Goal: Task Accomplishment & Management: Manage account settings

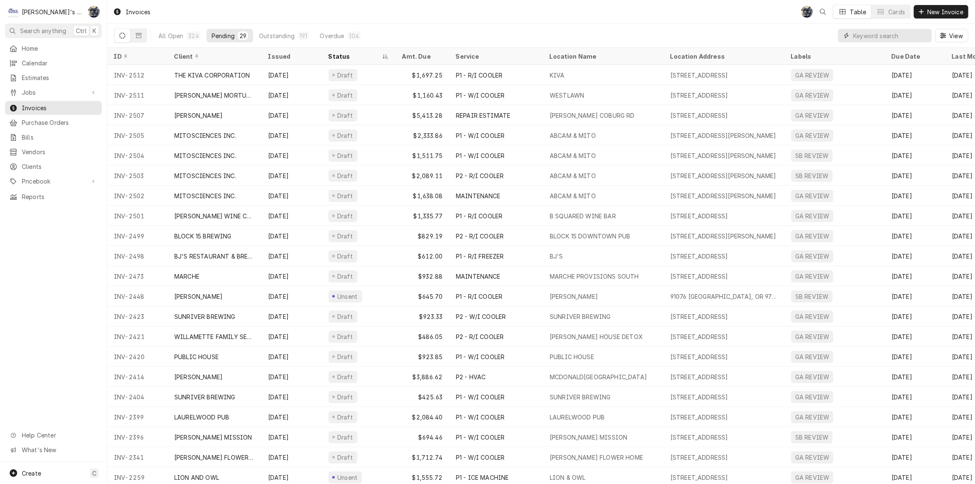
click at [909, 35] on input "Dynamic Content Wrapper" at bounding box center [890, 35] width 75 height 13
type input "1613"
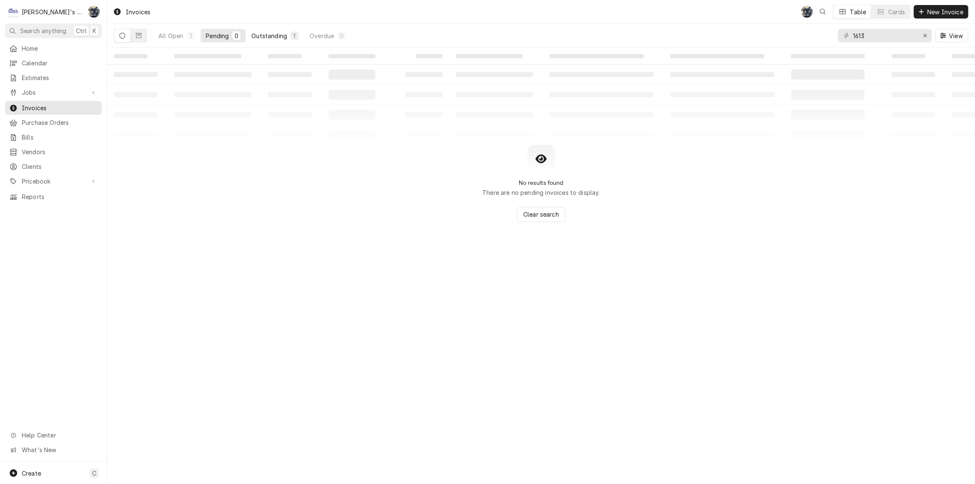
click at [266, 31] on button "Outstanding 1" at bounding box center [274, 35] width 57 height 13
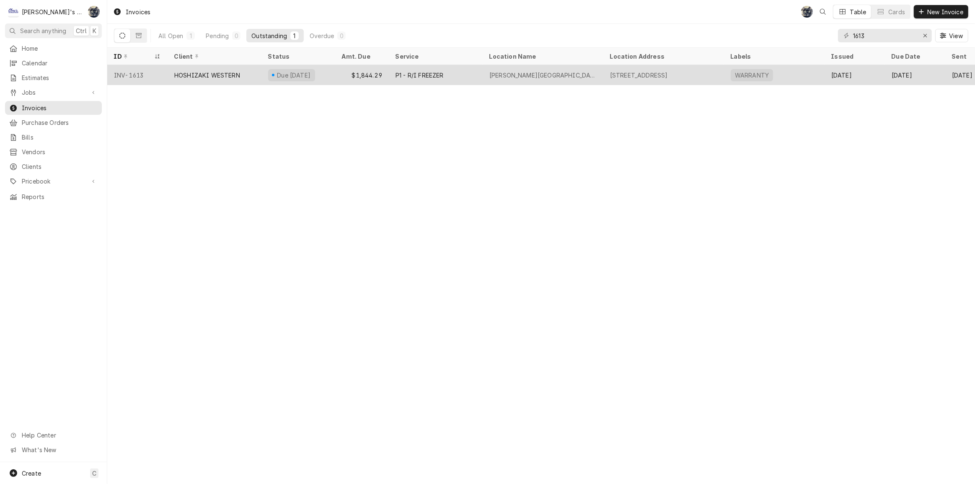
click at [318, 75] on div "Due in 13 days" at bounding box center [298, 75] width 74 height 20
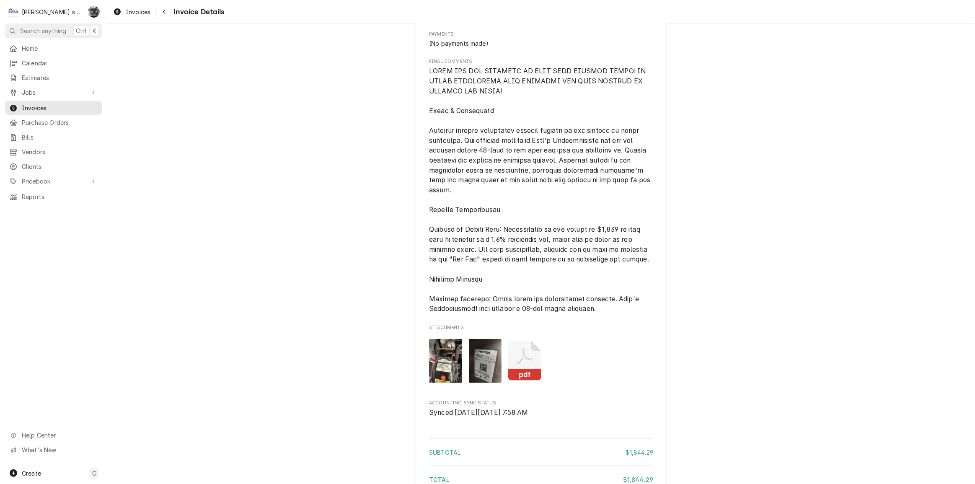
scroll to position [1170, 0]
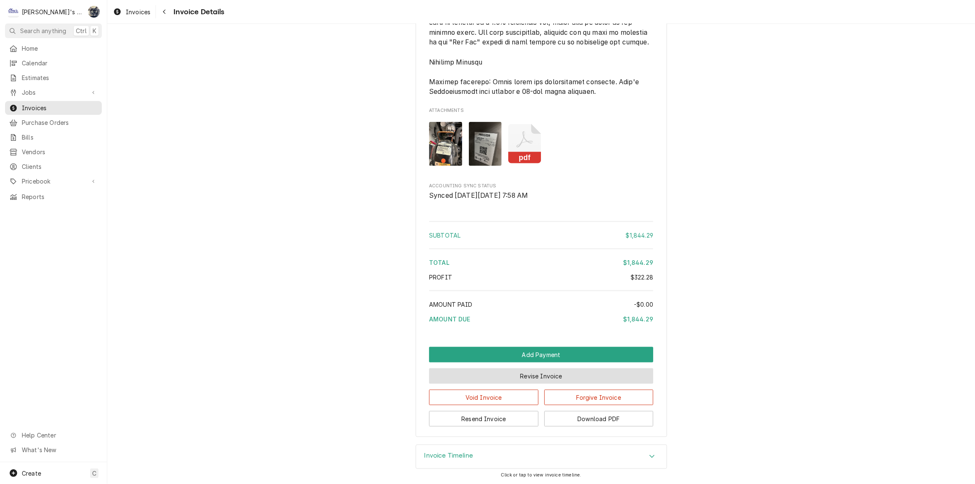
click at [524, 377] on button "Revise Invoice" at bounding box center [541, 375] width 224 height 15
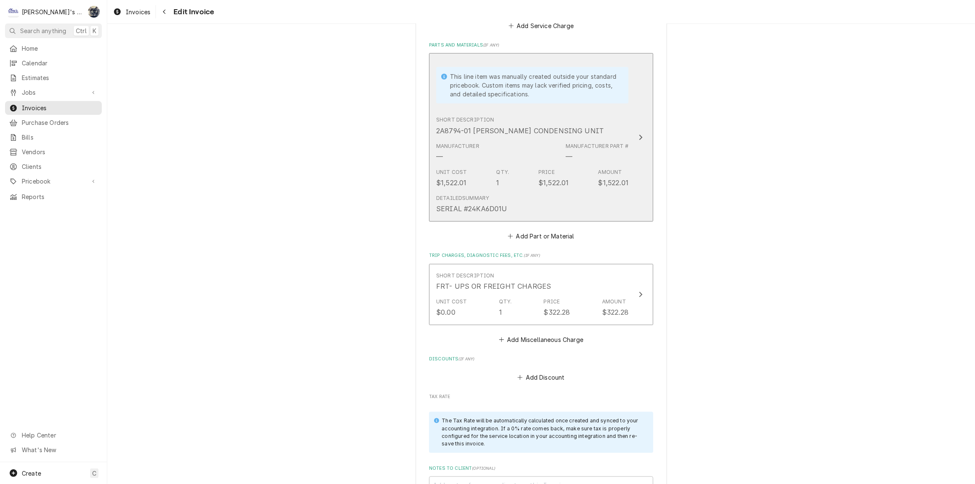
scroll to position [990, 0]
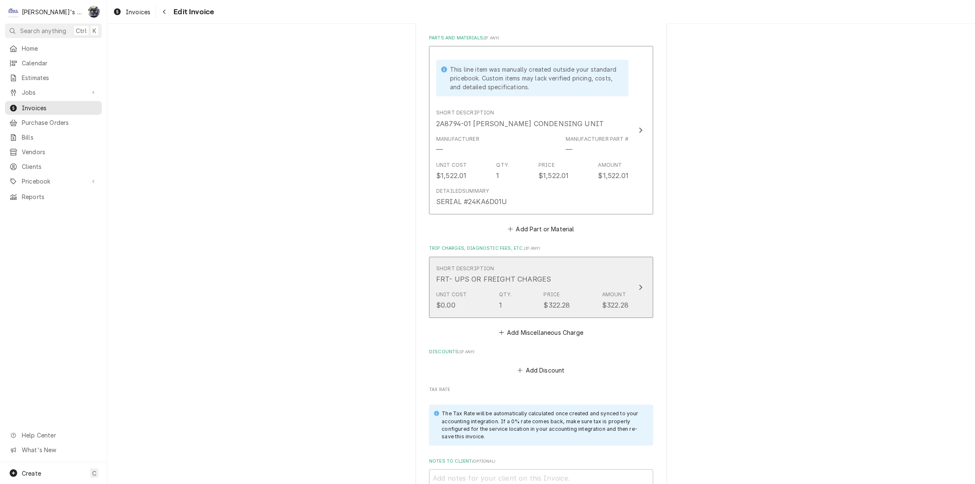
click at [558, 277] on div "Short Description FRT- UPS OR FREIGHT CHARGES" at bounding box center [532, 274] width 192 height 26
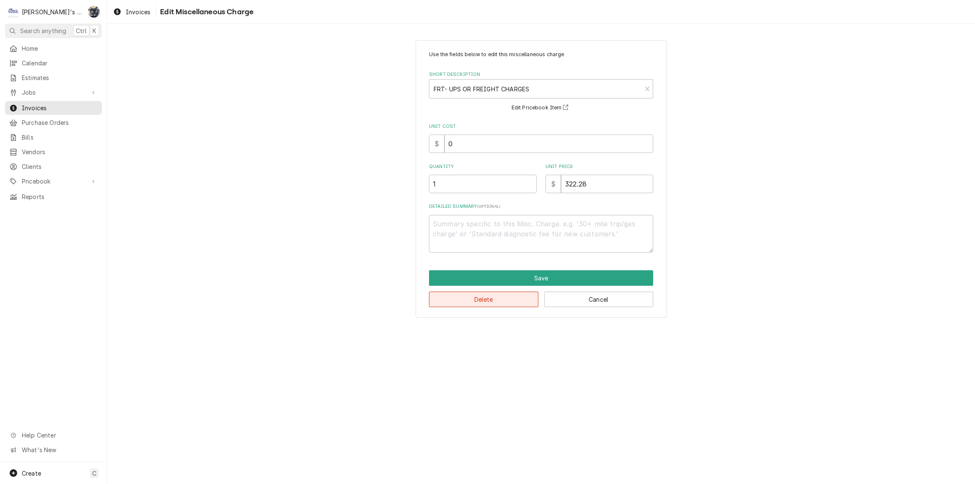
click at [520, 295] on button "Delete" at bounding box center [483, 299] width 109 height 15
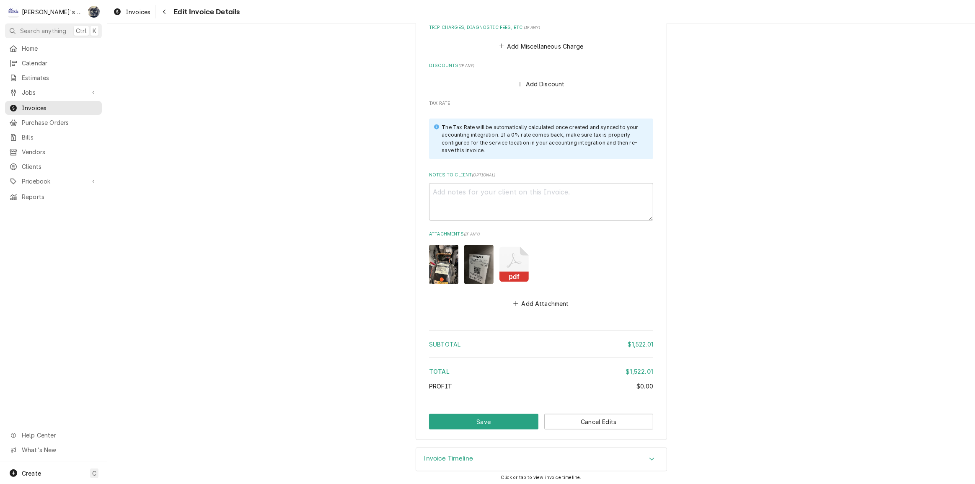
scroll to position [1211, 0]
click at [506, 421] on button "Save" at bounding box center [483, 420] width 109 height 15
type textarea "x"
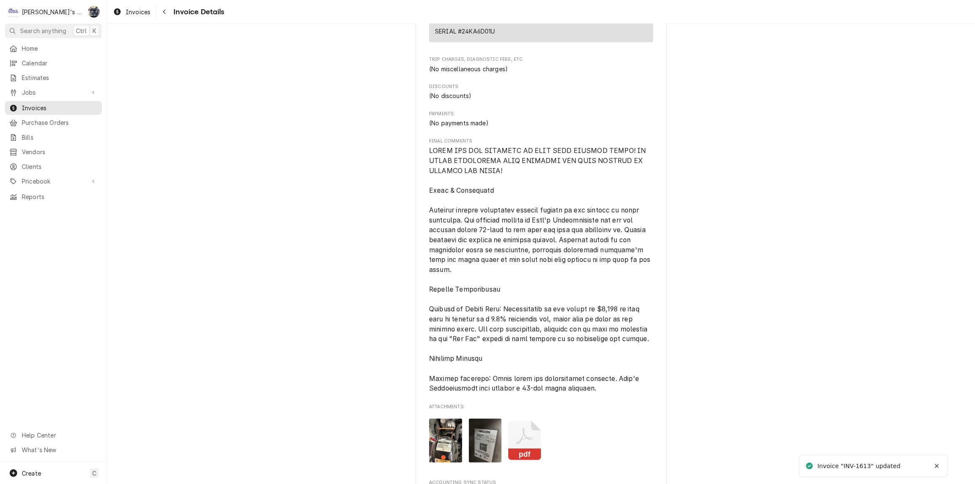
scroll to position [1123, 0]
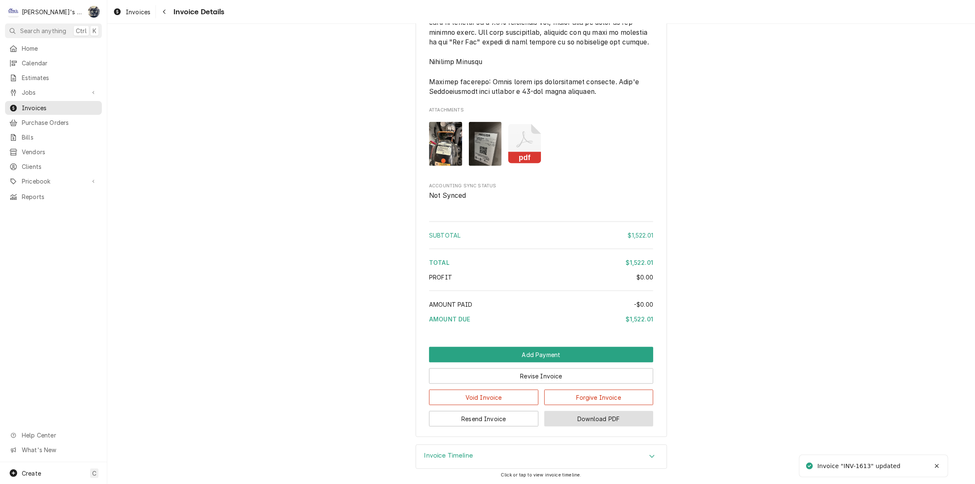
click at [581, 421] on button "Download PDF" at bounding box center [598, 418] width 109 height 15
click at [132, 15] on span "Invoices" at bounding box center [138, 12] width 25 height 9
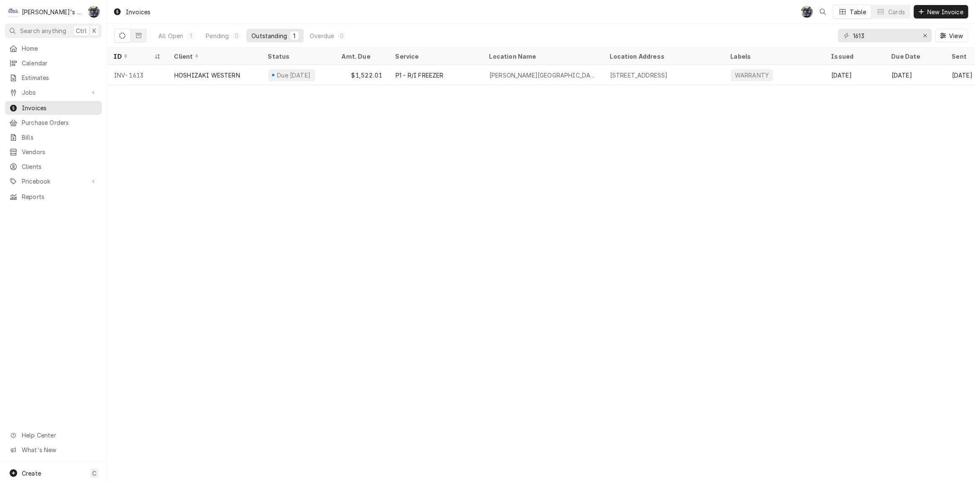
click at [327, 24] on div "All Open 1 Pending 0 Outstanding 1 Overdue 0" at bounding box center [251, 35] width 197 height 23
click at [57, 88] on span "Jobs" at bounding box center [53, 92] width 63 height 9
click at [62, 106] on span "Jobs" at bounding box center [60, 107] width 76 height 9
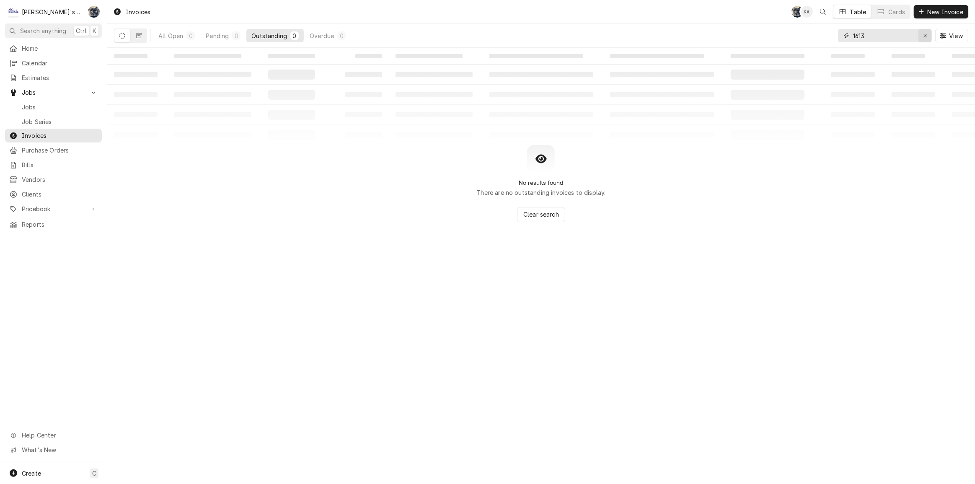
click at [925, 35] on icon "Erase input" at bounding box center [924, 35] width 3 height 3
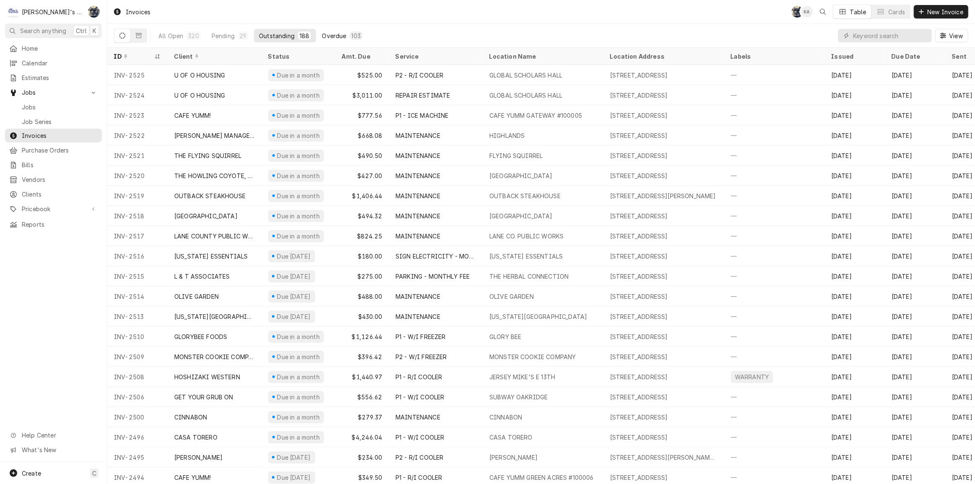
click at [322, 34] on div "Overdue" at bounding box center [334, 35] width 24 height 9
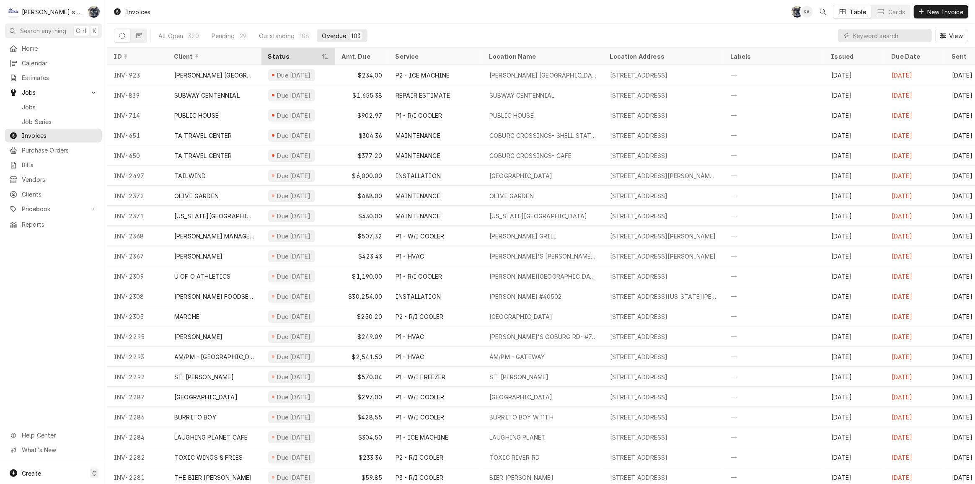
click at [297, 54] on div "Status" at bounding box center [294, 56] width 52 height 9
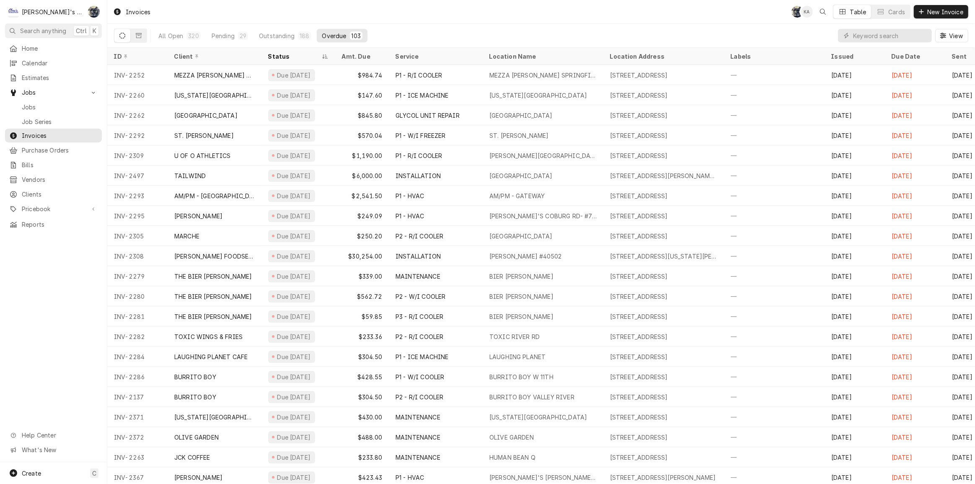
click at [297, 54] on div "Status" at bounding box center [294, 56] width 52 height 9
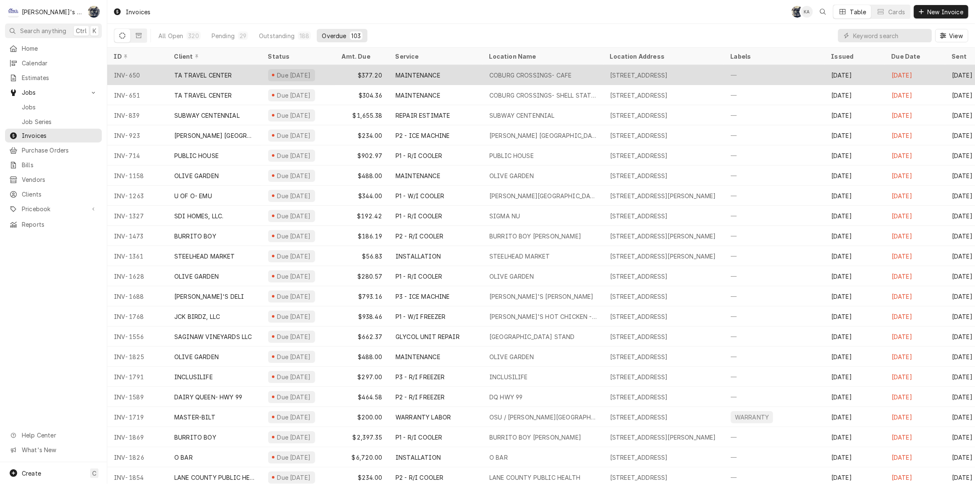
click at [297, 71] on div "Due 8 months ago" at bounding box center [294, 75] width 36 height 9
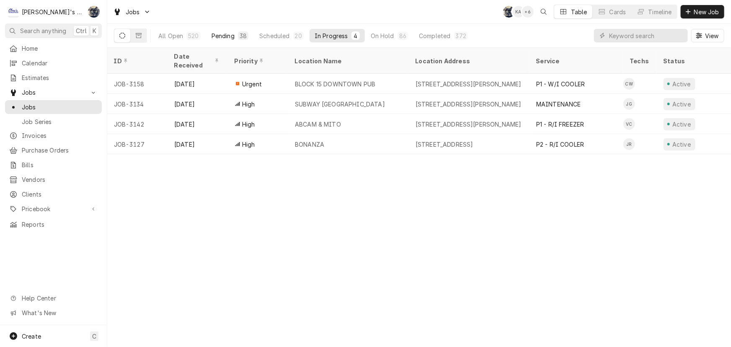
click at [245, 35] on div "38" at bounding box center [243, 35] width 7 height 9
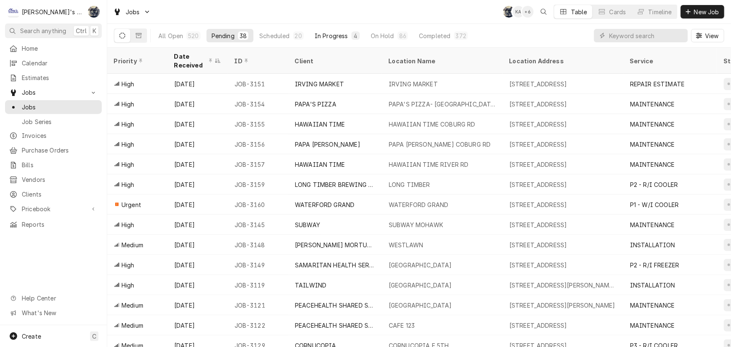
click at [325, 37] on div "In Progress" at bounding box center [332, 35] width 34 height 9
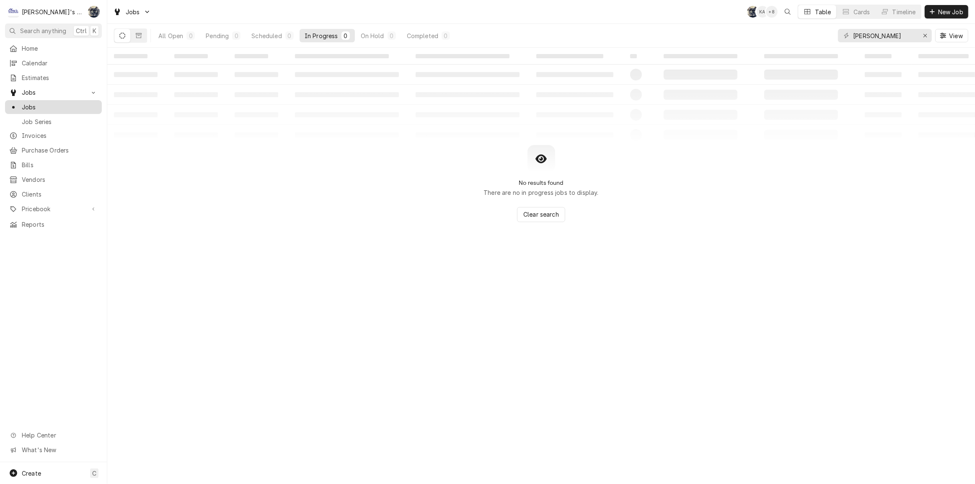
click at [47, 103] on span "Jobs" at bounding box center [60, 107] width 76 height 9
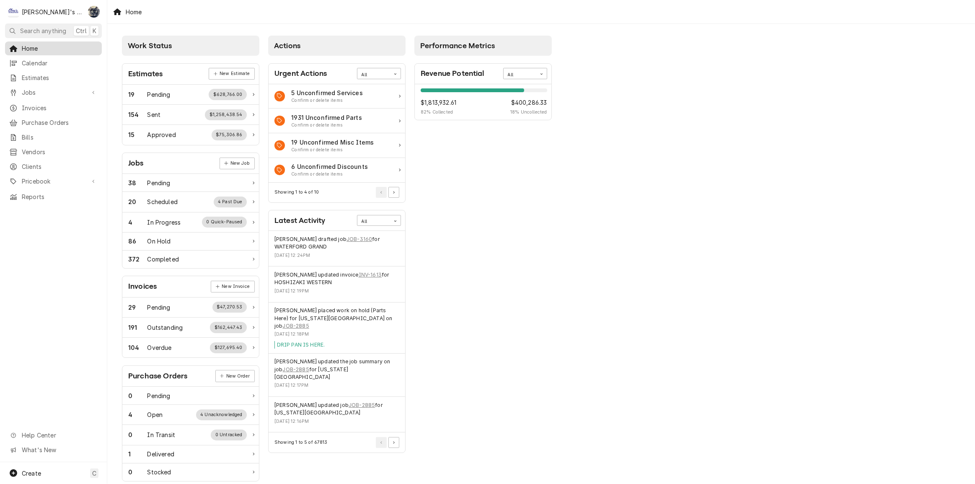
click at [38, 47] on span "Home" at bounding box center [60, 48] width 76 height 9
click at [513, 259] on div "Performance Metrics Revenue Potential All 82% $1,813,932.61 82 % Collected $400…" at bounding box center [483, 303] width 146 height 544
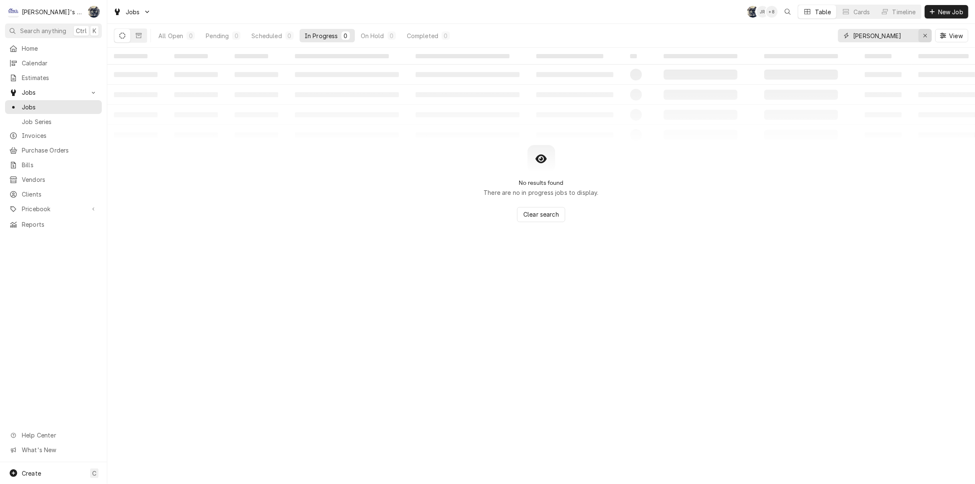
click at [927, 36] on div "Erase input" at bounding box center [925, 35] width 8 height 8
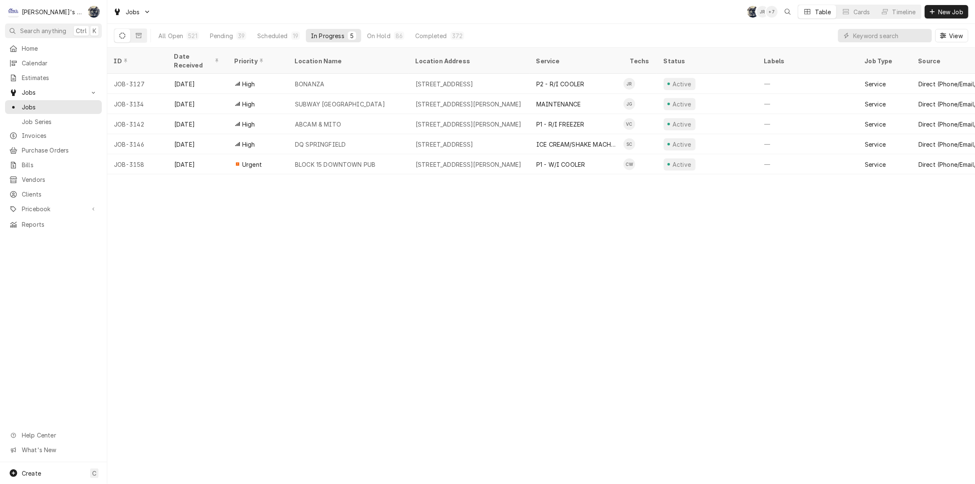
click at [310, 8] on div "Jobs SB JR + 7 Table Cards Timeline New Job" at bounding box center [540, 11] width 867 height 23
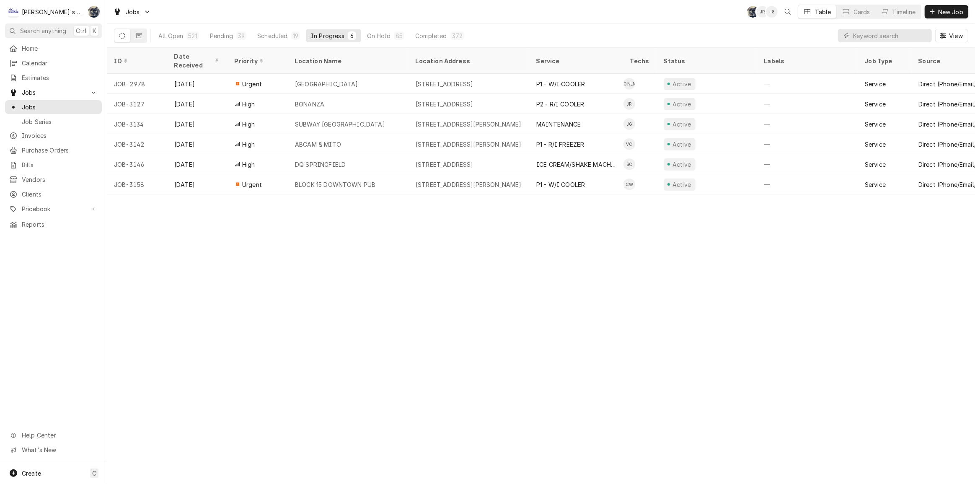
click at [310, 17] on div "Jobs SB JR + 8 Table Cards Timeline New Job" at bounding box center [540, 11] width 867 height 23
click at [279, 10] on div "Jobs SB JR + 8 Table Cards Timeline New Job" at bounding box center [540, 11] width 867 height 23
click at [274, 15] on div "Jobs SB JR + 6 Table Cards Timeline New Job" at bounding box center [540, 11] width 867 height 23
click at [186, 23] on div "Jobs SB JR + 7 Table Cards Timeline New Job" at bounding box center [540, 11] width 867 height 23
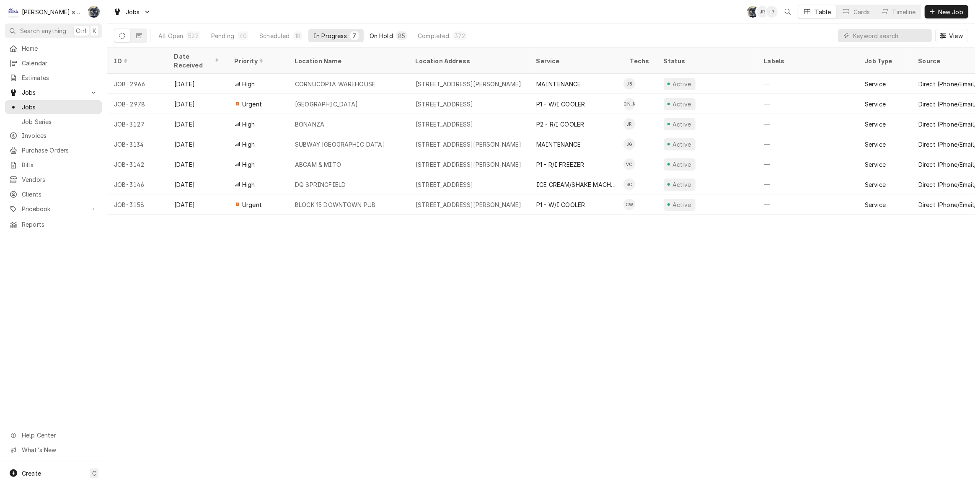
click at [392, 32] on button "On Hold 85" at bounding box center [387, 35] width 47 height 13
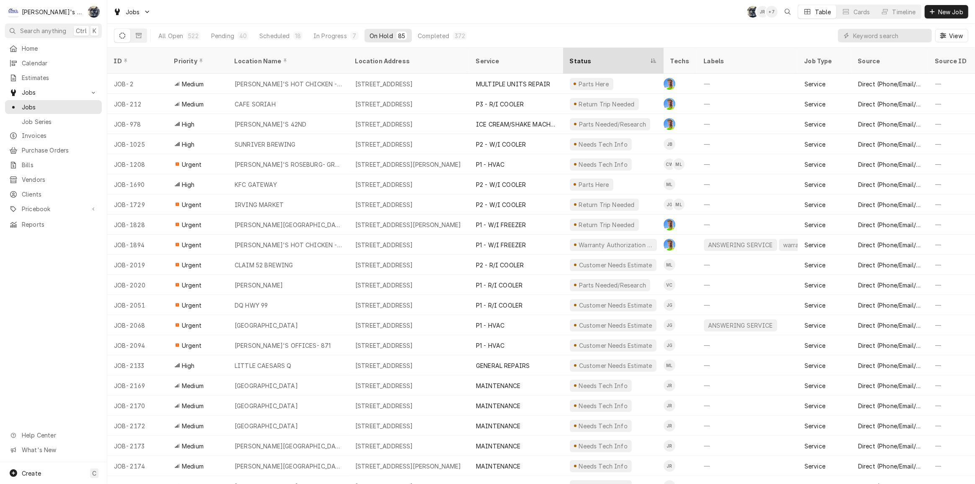
click at [583, 57] on div "Status" at bounding box center [609, 61] width 79 height 9
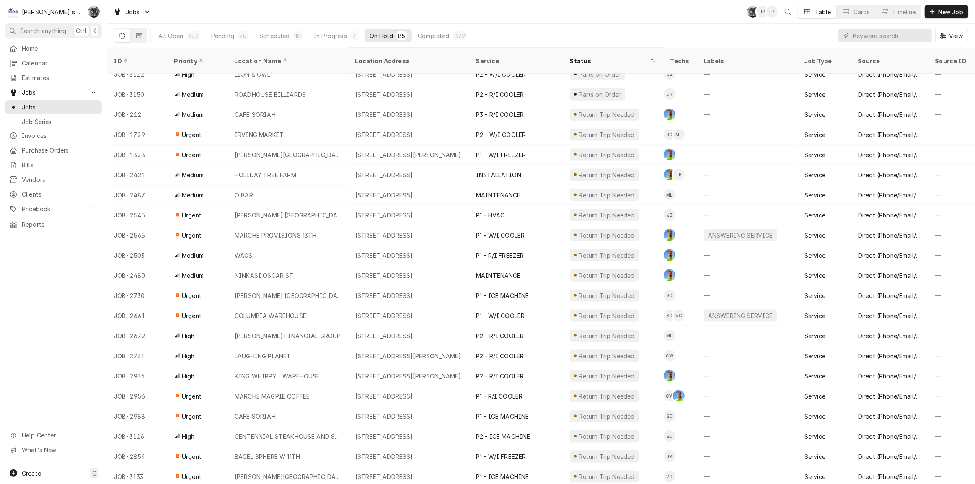
scroll to position [1294, 0]
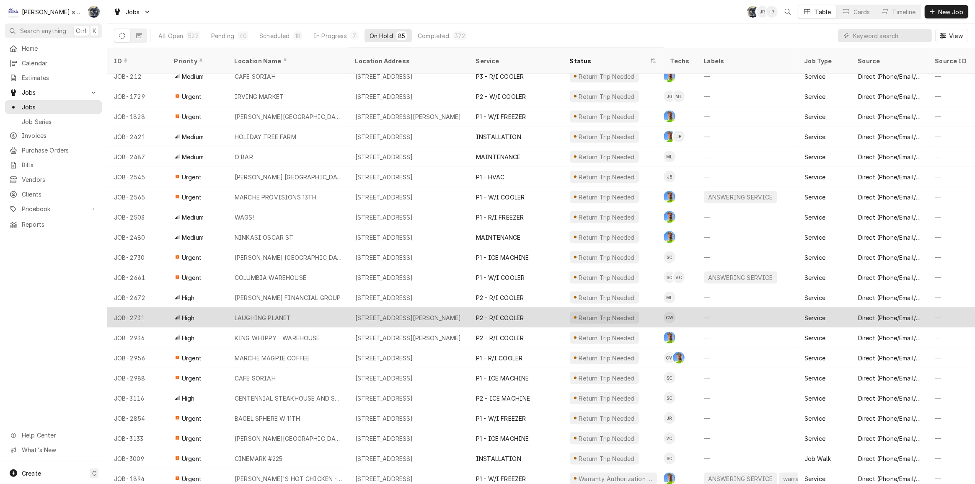
click at [568, 307] on div "Return Trip Needed" at bounding box center [613, 317] width 101 height 20
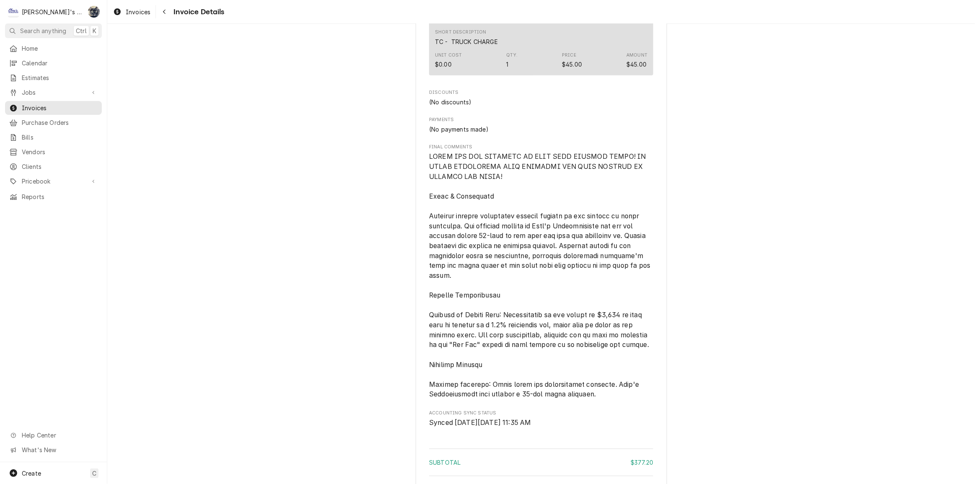
scroll to position [1177, 0]
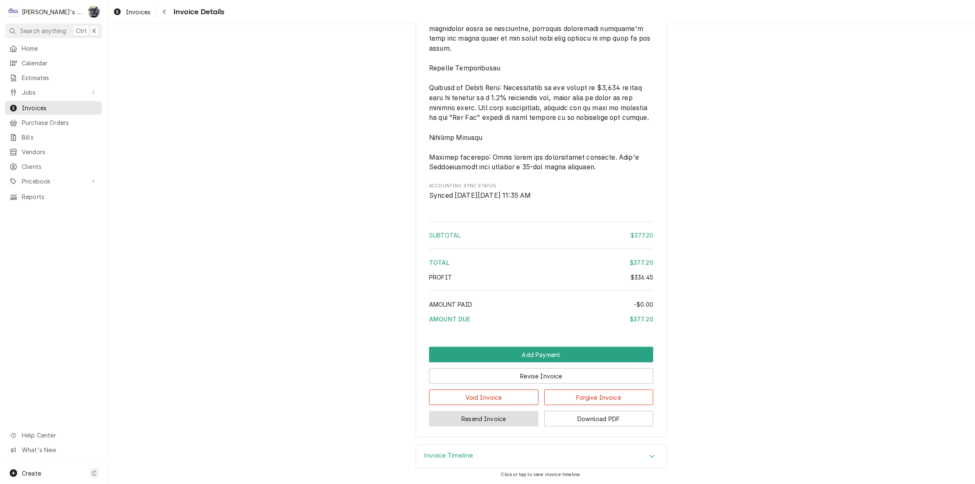
click at [507, 425] on button "Resend Invoice" at bounding box center [483, 418] width 109 height 15
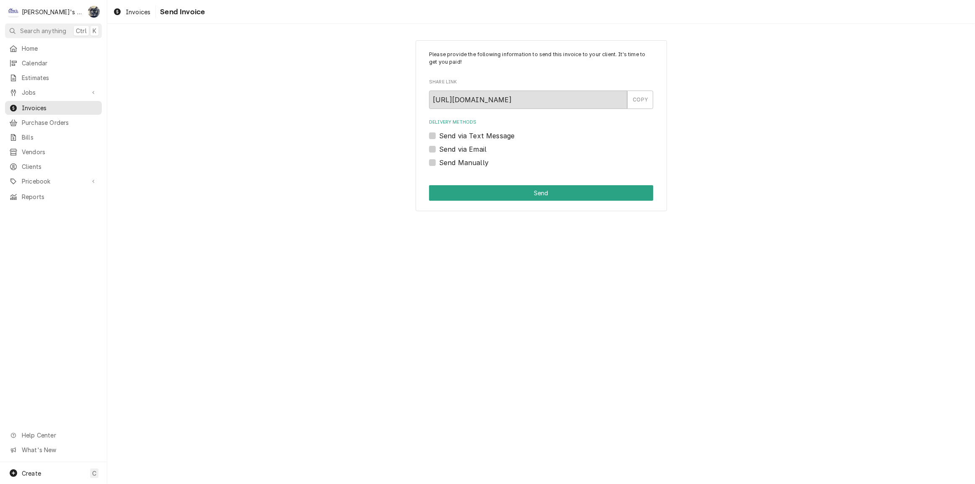
click at [439, 150] on label "Send via Email" at bounding box center [462, 149] width 47 height 10
click at [439, 150] on input "Send via Email" at bounding box center [551, 153] width 224 height 18
checkbox input "true"
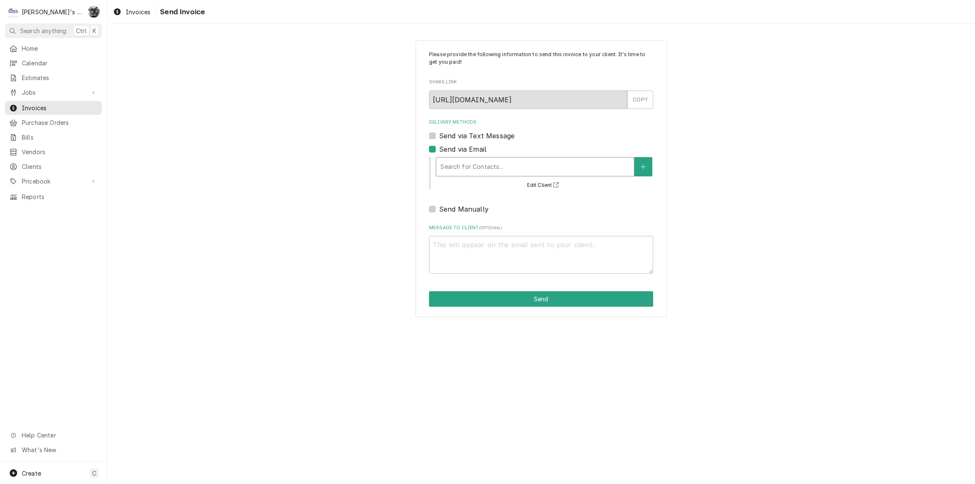
click at [460, 170] on div "Delivery Methods" at bounding box center [534, 166] width 189 height 15
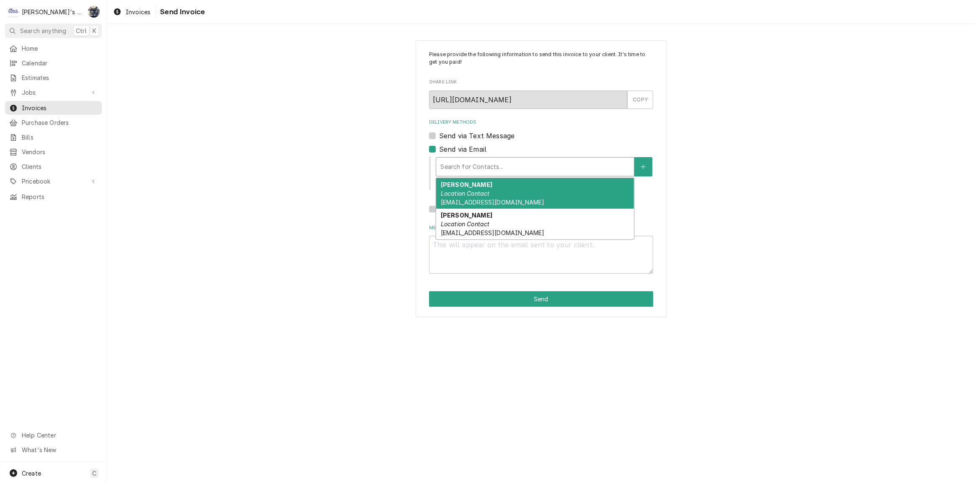
click at [467, 193] on em "Location Contact" at bounding box center [465, 193] width 49 height 7
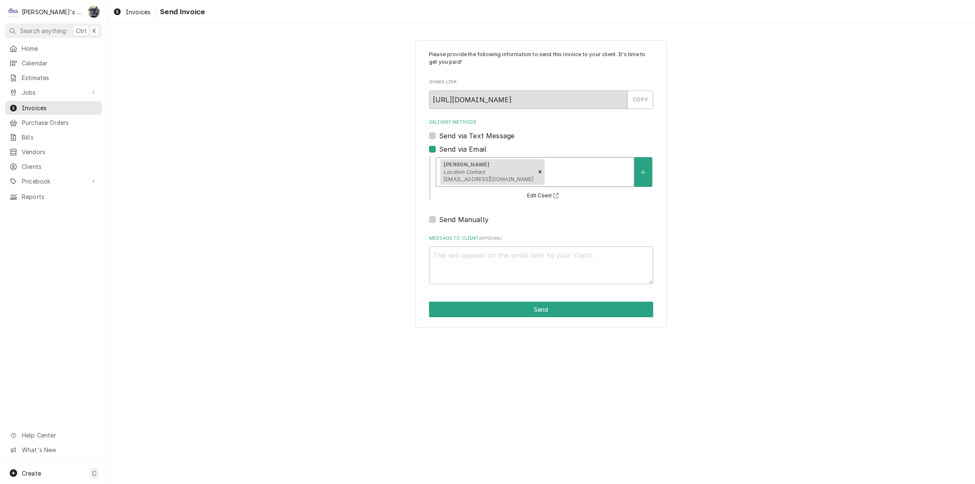
click at [549, 165] on div "Delivery Methods" at bounding box center [588, 171] width 84 height 15
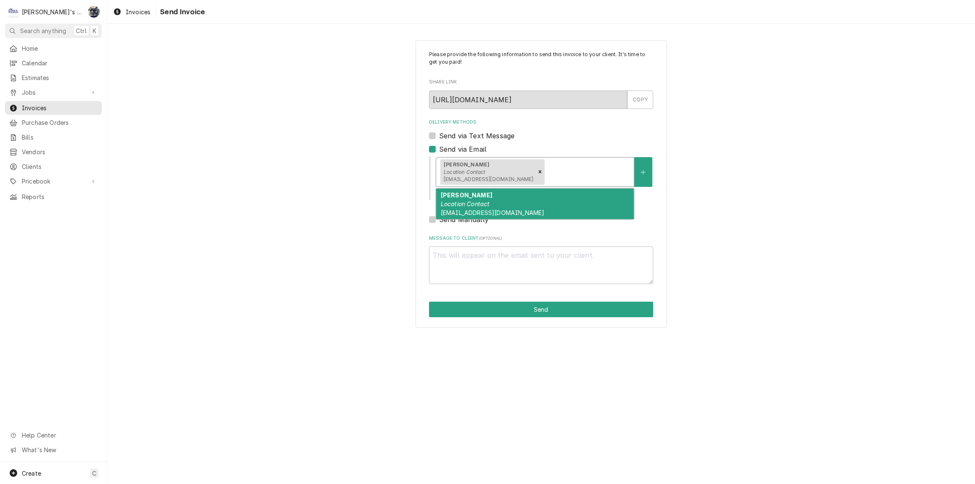
click at [774, 156] on div "Please provide the following information to send this invoice to your client. I…" at bounding box center [540, 184] width 867 height 302
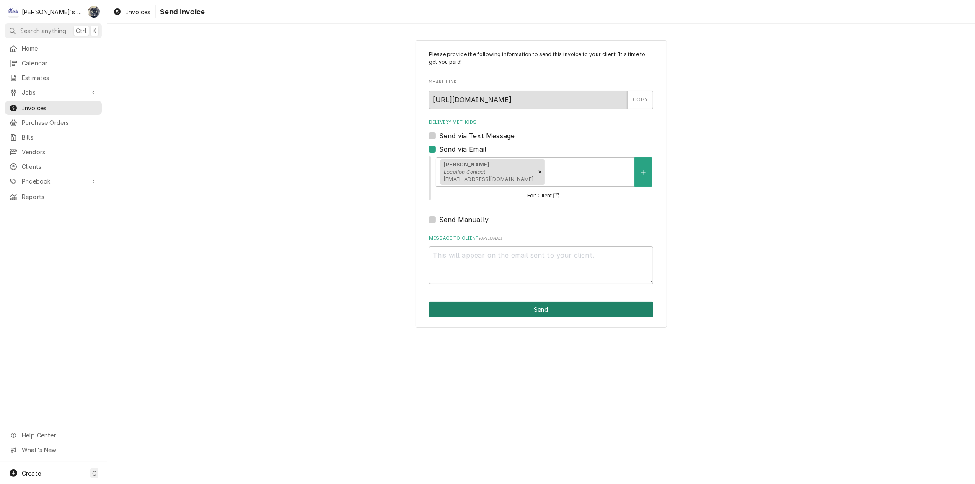
click at [538, 313] on button "Send" at bounding box center [541, 309] width 224 height 15
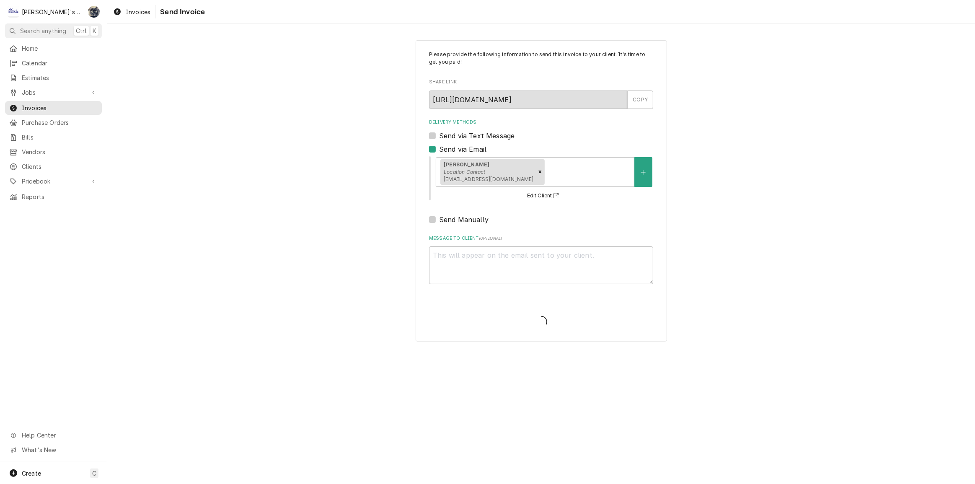
type textarea "x"
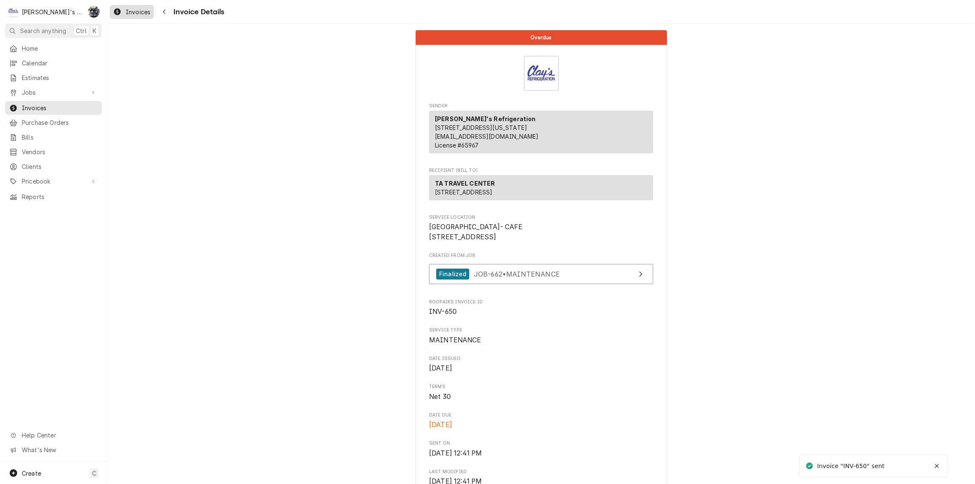
drag, startPoint x: 0, startPoint y: 0, endPoint x: 127, endPoint y: 12, distance: 127.5
click at [127, 12] on span "Invoices" at bounding box center [138, 12] width 25 height 9
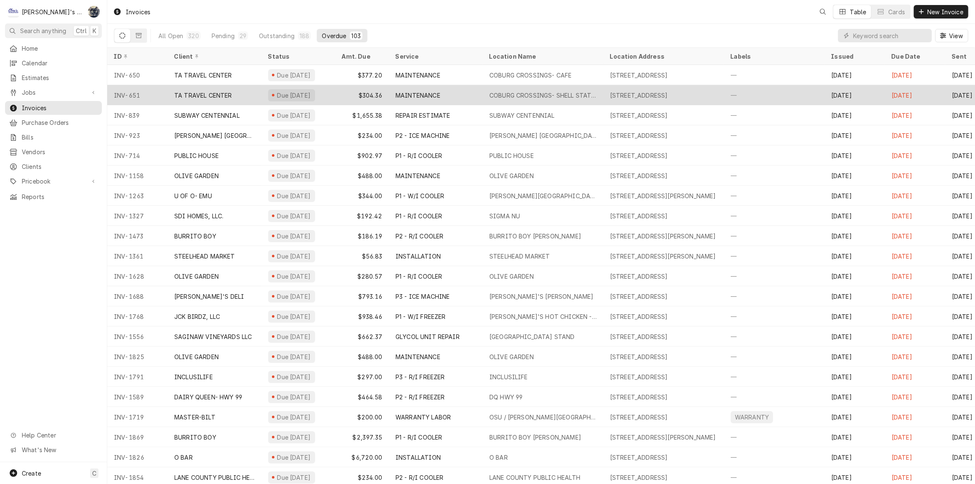
click at [288, 91] on div "Due [DATE]" at bounding box center [294, 95] width 36 height 9
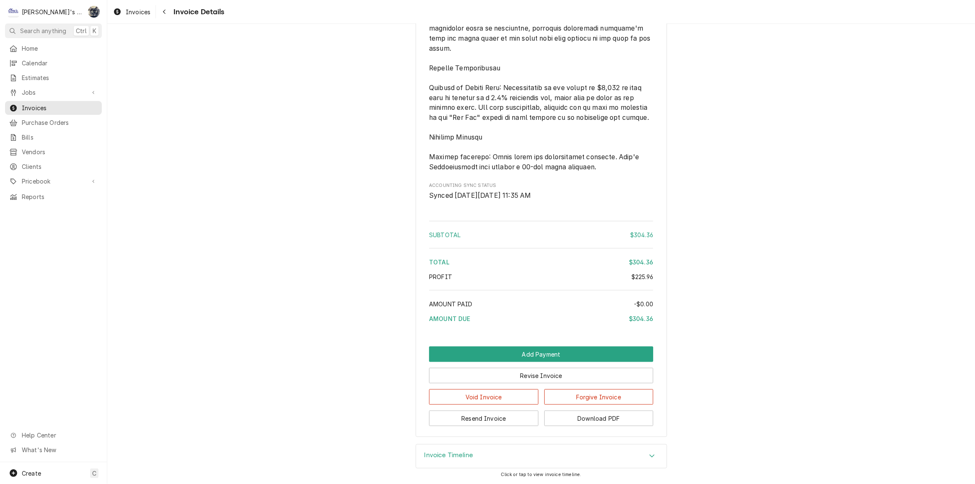
scroll to position [1346, 0]
click at [491, 421] on button "Resend Invoice" at bounding box center [483, 417] width 109 height 15
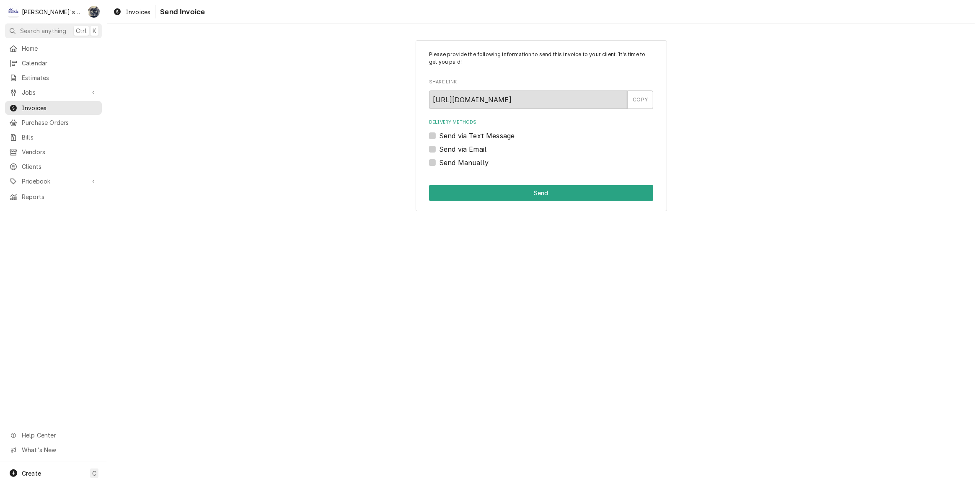
click at [439, 146] on label "Send via Email" at bounding box center [462, 149] width 47 height 10
click at [439, 146] on input "Send via Email" at bounding box center [551, 153] width 224 height 18
checkbox input "true"
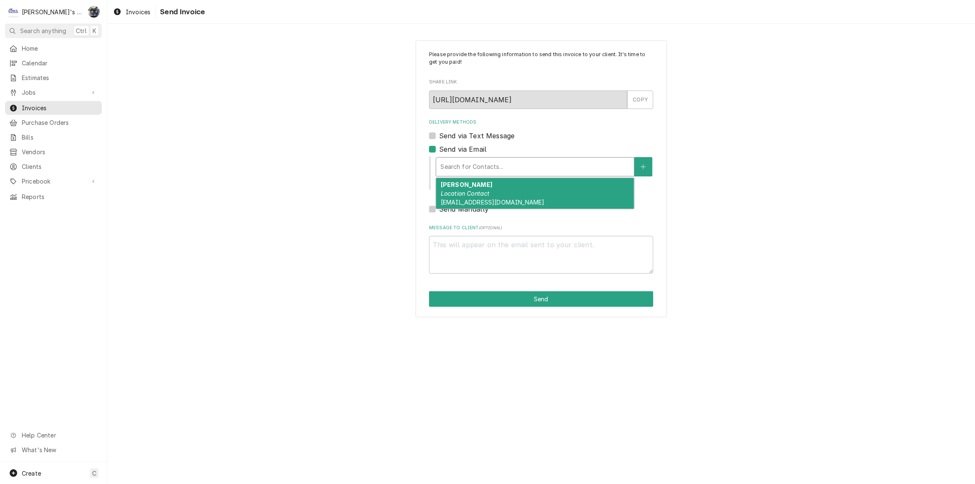
click at [470, 166] on div "Delivery Methods" at bounding box center [534, 166] width 189 height 15
click at [477, 196] on em "Location Contact" at bounding box center [465, 193] width 49 height 7
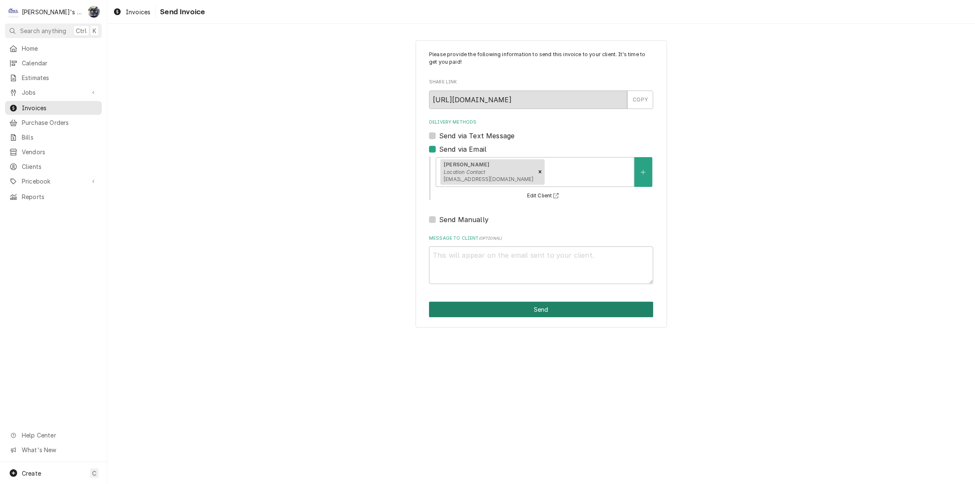
click at [511, 311] on button "Send" at bounding box center [541, 309] width 224 height 15
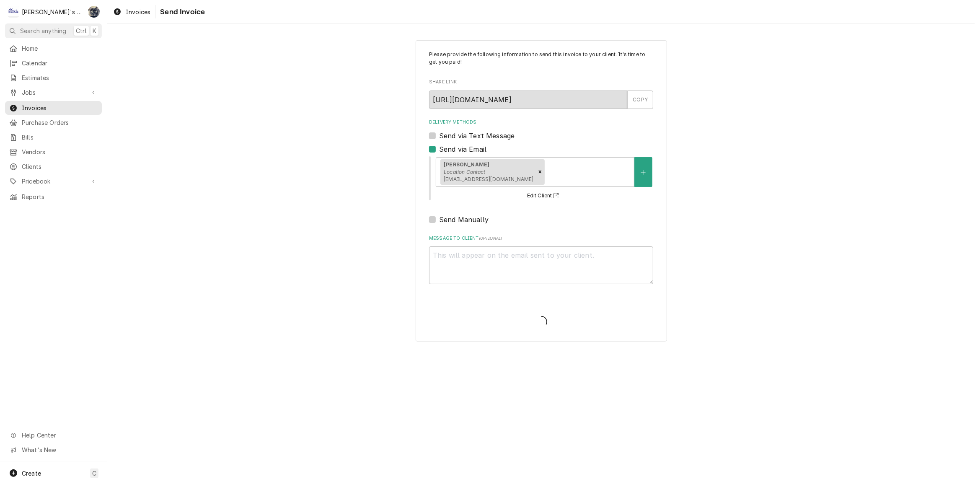
type textarea "x"
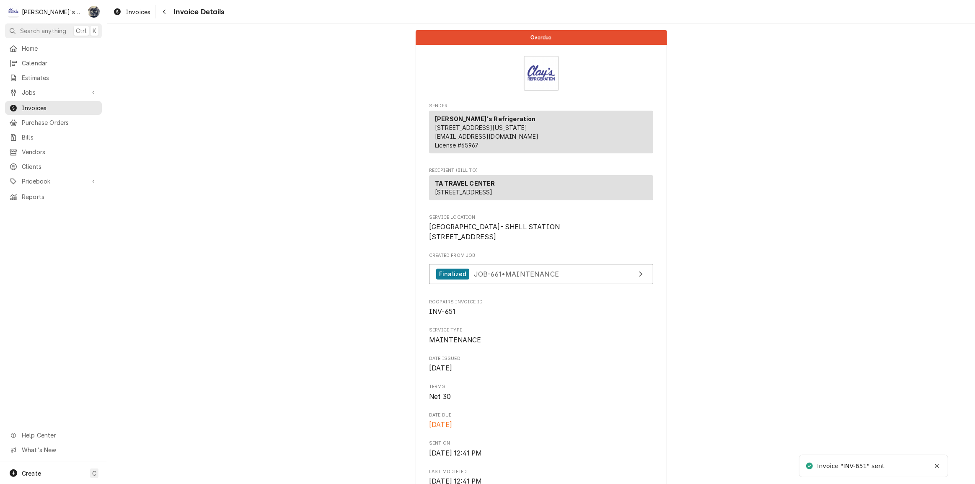
click at [142, 11] on span "Invoices" at bounding box center [138, 12] width 25 height 9
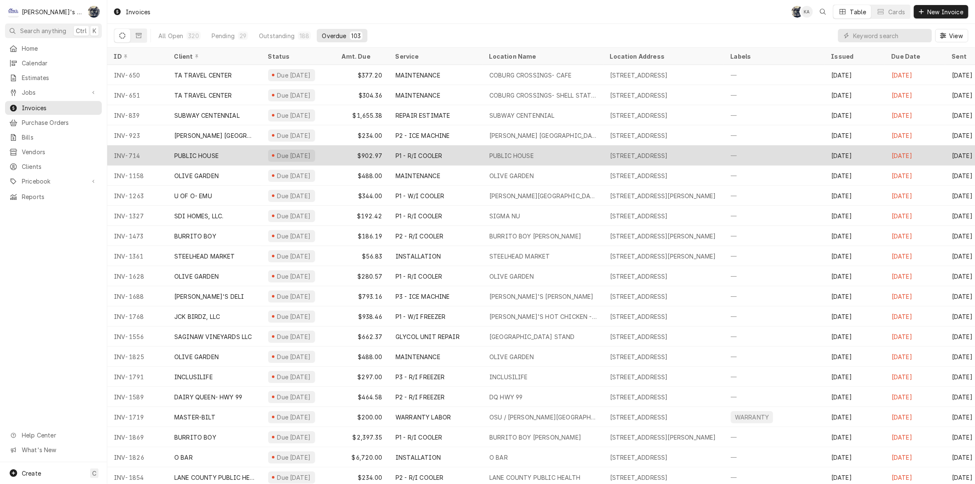
click at [349, 158] on div "$902.97" at bounding box center [362, 155] width 54 height 20
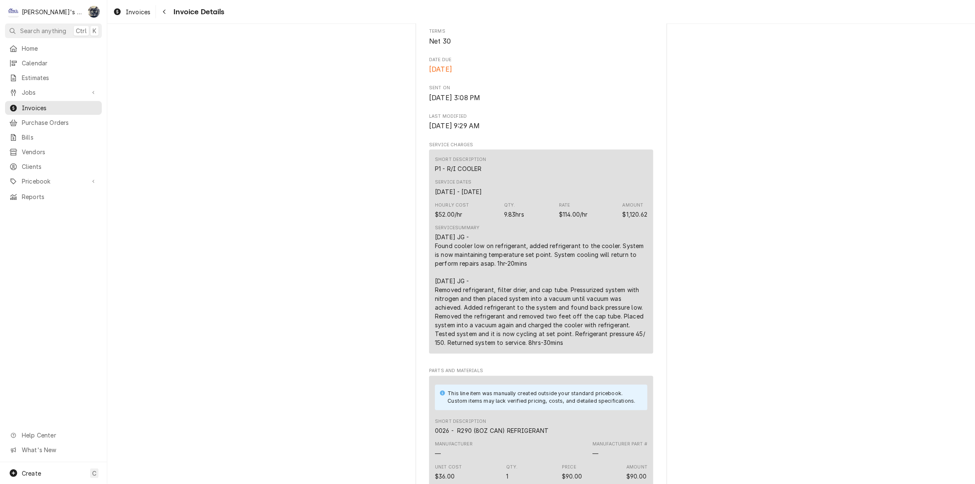
scroll to position [175, 0]
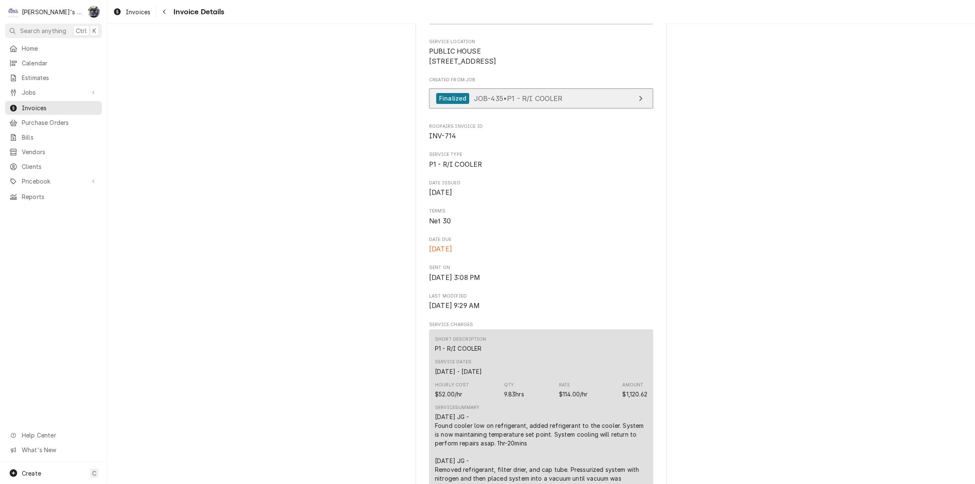
click at [502, 102] on span "JOB-435 • P1 - R/I COOLER" at bounding box center [518, 98] width 89 height 8
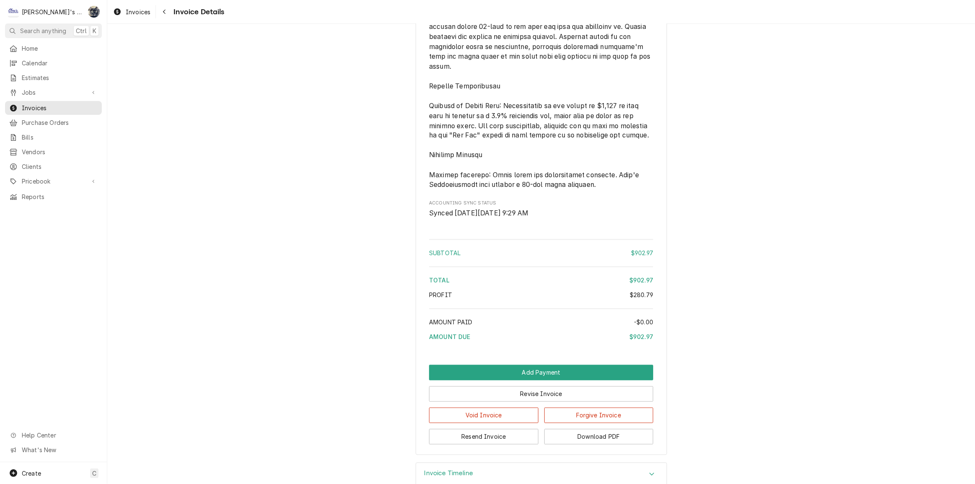
scroll to position [1737, 0]
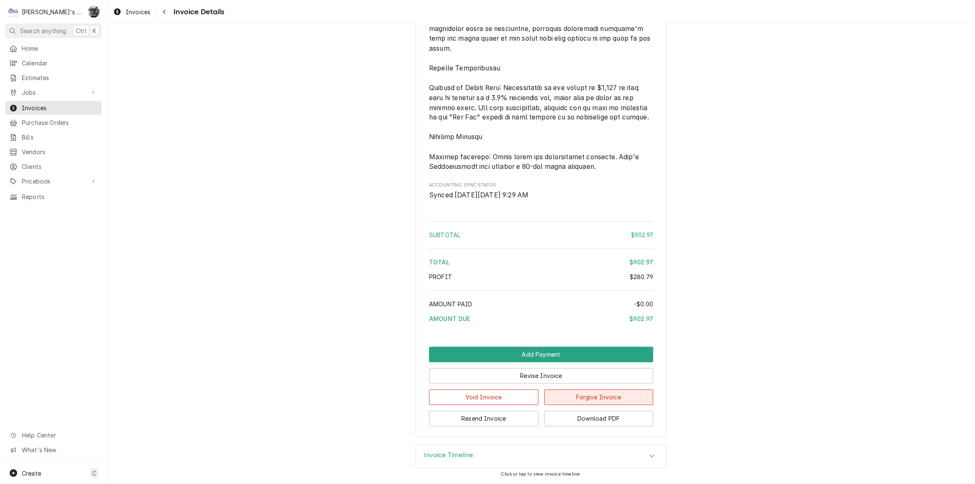
click at [560, 402] on button "Forgive Invoice" at bounding box center [598, 397] width 109 height 15
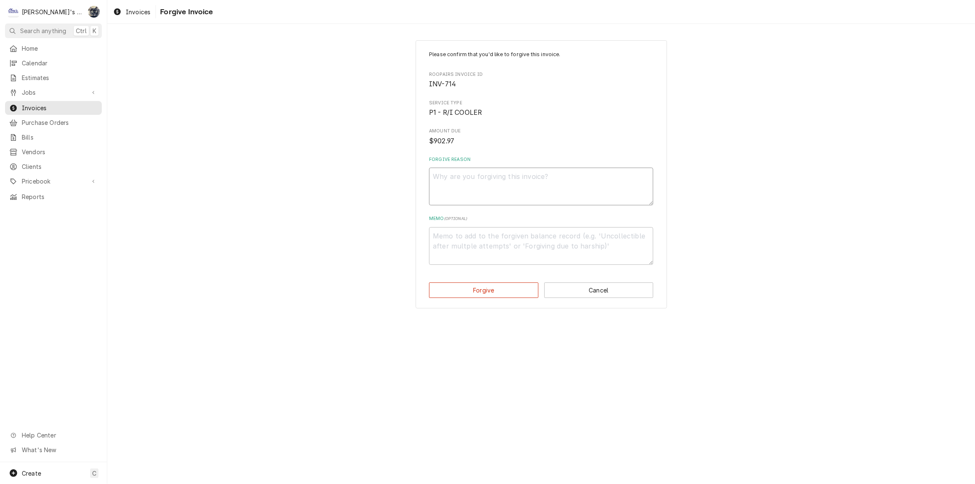
click at [477, 184] on textarea "Forgive Reason" at bounding box center [541, 187] width 224 height 38
type textarea "x"
type textarea "n"
type textarea "x"
type textarea "no"
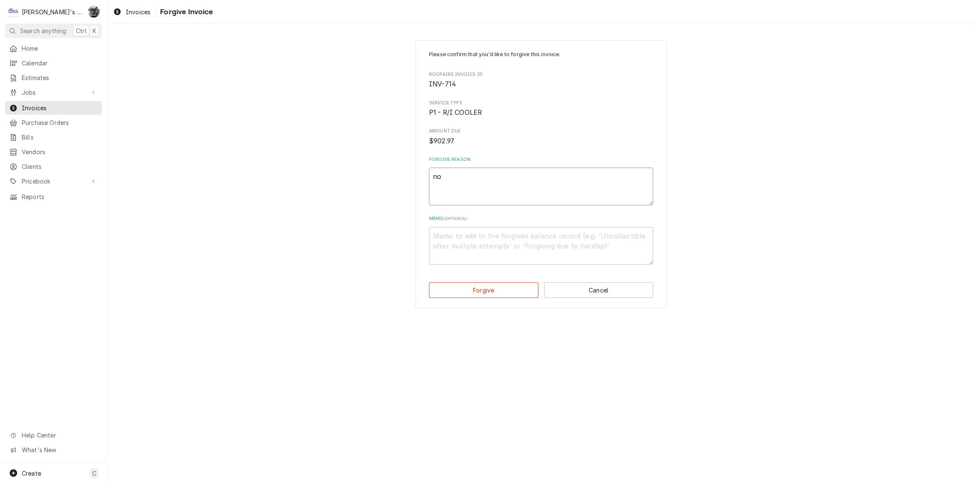
type textarea "x"
type textarea "n"
type textarea "x"
type textarea "N"
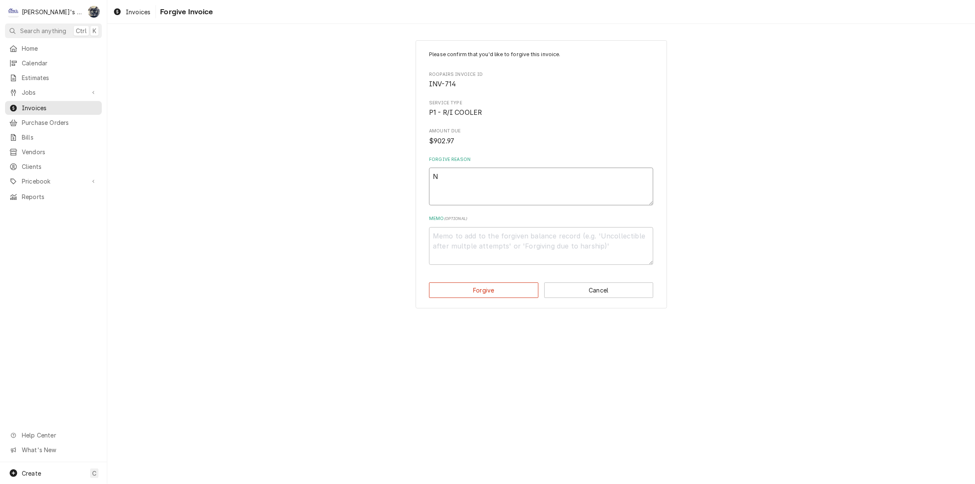
type textarea "x"
type textarea "NO"
type textarea "x"
type textarea "NOT"
type textarea "x"
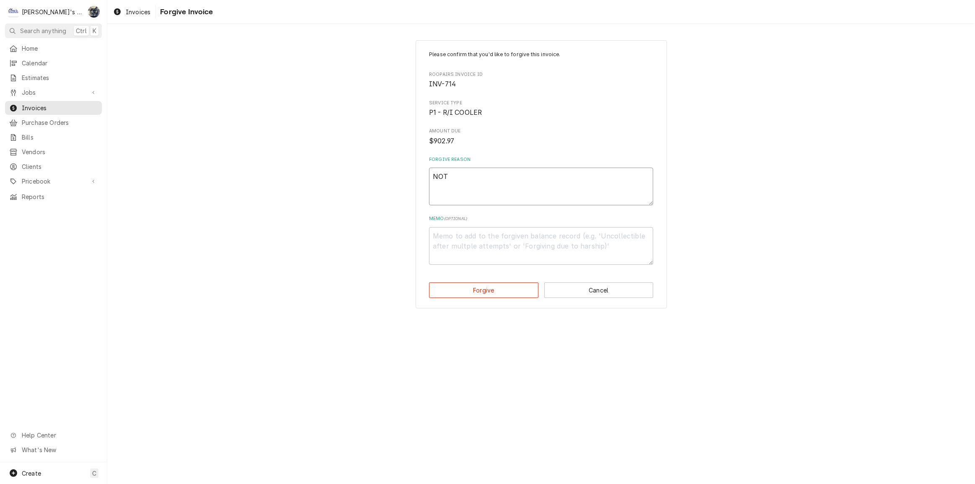
type textarea "NOT"
type textarea "x"
type textarea "NOT B"
type textarea "x"
type textarea "NOT BI"
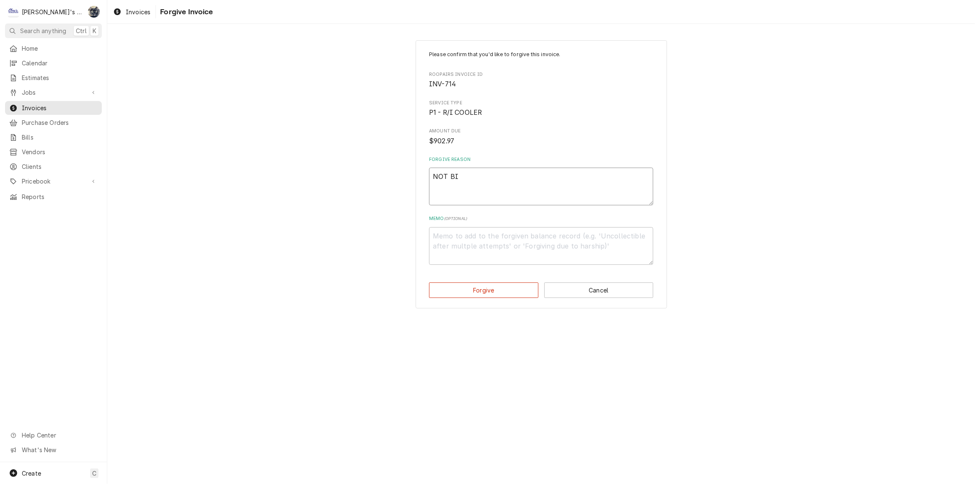
type textarea "x"
type textarea "NOT BIL"
type textarea "x"
type textarea "NOT BILI"
type textarea "x"
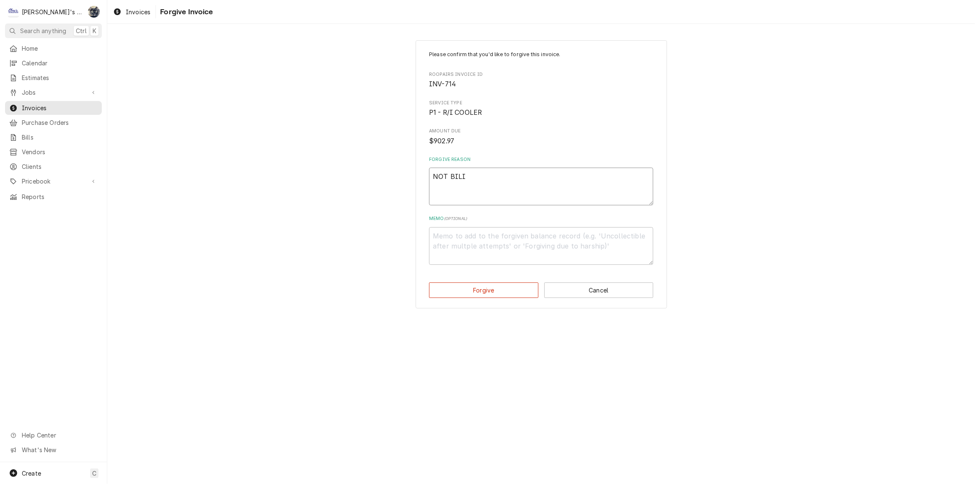
type textarea "NOT BILIN"
type textarea "x"
type textarea "NOT BILI"
type textarea "x"
type textarea "NOT BIL"
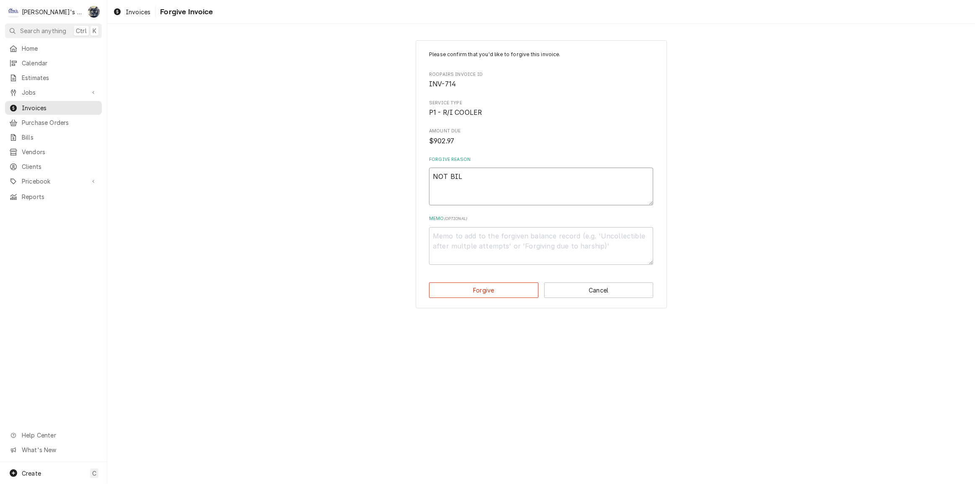
type textarea "x"
type textarea "NOT BI"
type textarea "x"
type textarea "NOT B"
type textarea "x"
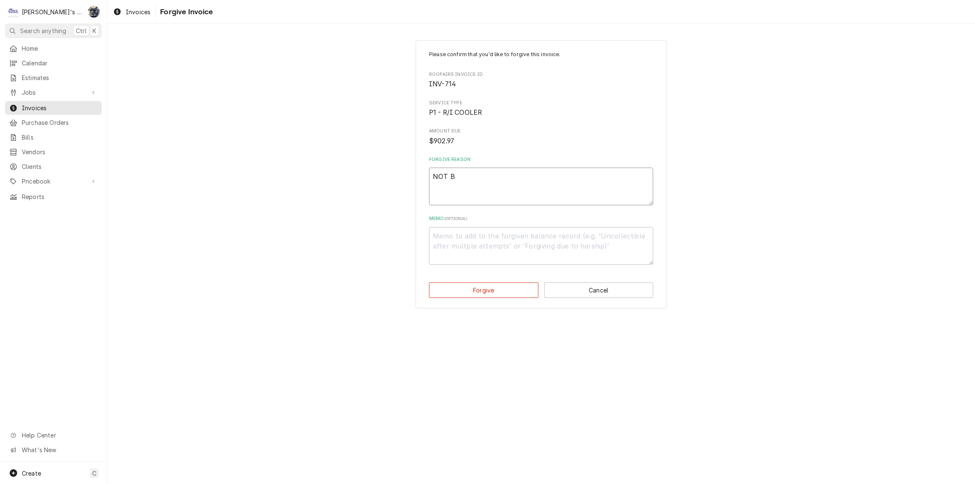
type textarea "NOT"
type textarea "x"
type textarea "NOT"
type textarea "x"
type textarea "NO"
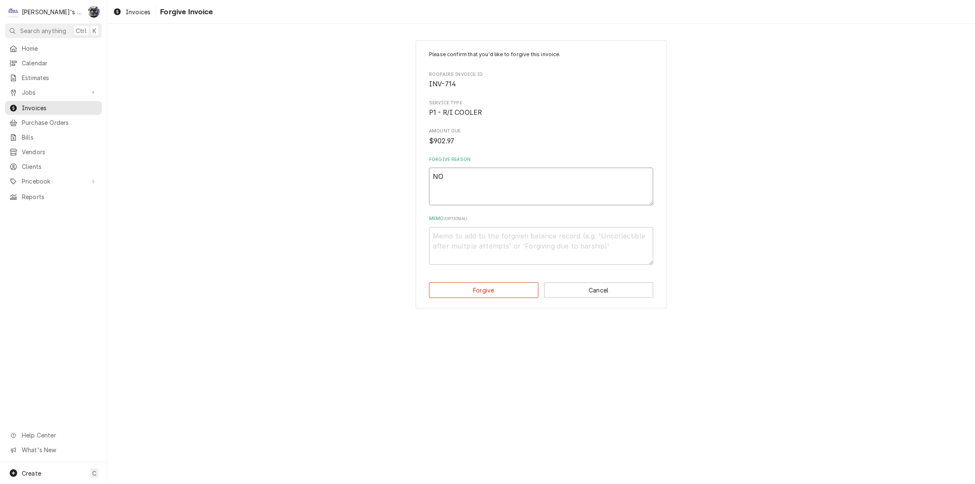
type textarea "x"
type textarea "N"
type textarea "x"
type textarea "U"
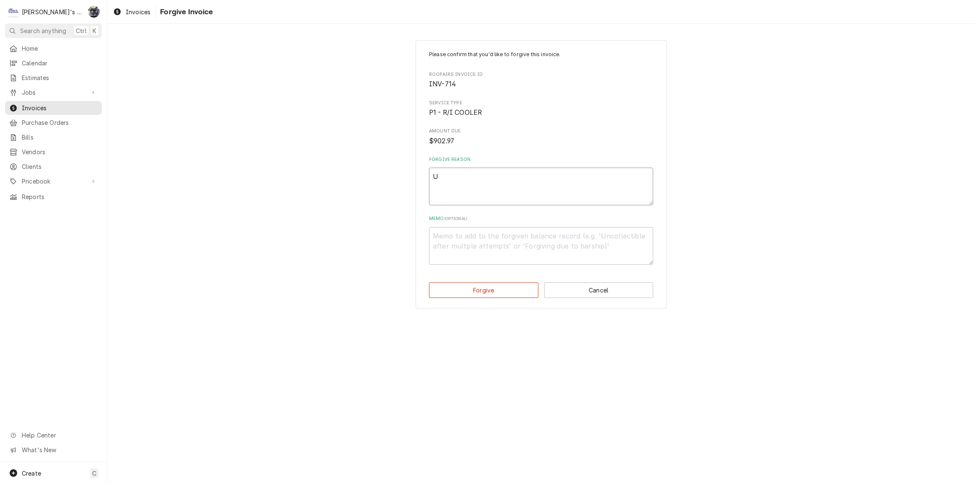
type textarea "x"
type textarea "UN"
type textarea "x"
type textarea "UNI"
type textarea "x"
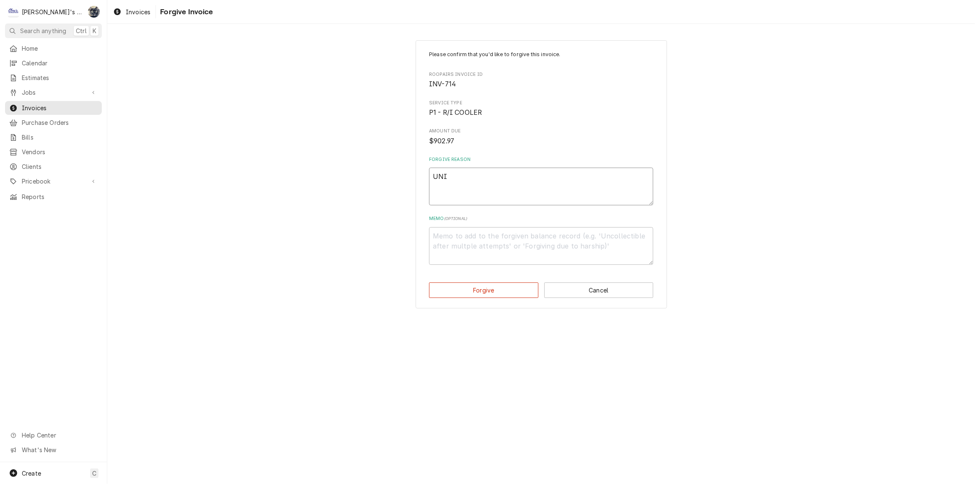
type textarea "UNIT"
type textarea "x"
type textarea "UNIT"
type textarea "x"
type textarea "UNIT"
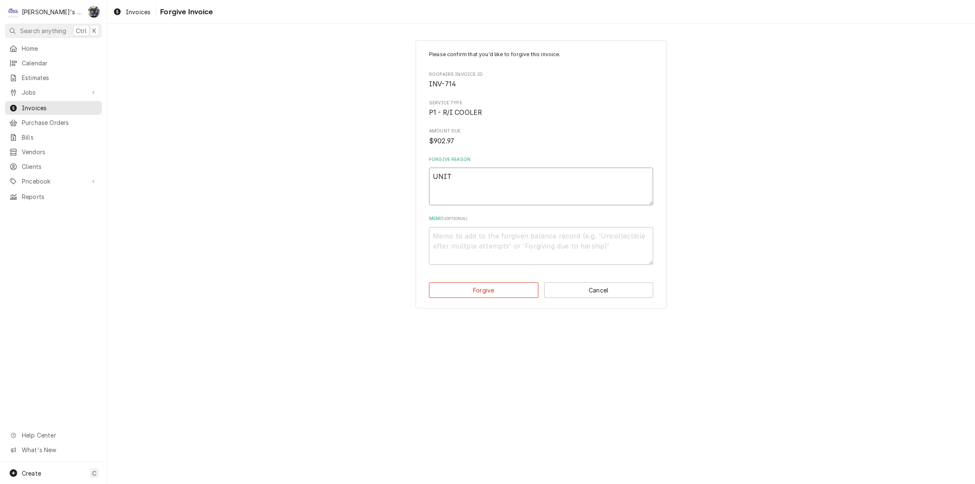
type textarea "x"
type textarea "UNI"
type textarea "x"
type textarea "UN"
type textarea "x"
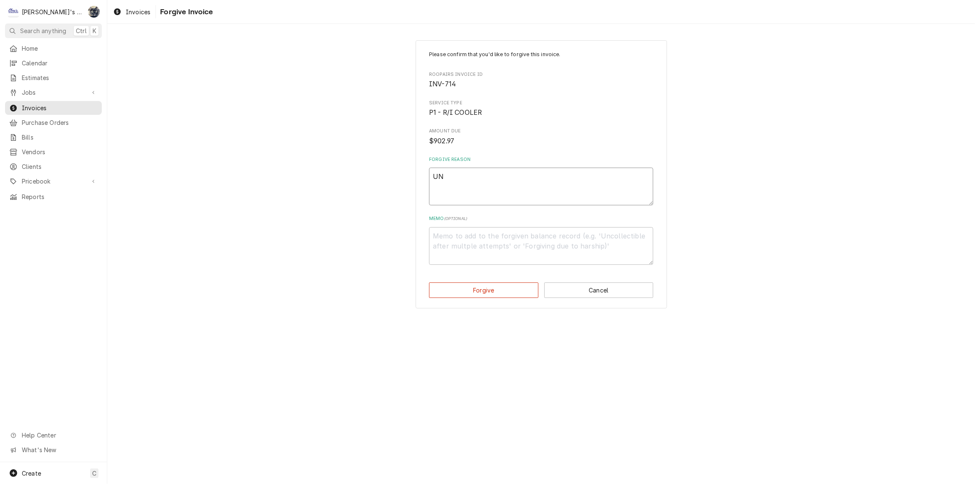
type textarea "U"
type textarea "x"
type textarea "C"
type textarea "x"
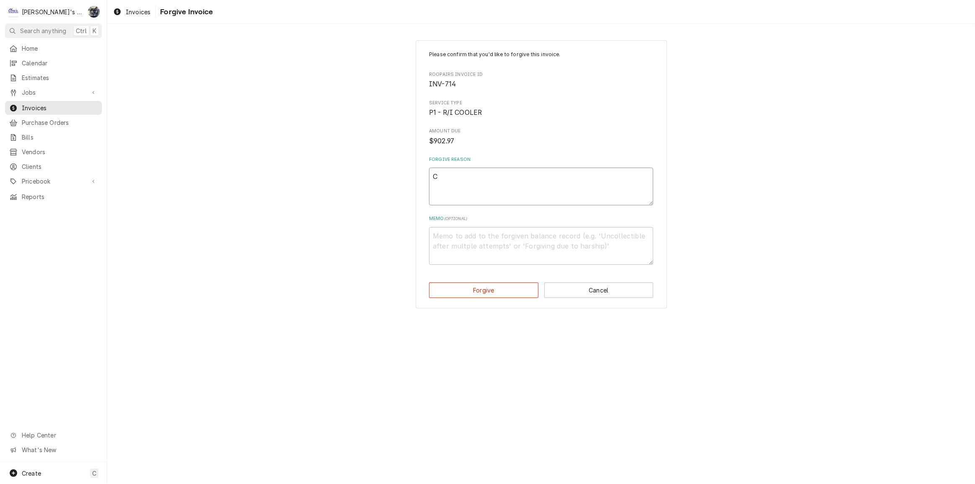
type textarea "CU"
type textarea "x"
type textarea "CUS"
type textarea "x"
type textarea "CUST"
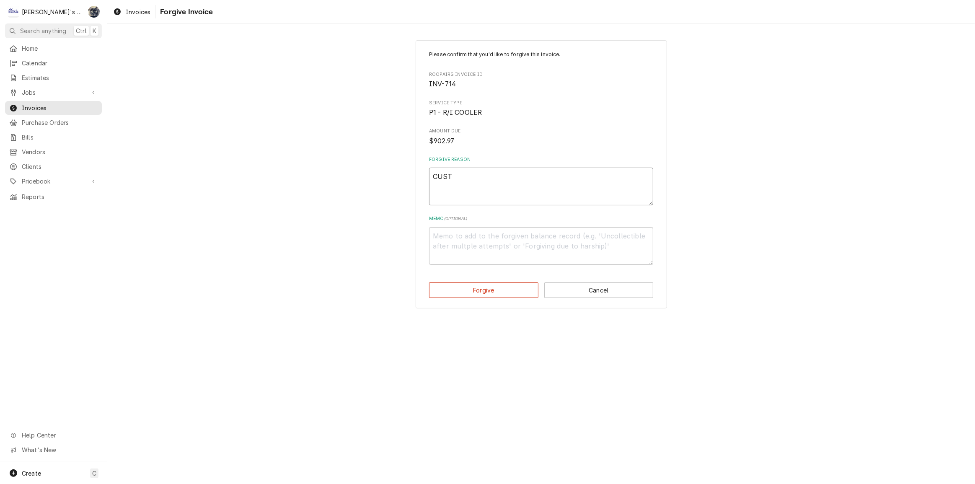
type textarea "x"
type textarea "CUSTO"
type textarea "x"
type textarea "CUSTOM"
type textarea "x"
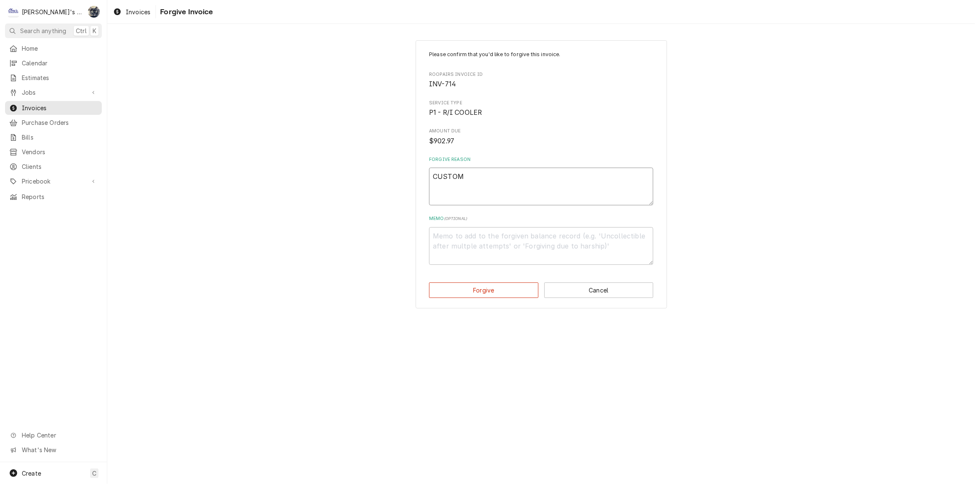
type textarea "CUSTOME"
type textarea "x"
type textarea "CUSTOMER"
type textarea "x"
type textarea "CUSTOMER"
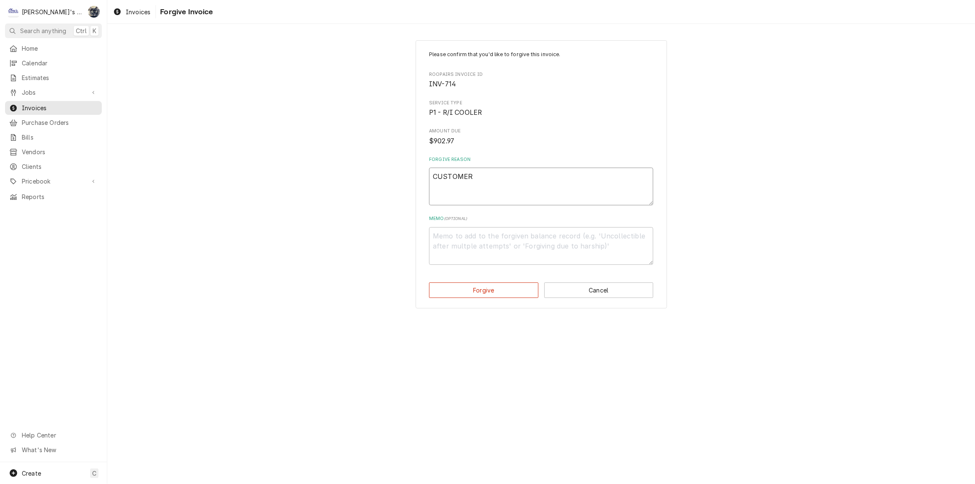
type textarea "x"
type textarea "CUSTOMER E"
type textarea "x"
type textarea "CUSTOMER EN"
type textarea "x"
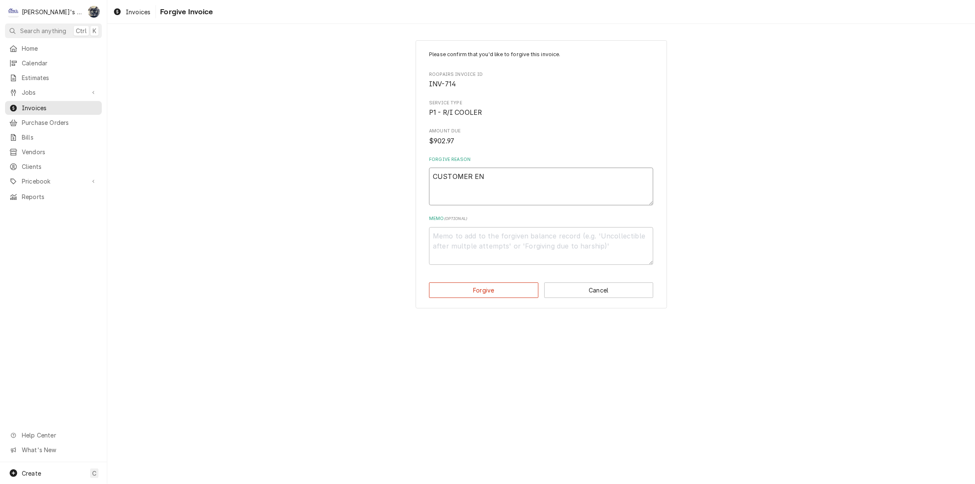
type textarea "CUSTOMER END"
type textarea "x"
type textarea "CUSTOMER ENDI"
type textarea "x"
type textarea "CUSTOMER END"
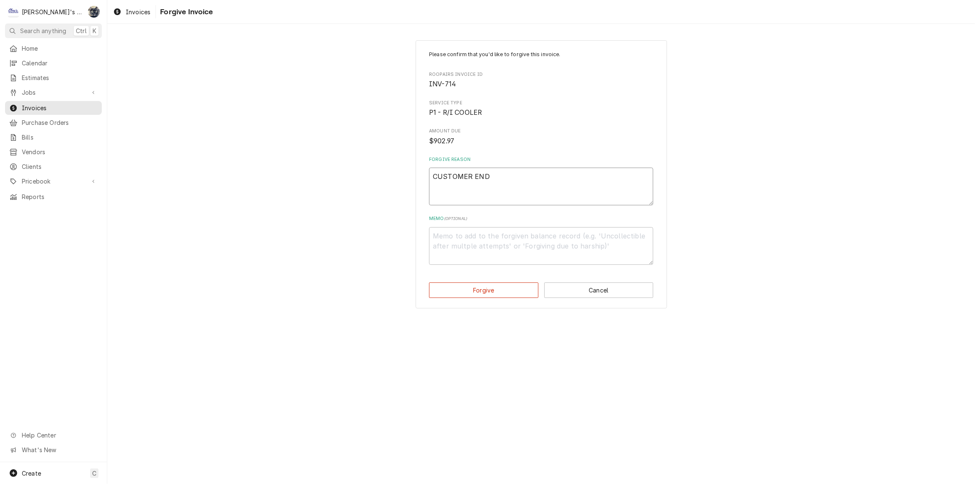
type textarea "x"
type textarea "CUSTOMER ENDE"
type textarea "x"
type textarea "CUSTOMER ENDED"
type textarea "x"
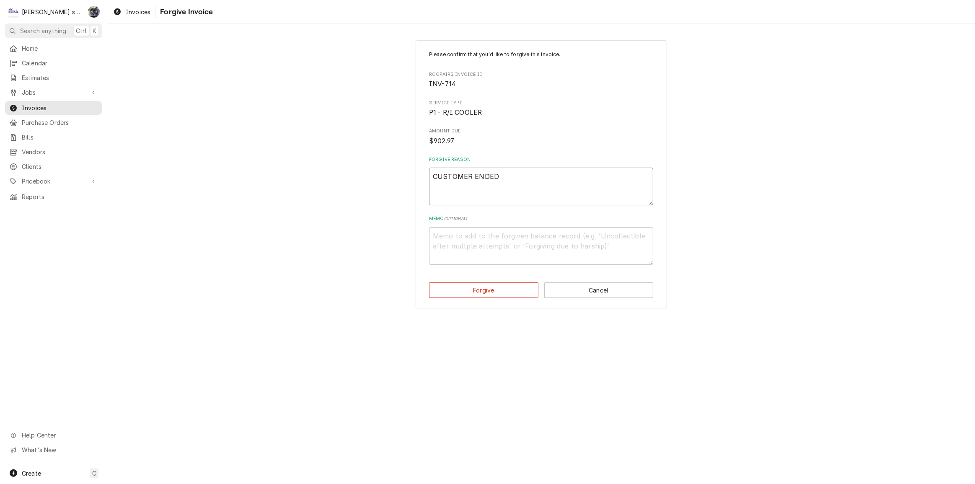
type textarea "CUSTOMER ENDED"
type textarea "x"
type textarea "CUSTOMER ENDED U"
type textarea "x"
type textarea "CUSTOMER ENDED UP"
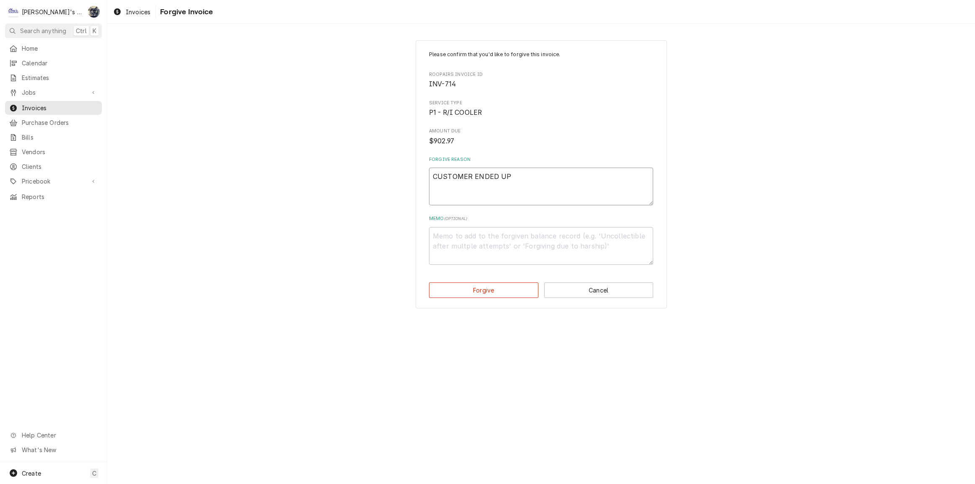
type textarea "x"
type textarea "CUSTOMER ENDED UP"
type textarea "x"
type textarea "CUSTOMER ENDED UP R"
type textarea "x"
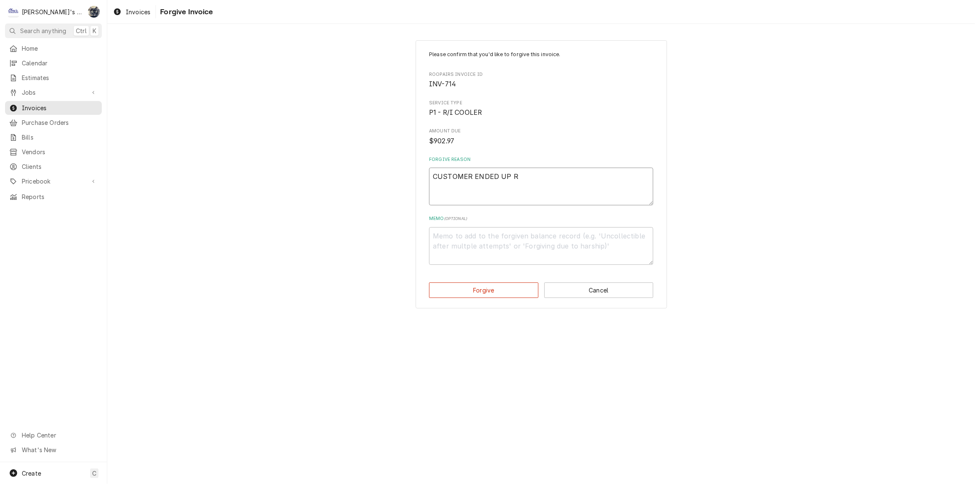
type textarea "CUSTOMER ENDED UP RE"
type textarea "x"
type textarea "CUSTOMER ENDED UP REP"
type textarea "x"
type textarea "CUSTOMER ENDED UP REPL"
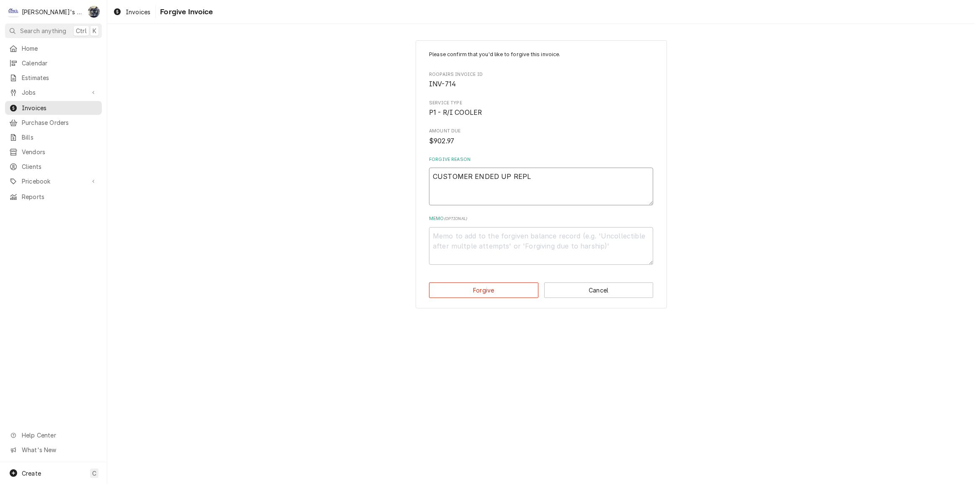
type textarea "x"
type textarea "CUSTOMER ENDED UP REPLA"
type textarea "x"
type textarea "CUSTOMER ENDED UP REPLAC"
type textarea "x"
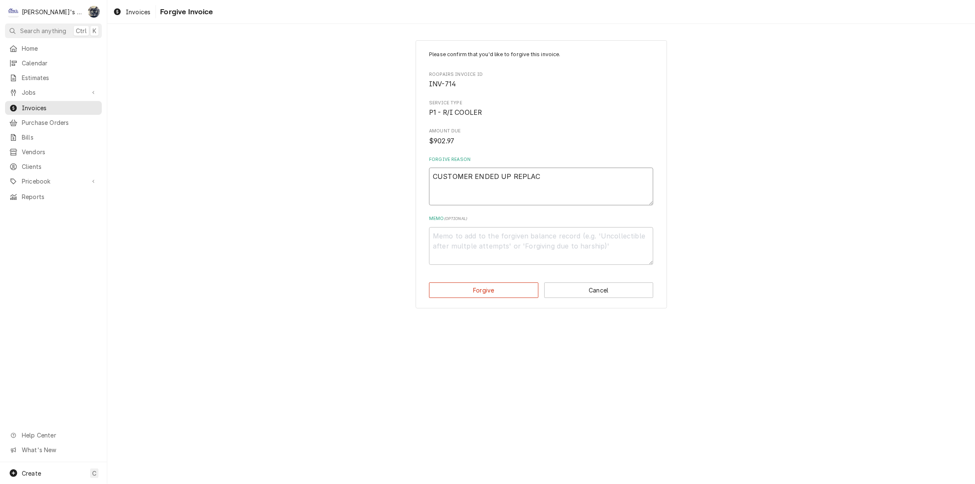
type textarea "CUSTOMER ENDED UP REPLACI"
type textarea "x"
type textarea "CUSTOMER ENDED UP REPLACIN"
type textarea "x"
type textarea "CUSTOMER ENDED UP REPLACING"
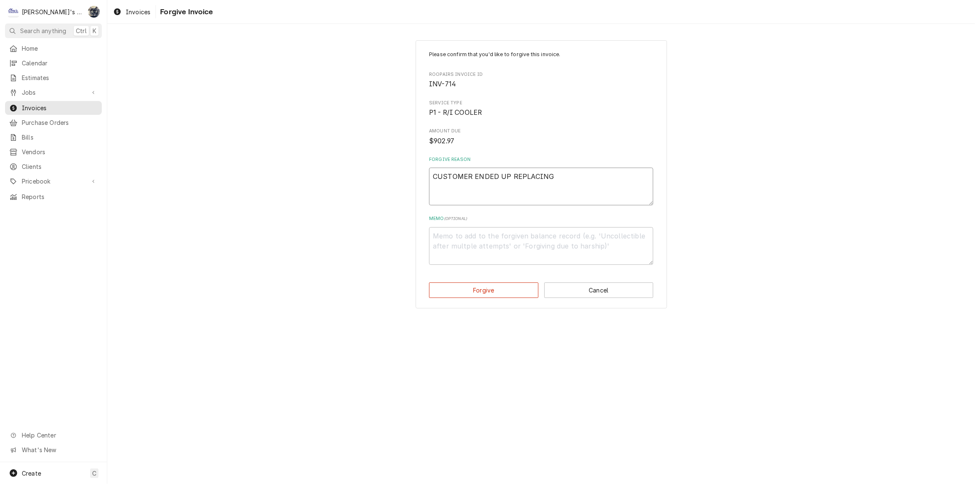
type textarea "x"
type textarea "CUSTOMER ENDED UP REPLACING"
type textarea "x"
type textarea "CUSTOMER ENDED UP REPLACING U"
type textarea "x"
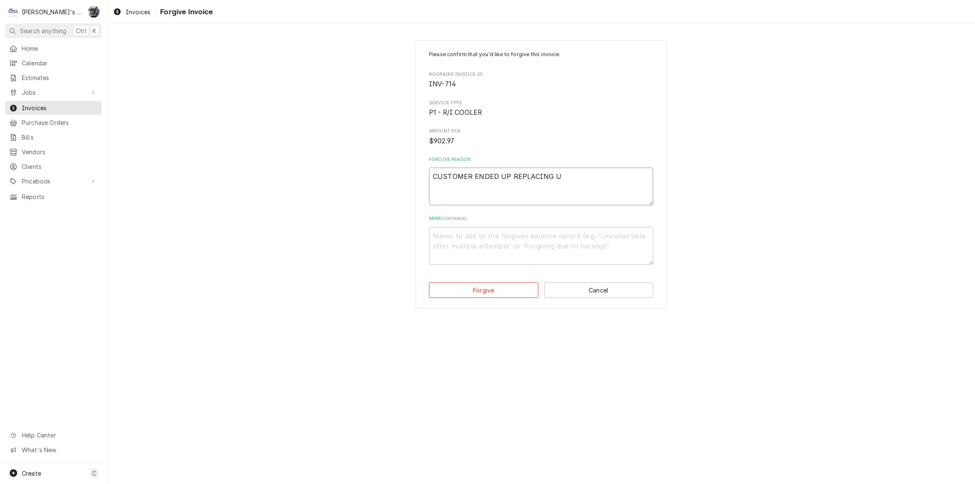
type textarea "CUSTOMER ENDED UP REPLACING UN"
type textarea "x"
type textarea "CUSTOMER ENDED UP REPLACING UNI"
type textarea "x"
type textarea "CUSTOMER ENDED UP REPLACING UNIT"
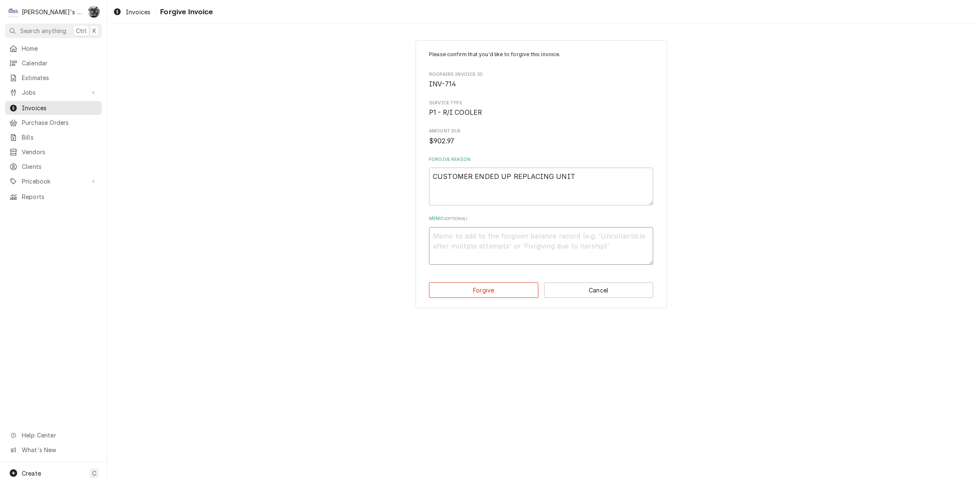
click at [470, 261] on textarea "Memo ( optional )" at bounding box center [541, 246] width 224 height 38
click at [505, 289] on button "Forgive" at bounding box center [483, 289] width 109 height 15
type textarea "x"
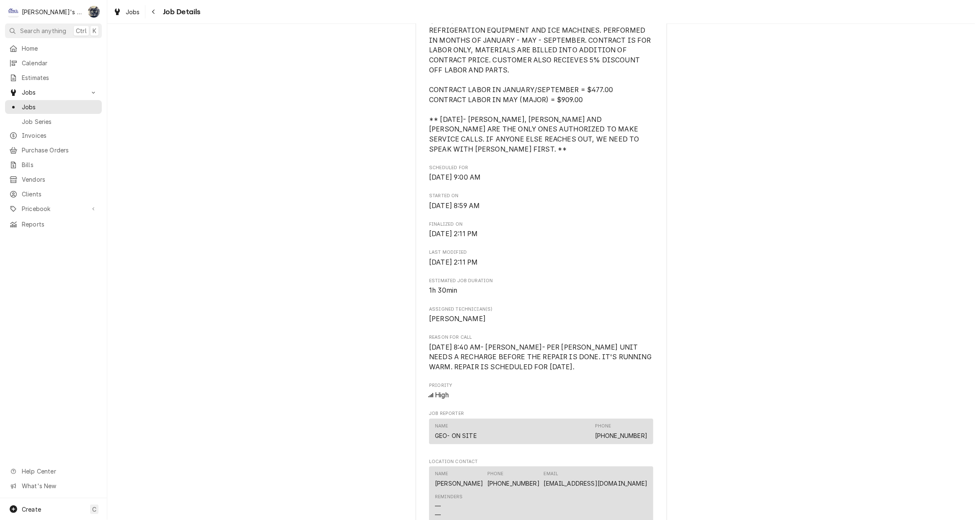
scroll to position [495, 0]
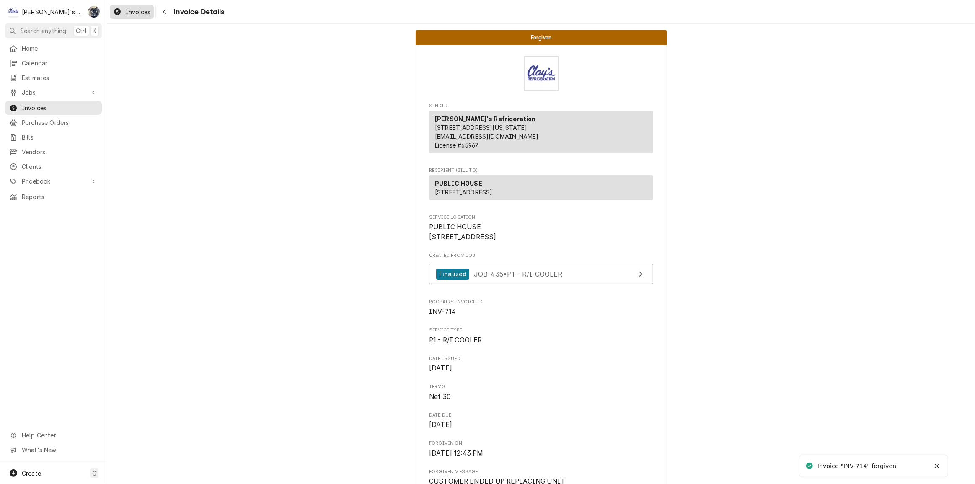
drag, startPoint x: 0, startPoint y: 0, endPoint x: 127, endPoint y: 9, distance: 127.7
click at [127, 9] on span "Invoices" at bounding box center [138, 12] width 25 height 9
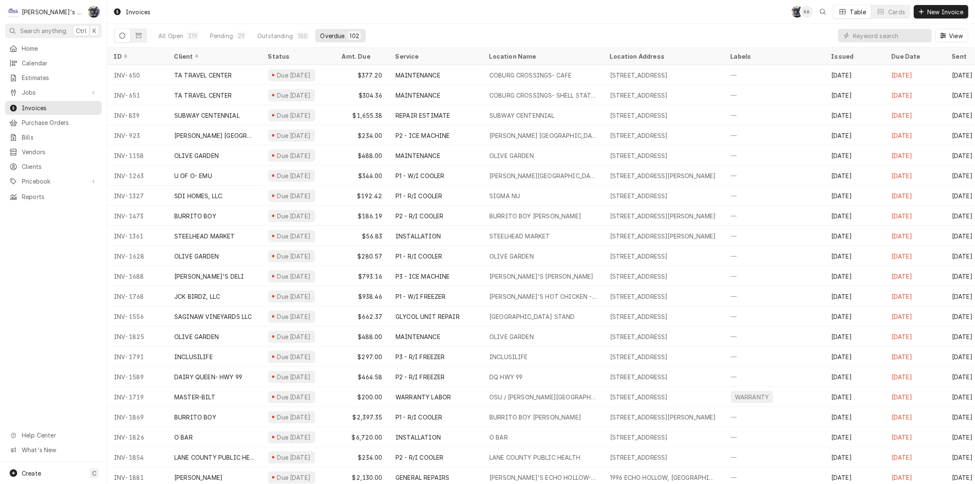
click at [441, 29] on div "All Open 319 Pending 29 Outstanding 188 Overdue 102 View" at bounding box center [541, 35] width 854 height 23
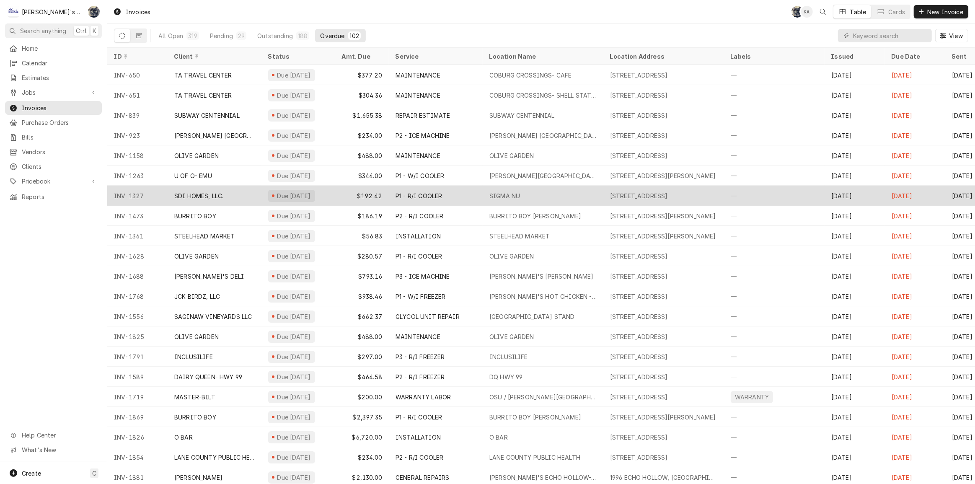
scroll to position [46, 0]
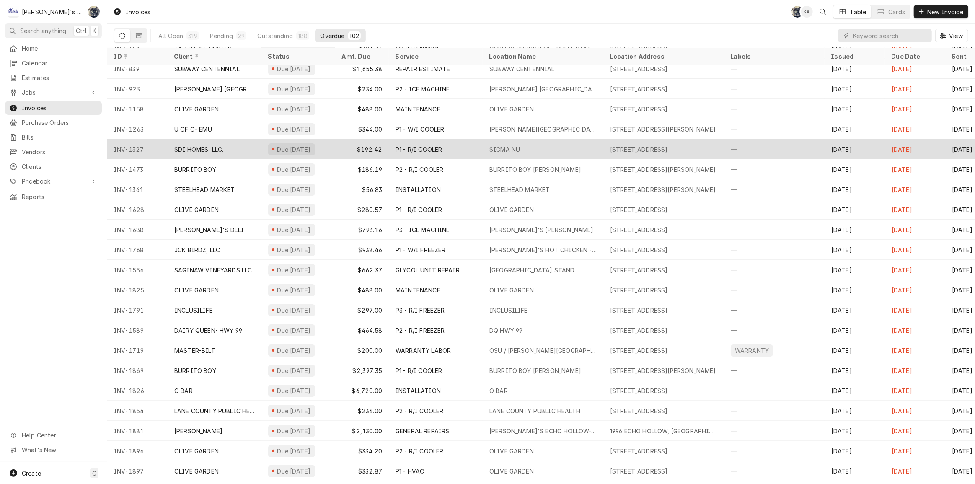
click at [306, 147] on div "Due [DATE]" at bounding box center [294, 149] width 36 height 9
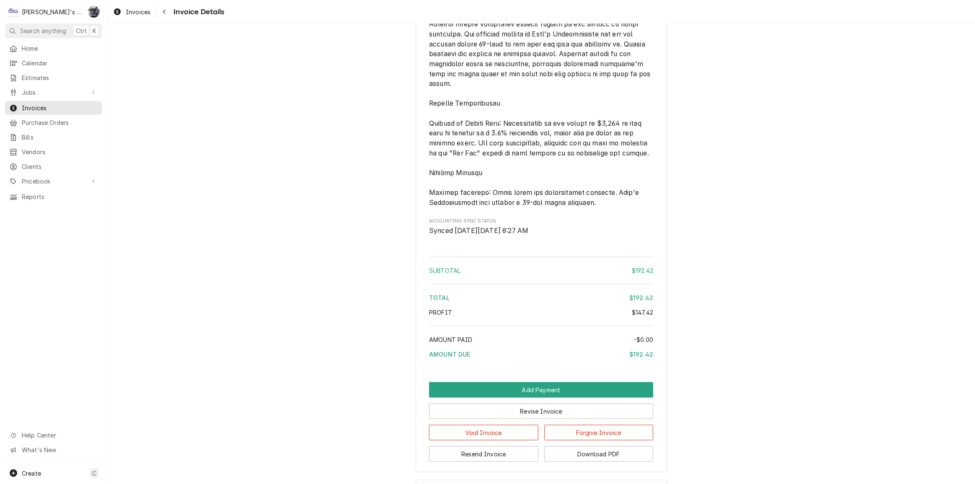
scroll to position [976, 0]
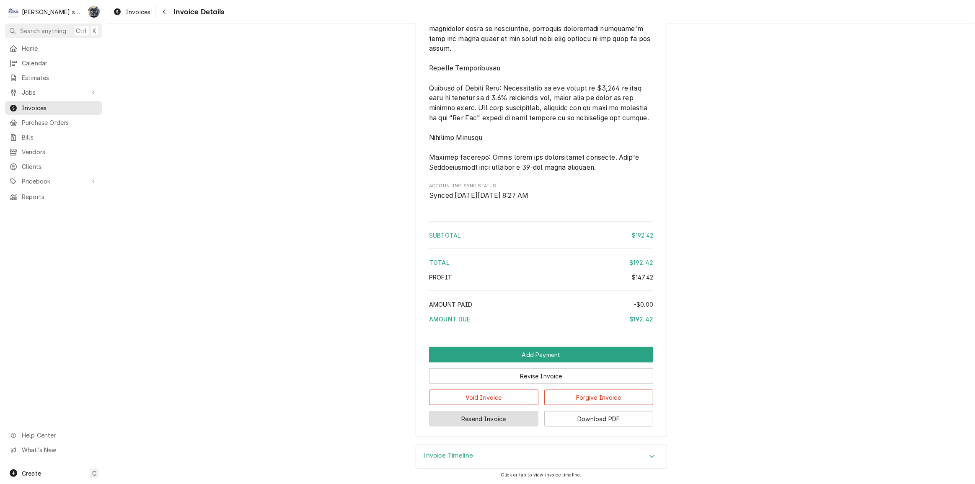
click at [462, 419] on button "Resend Invoice" at bounding box center [483, 418] width 109 height 15
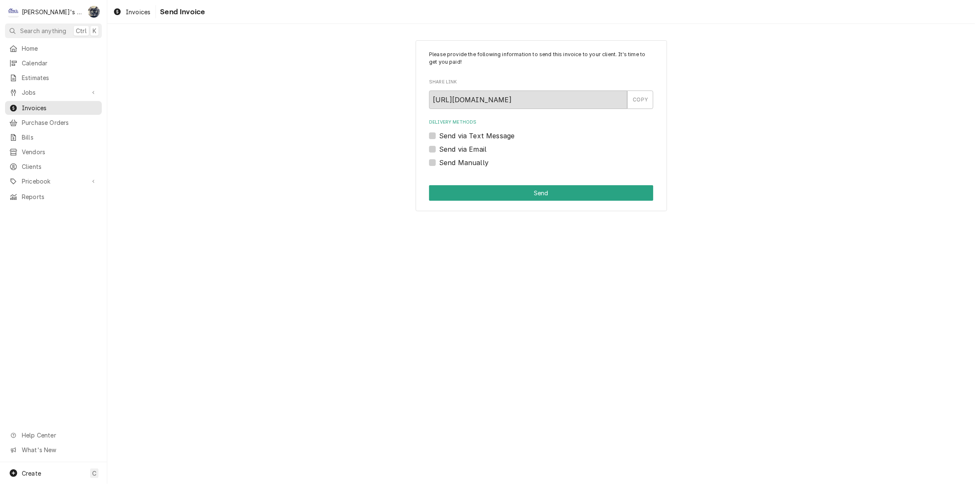
click at [439, 148] on label "Send via Email" at bounding box center [462, 149] width 47 height 10
click at [439, 148] on input "Send via Email" at bounding box center [551, 153] width 224 height 18
checkbox input "true"
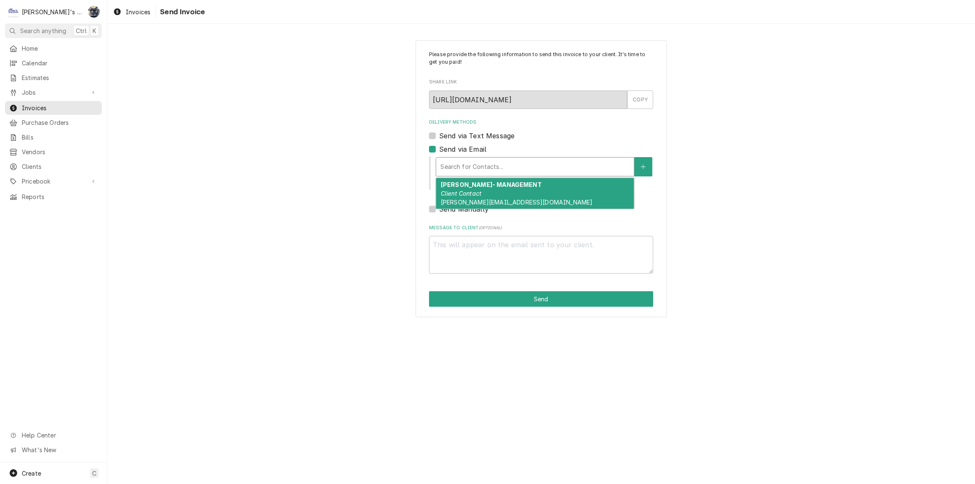
click at [461, 159] on div "Delivery Methods" at bounding box center [534, 166] width 189 height 15
click at [468, 187] on strong "MARTIN SMITH- MANAGEMENT" at bounding box center [491, 184] width 101 height 7
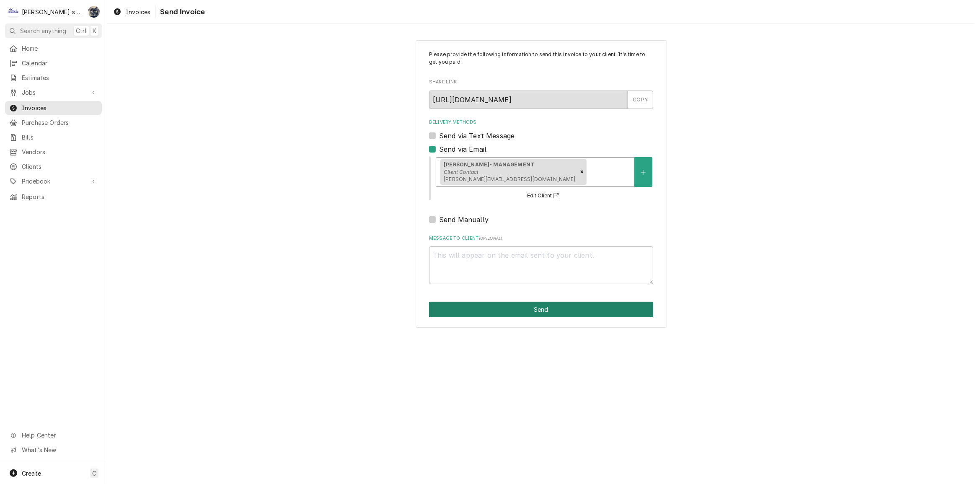
click at [473, 312] on button "Send" at bounding box center [541, 309] width 224 height 15
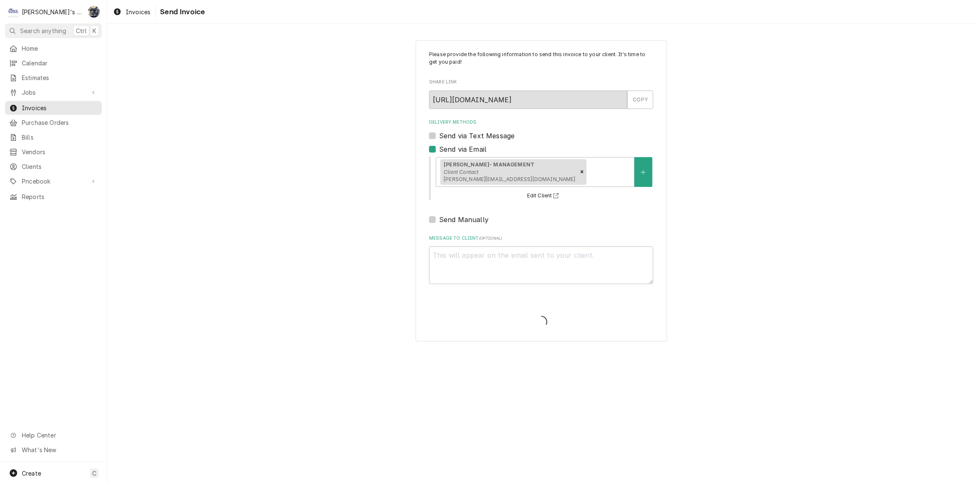
type textarea "x"
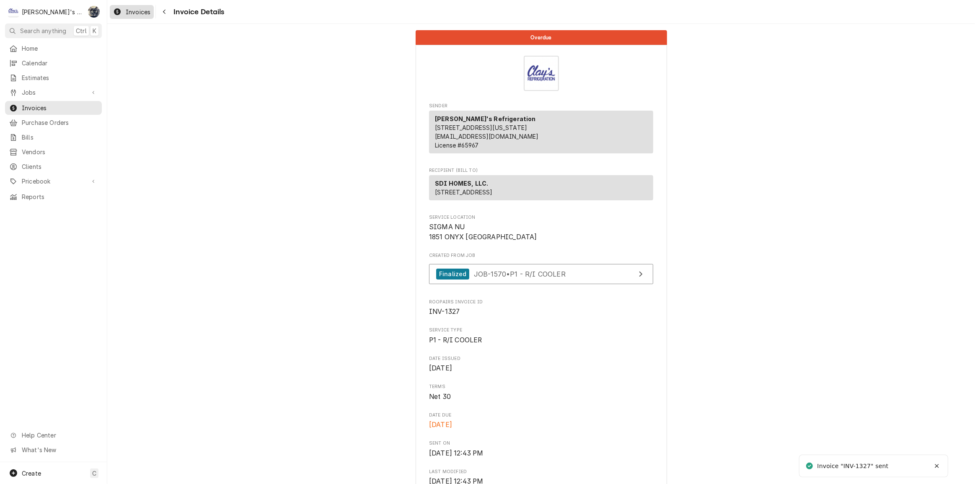
drag, startPoint x: 0, startPoint y: 0, endPoint x: 119, endPoint y: 11, distance: 119.5
click at [119, 12] on icon "Dynamic Content Wrapper" at bounding box center [117, 11] width 7 height 7
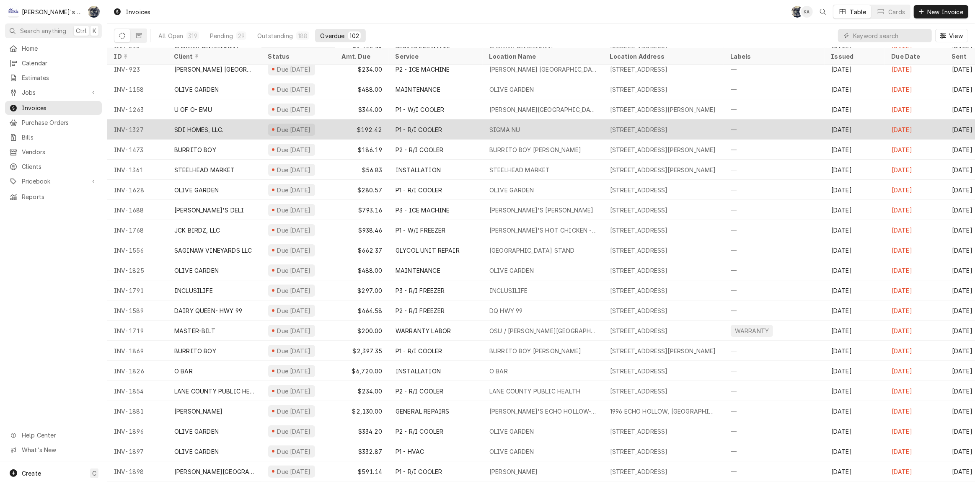
scroll to position [67, 0]
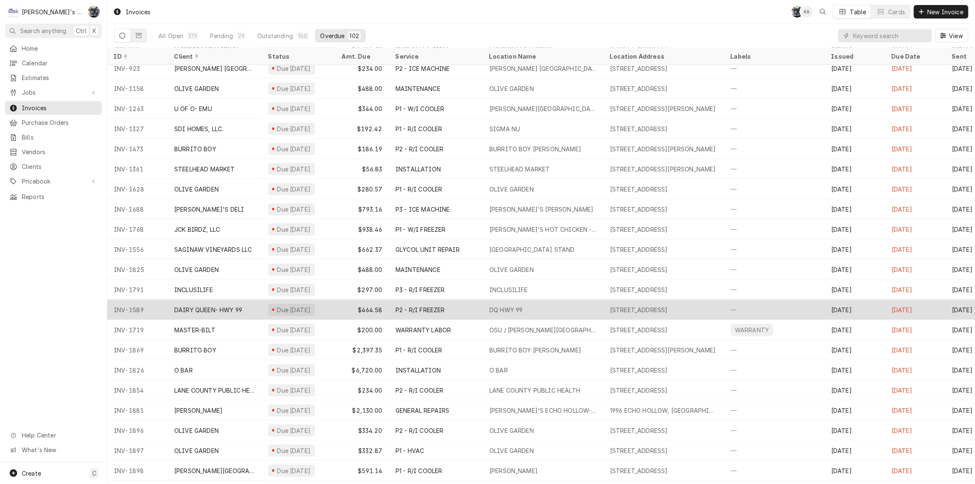
click at [312, 305] on div "Due 2 months ago" at bounding box center [294, 309] width 36 height 9
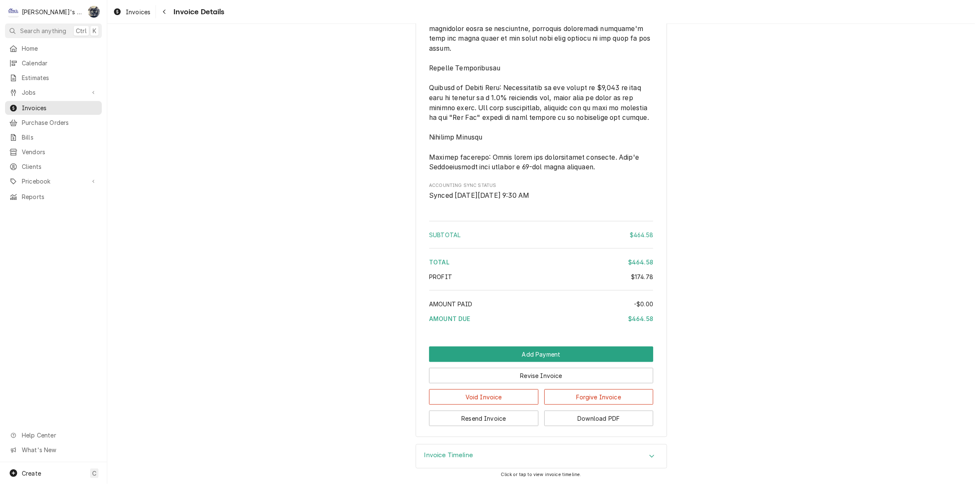
click at [457, 452] on h3 "Invoice Timeline" at bounding box center [448, 455] width 49 height 8
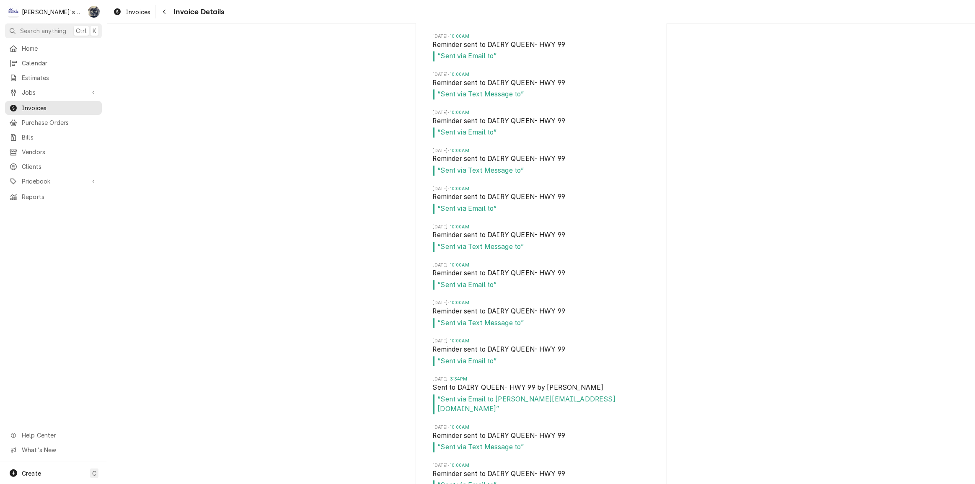
scroll to position [2026, 0]
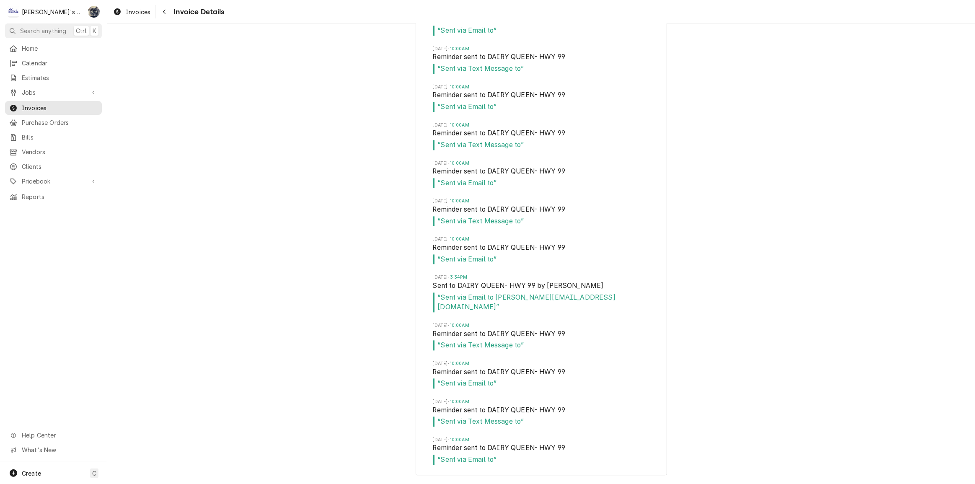
click at [133, 0] on div "Invoices Invoice Details" at bounding box center [540, 11] width 867 height 23
click at [130, 10] on span "Invoices" at bounding box center [138, 12] width 25 height 9
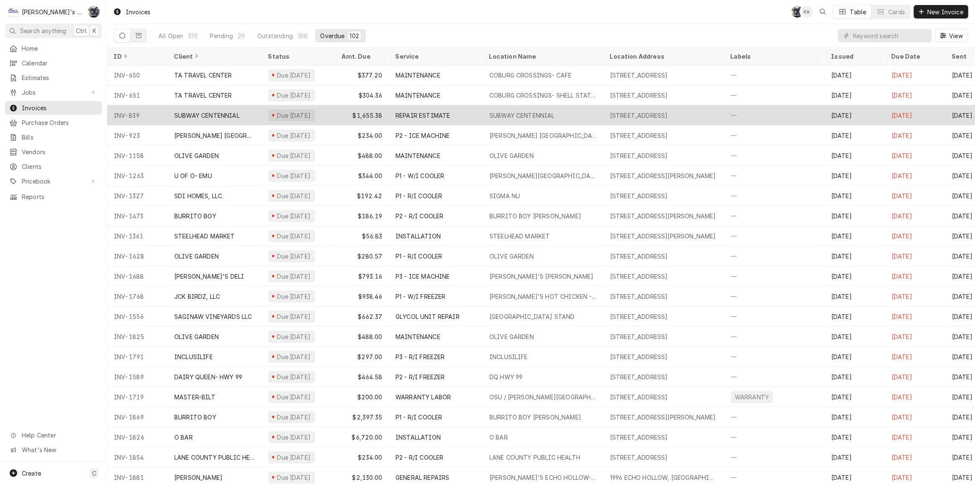
click at [380, 114] on div "$1,655.38" at bounding box center [362, 115] width 54 height 20
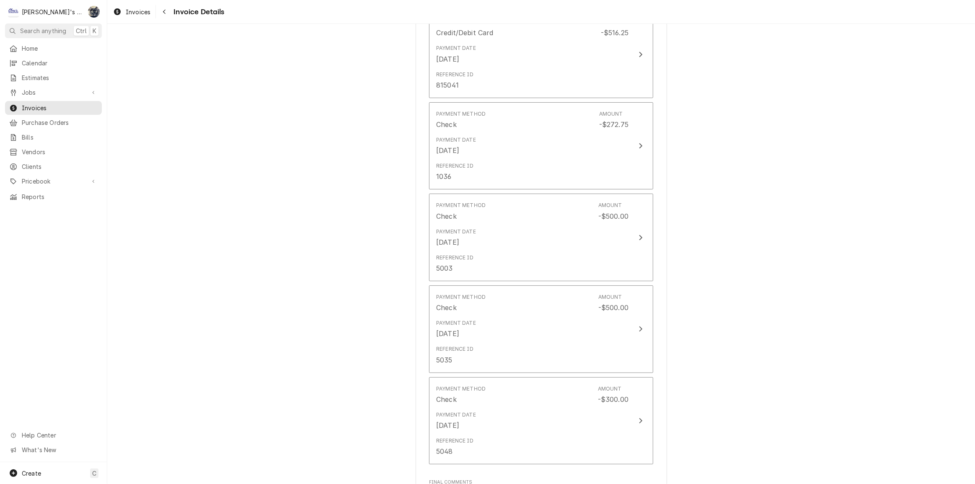
scroll to position [2154, 0]
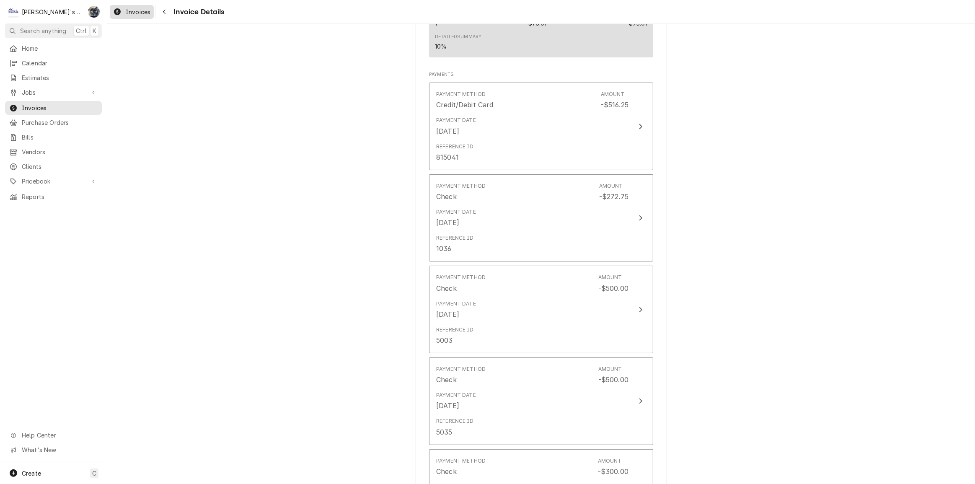
click at [138, 16] on div "Invoices" at bounding box center [131, 12] width 41 height 10
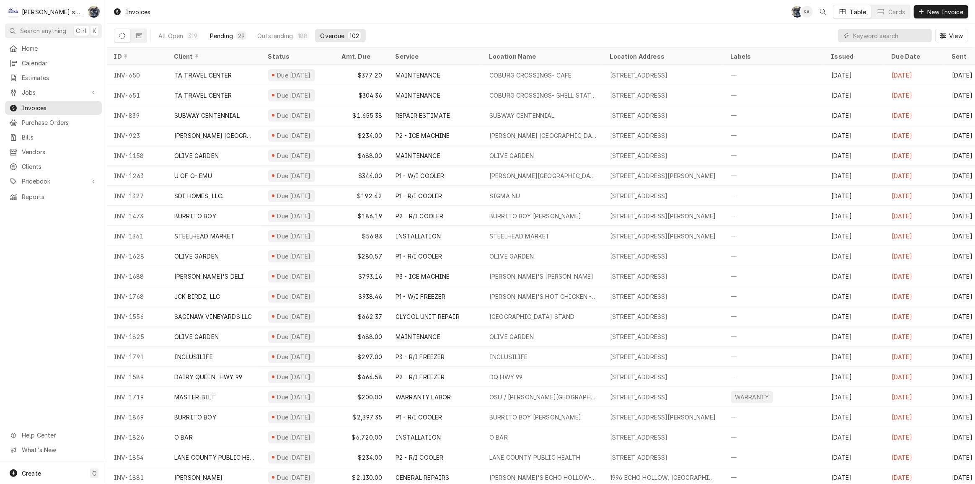
click at [222, 35] on div "Pending" at bounding box center [221, 35] width 23 height 9
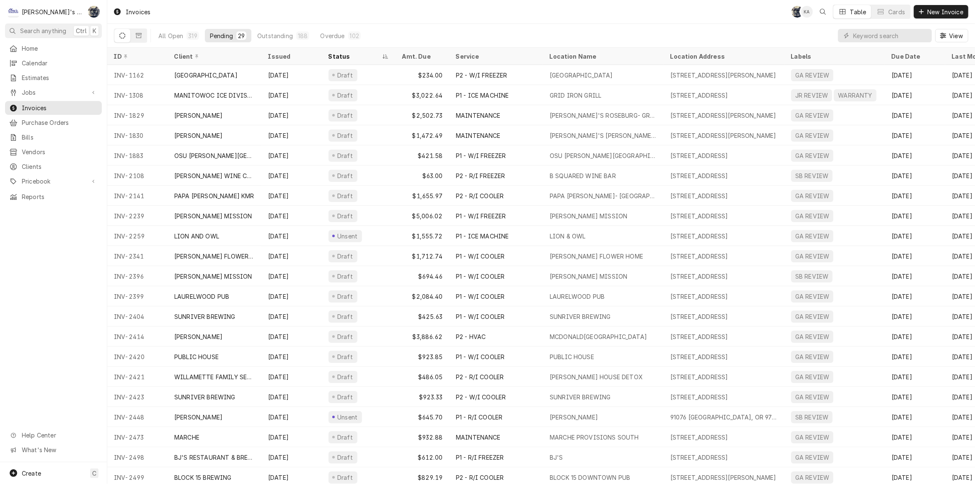
click at [222, 35] on div "Pending" at bounding box center [221, 35] width 23 height 9
click at [131, 56] on div "ID" at bounding box center [136, 56] width 45 height 9
click at [131, 56] on div "ID" at bounding box center [133, 56] width 39 height 9
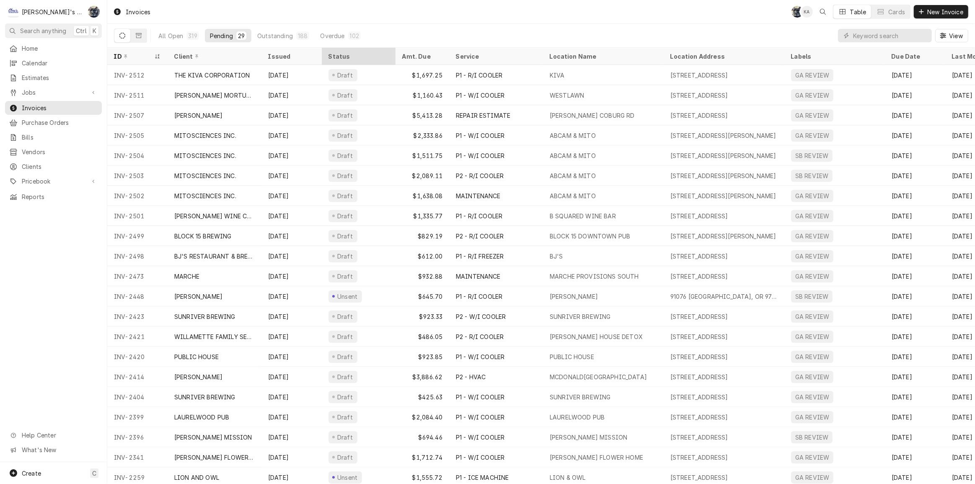
click at [332, 54] on div "Status" at bounding box center [357, 56] width 59 height 9
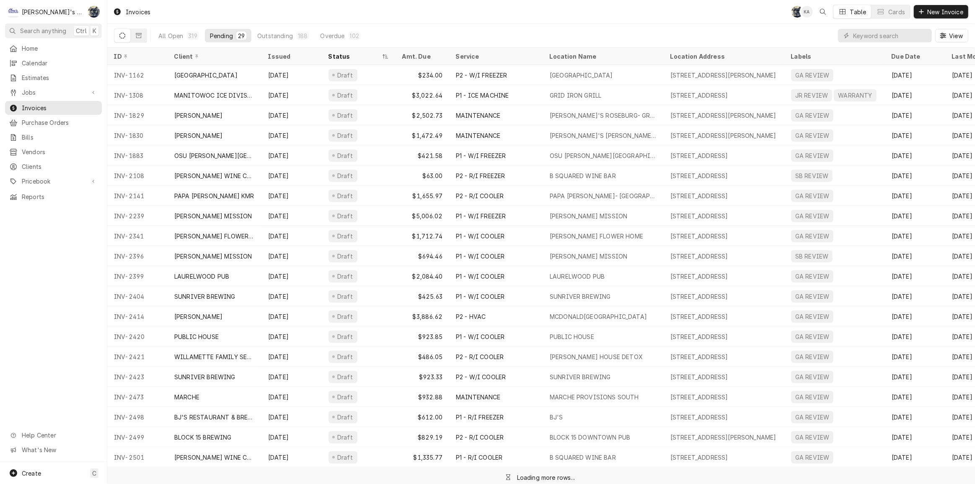
click at [332, 54] on div "Status" at bounding box center [354, 56] width 52 height 9
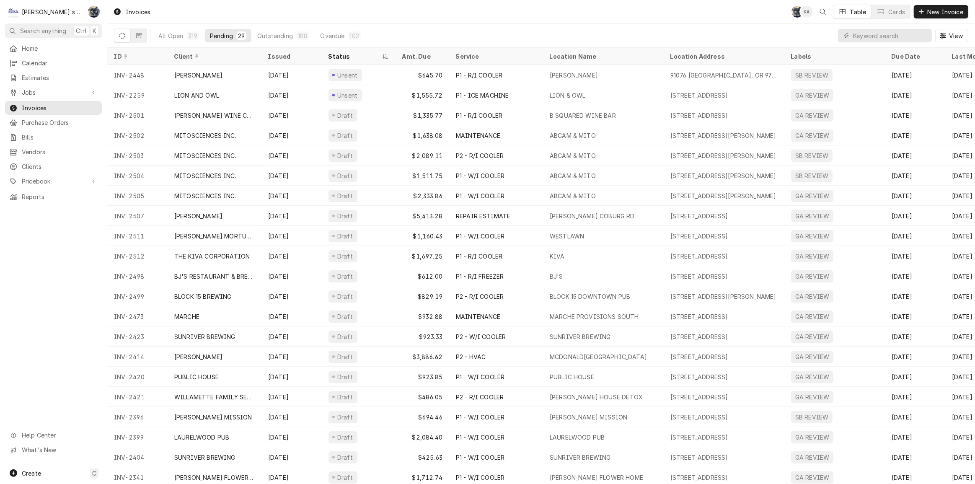
click at [372, 13] on div "Invoices SB KA Table Cards New Invoice" at bounding box center [540, 11] width 867 height 23
click at [32, 89] on span "Jobs" at bounding box center [53, 92] width 63 height 9
click at [35, 108] on div "Jobs" at bounding box center [53, 107] width 93 height 10
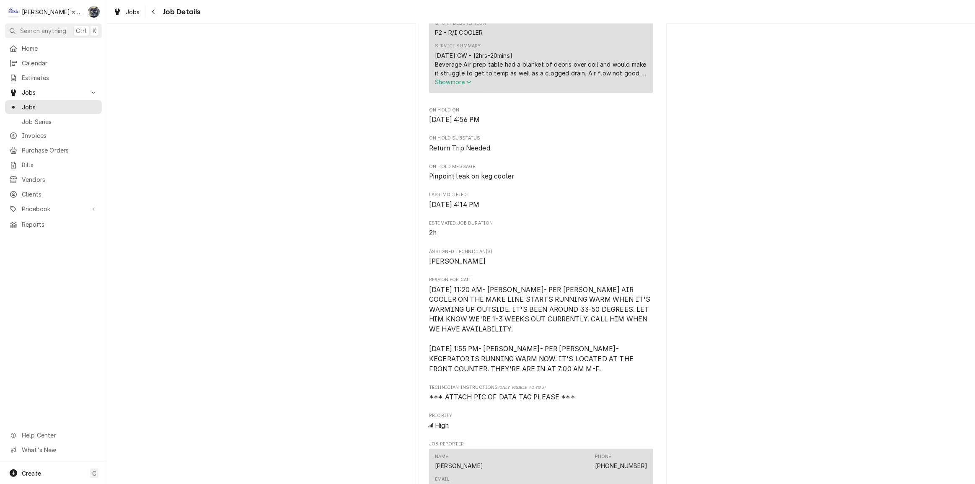
scroll to position [571, 0]
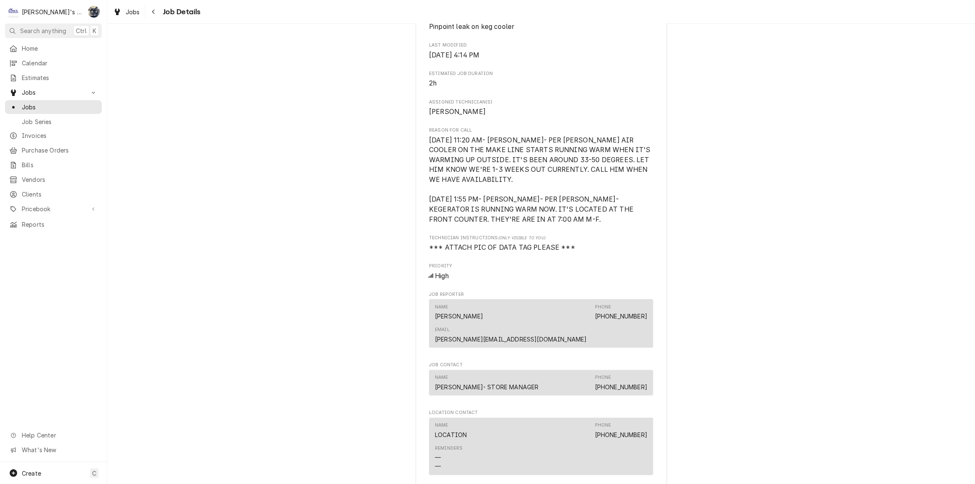
drag, startPoint x: 134, startPoint y: 12, endPoint x: 150, endPoint y: 0, distance: 20.1
click at [134, 12] on span "Jobs" at bounding box center [133, 12] width 14 height 9
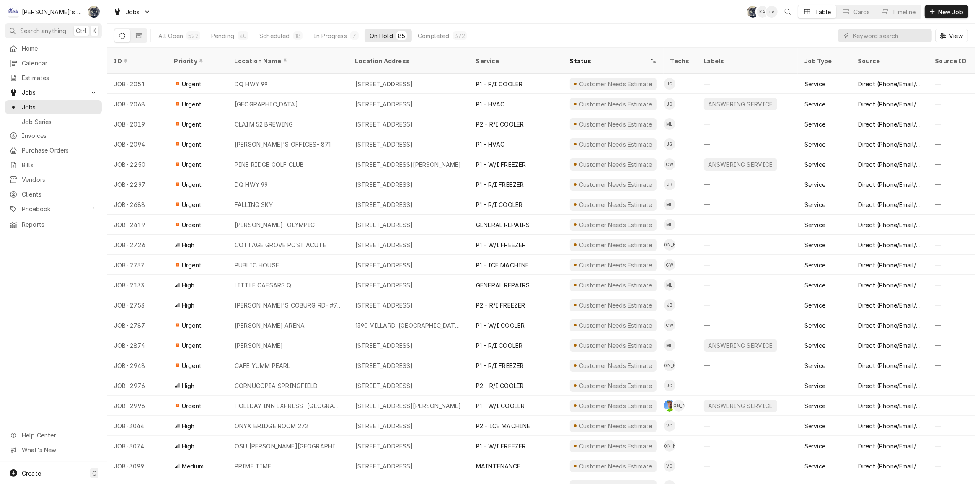
click at [669, 25] on div "All Open 522 Pending 40 Scheduled 18 In Progress 7 On Hold 85 Completed 372 View" at bounding box center [541, 35] width 854 height 23
click at [570, 37] on div "All Open 522 Pending 40 Scheduled 18 In Progress 7 On Hold 85 Completed 372 View" at bounding box center [541, 35] width 854 height 23
click at [492, 11] on div "Jobs SB KA + 6 Table Cards Timeline New Job" at bounding box center [540, 11] width 867 height 23
click at [242, 36] on div "40" at bounding box center [243, 35] width 8 height 9
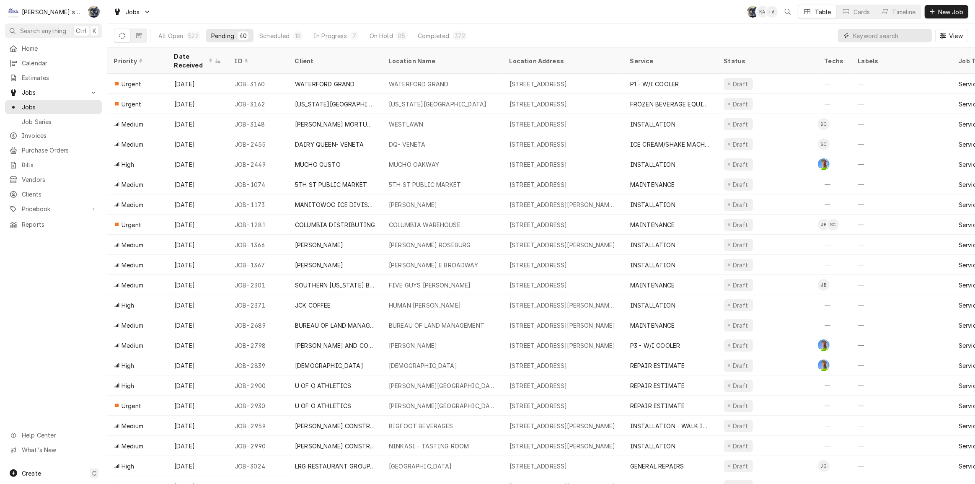
click at [891, 36] on input "Dynamic Content Wrapper" at bounding box center [890, 35] width 75 height 13
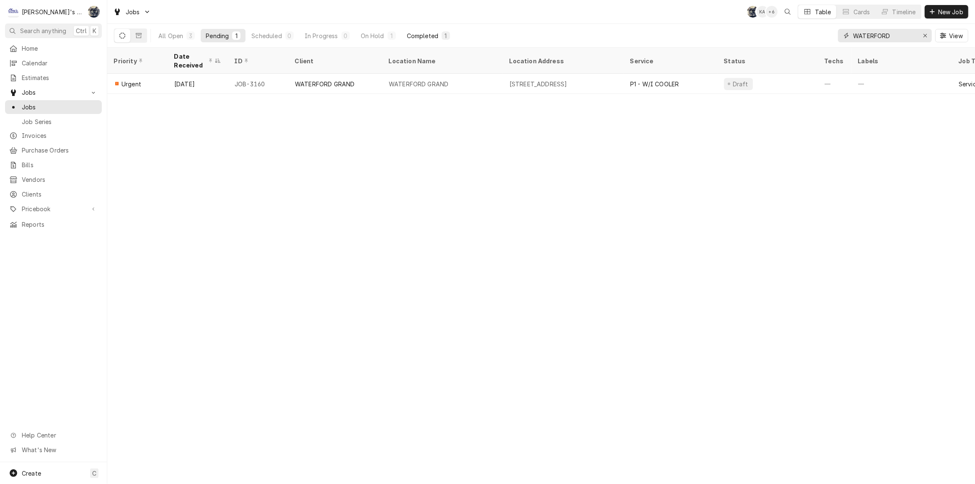
type input "WATERFORD"
click at [421, 34] on div "Completed" at bounding box center [422, 35] width 31 height 9
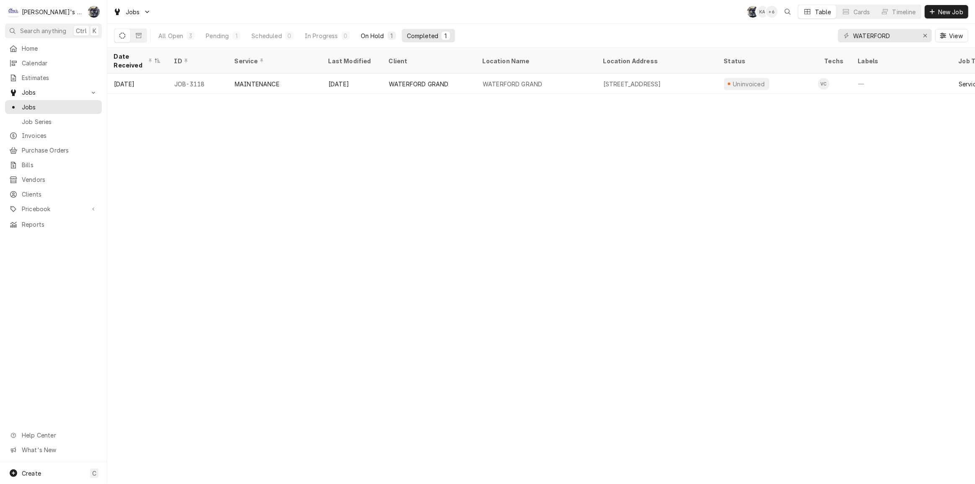
click at [379, 38] on div "On Hold" at bounding box center [372, 35] width 23 height 9
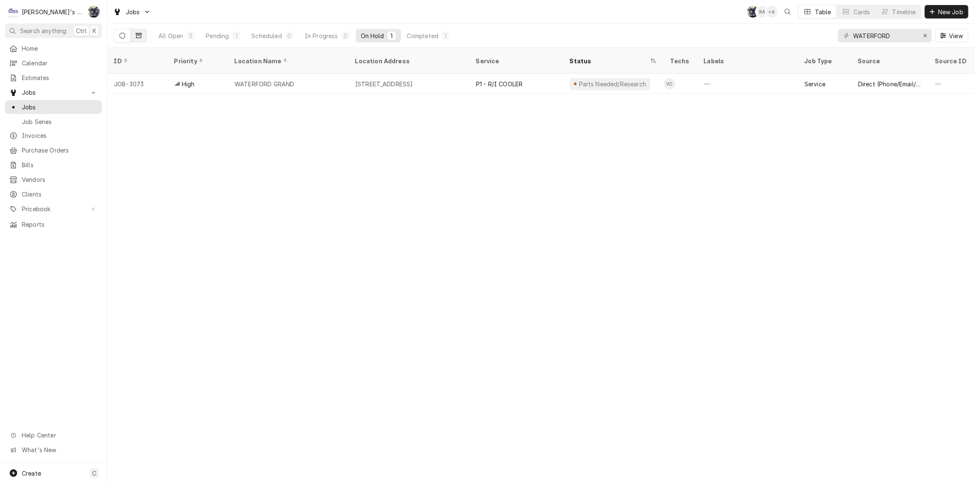
click at [136, 35] on icon "Dynamic Content Wrapper" at bounding box center [139, 35] width 6 height 5
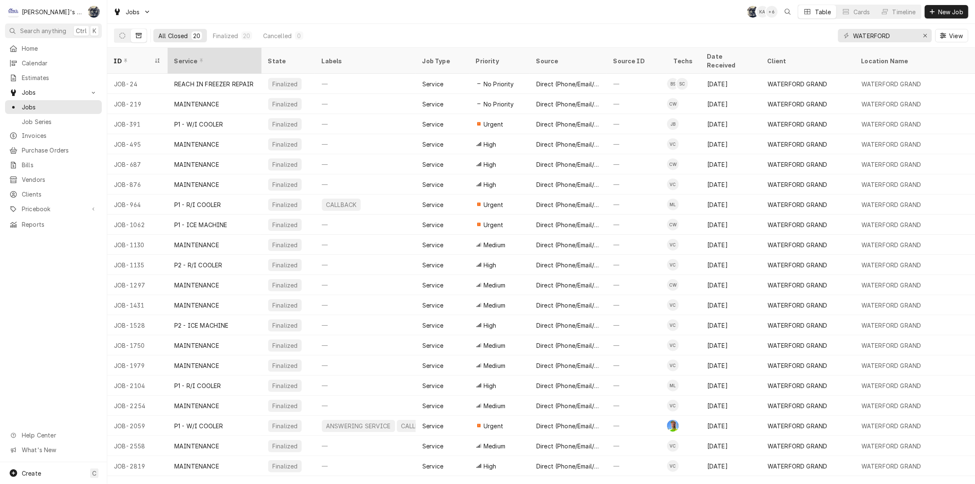
click at [205, 57] on div "Service" at bounding box center [213, 61] width 79 height 9
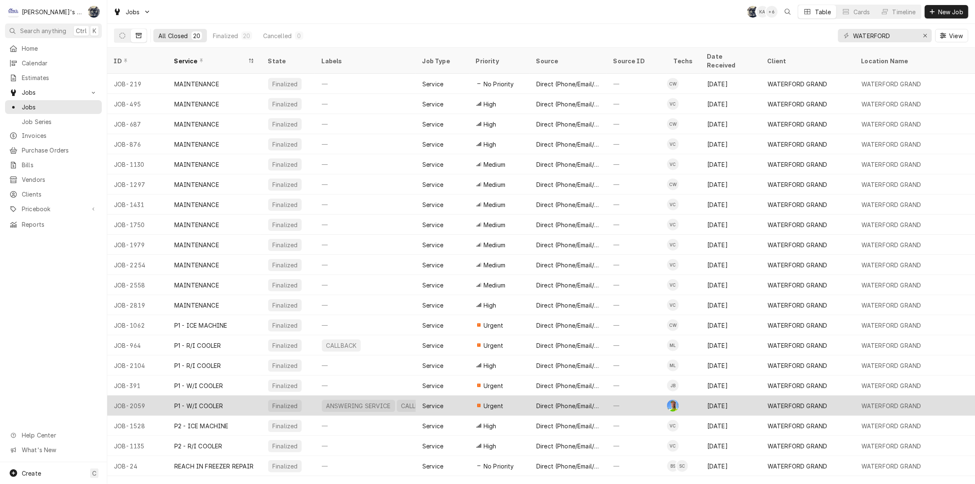
click at [232, 395] on div "P1 - W/I COOLER" at bounding box center [215, 405] width 94 height 20
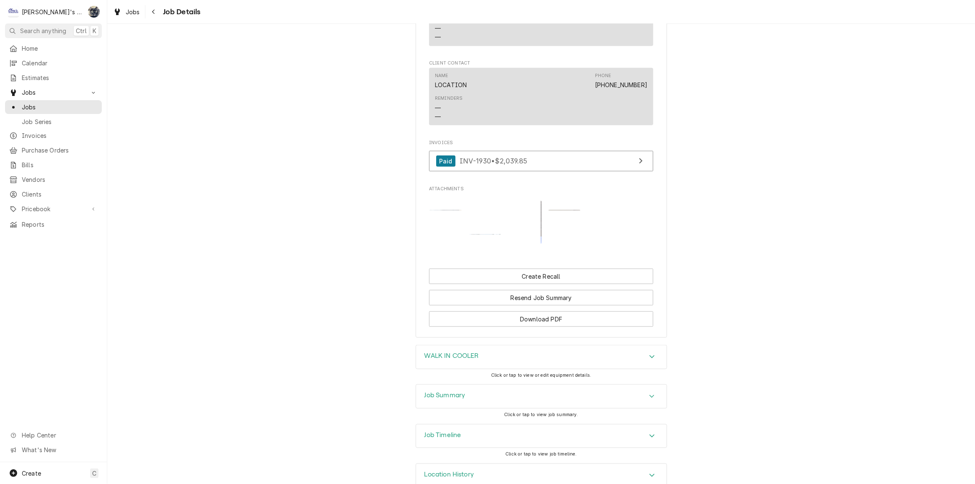
scroll to position [937, 0]
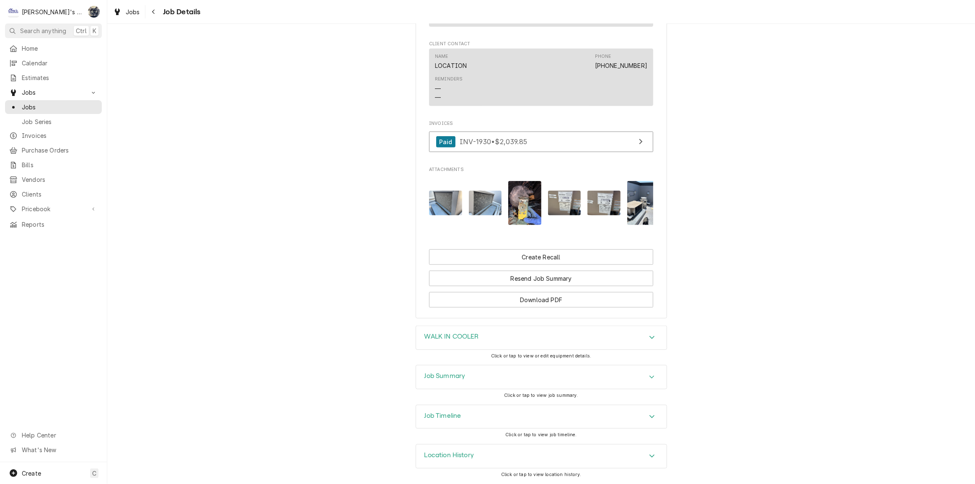
click at [452, 378] on h3 "Job Summary" at bounding box center [444, 376] width 41 height 8
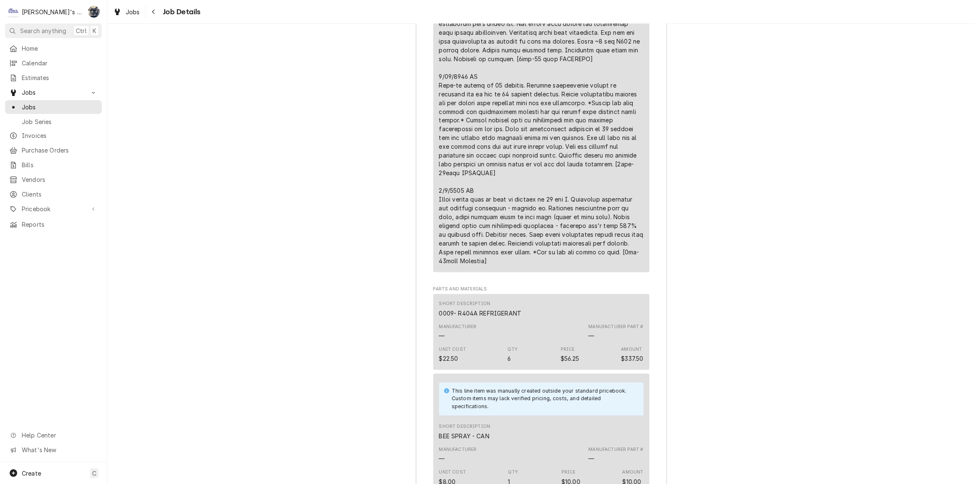
scroll to position [1698, 0]
click at [48, 104] on span "Jobs" at bounding box center [60, 107] width 76 height 9
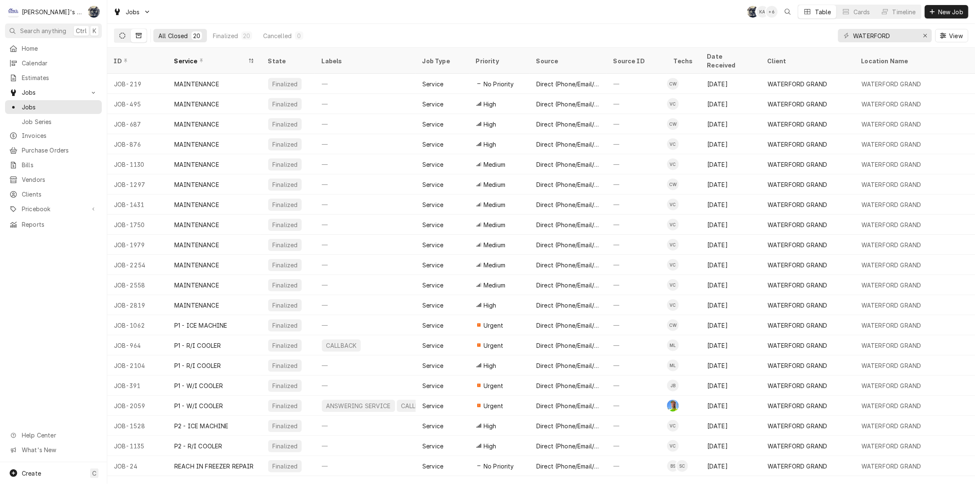
click at [119, 36] on icon "Dynamic Content Wrapper" at bounding box center [122, 36] width 6 height 6
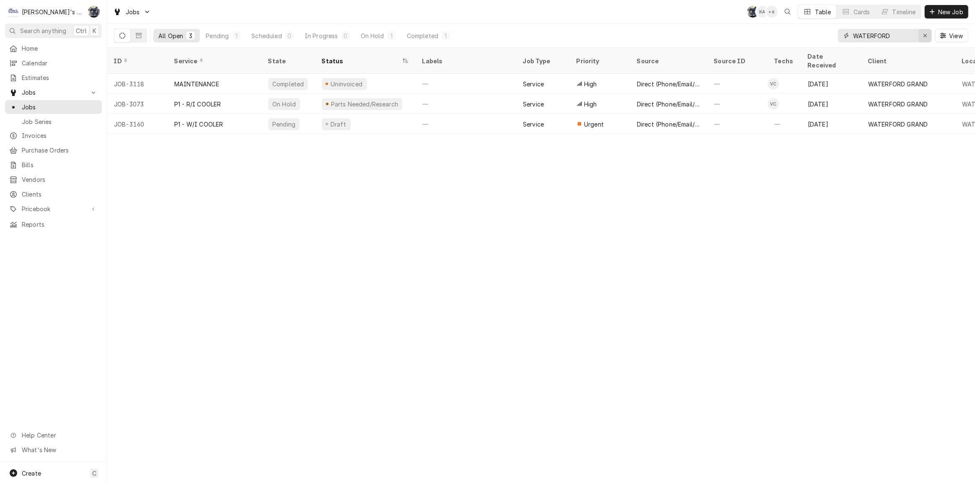
click at [923, 37] on icon "Erase input" at bounding box center [925, 36] width 5 height 6
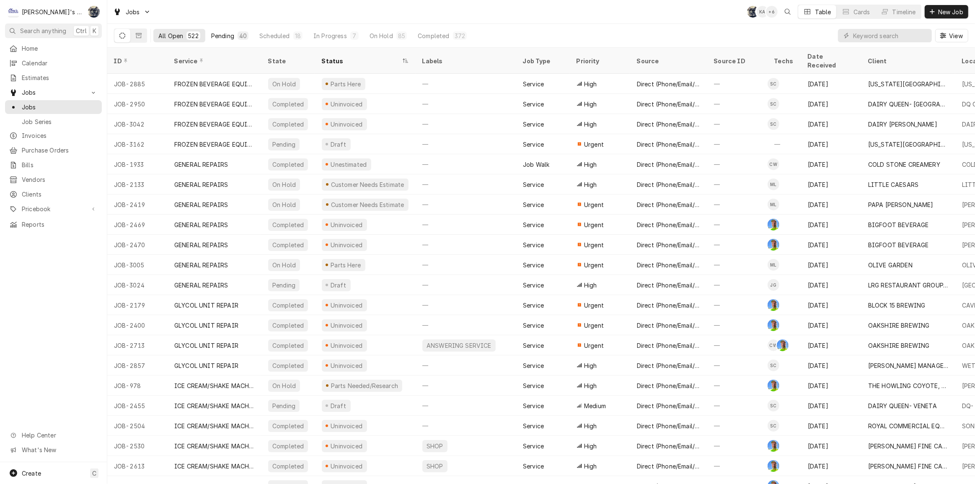
click at [237, 35] on div "40" at bounding box center [242, 35] width 11 height 8
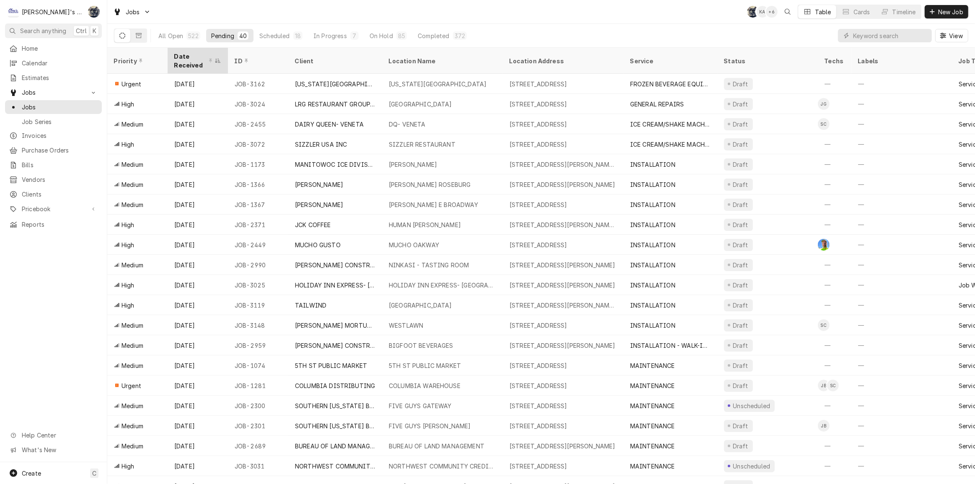
click at [185, 62] on div "Date Received" at bounding box center [193, 61] width 39 height 18
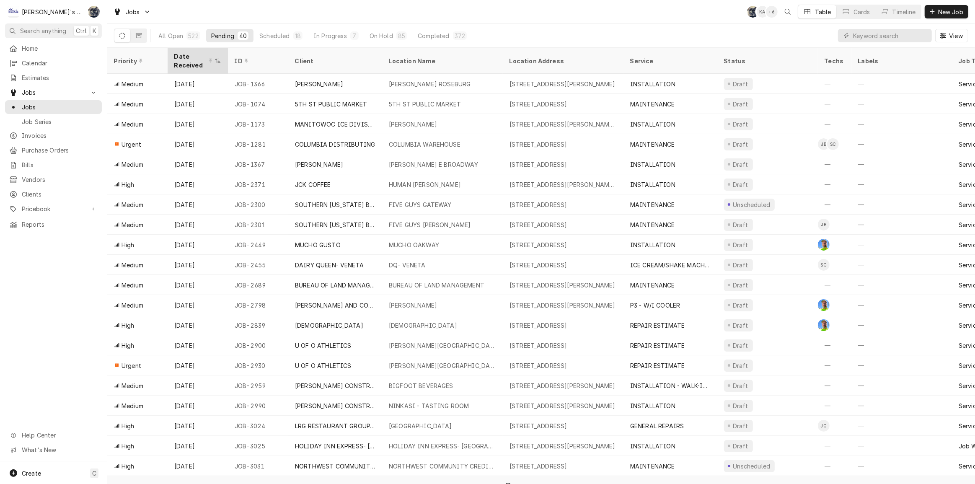
click at [185, 62] on div "Date Received" at bounding box center [193, 61] width 39 height 18
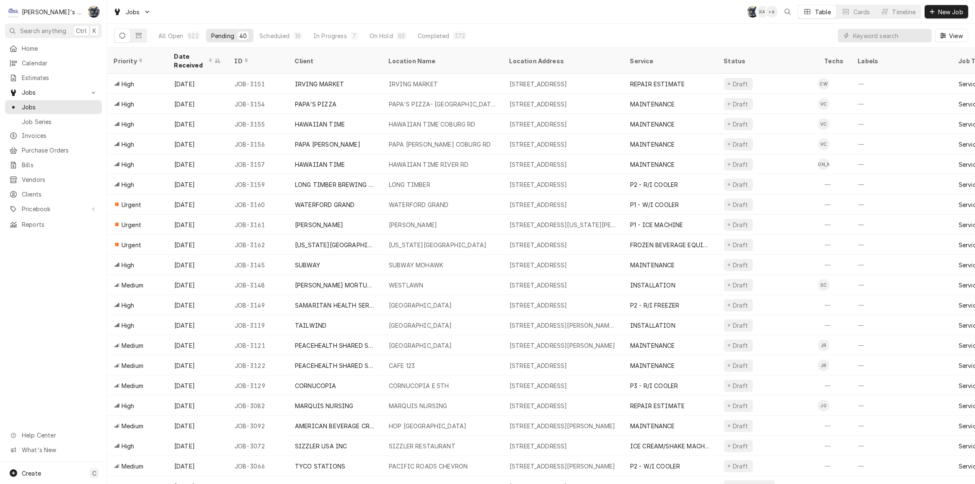
click at [461, 26] on div "All Open 522 Pending 40 Scheduled 18 In Progress 7 On Hold 85 Completed 372" at bounding box center [312, 35] width 318 height 23
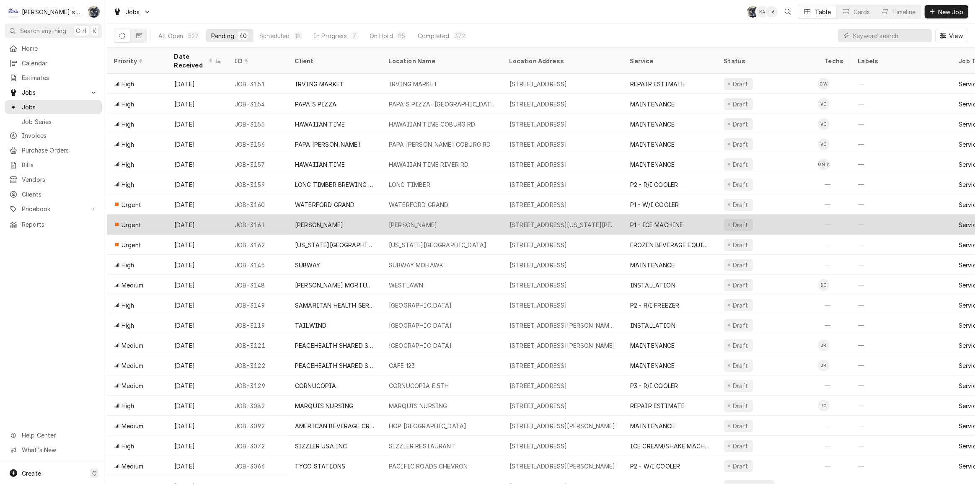
click at [473, 221] on div "[PERSON_NAME]" at bounding box center [442, 224] width 121 height 20
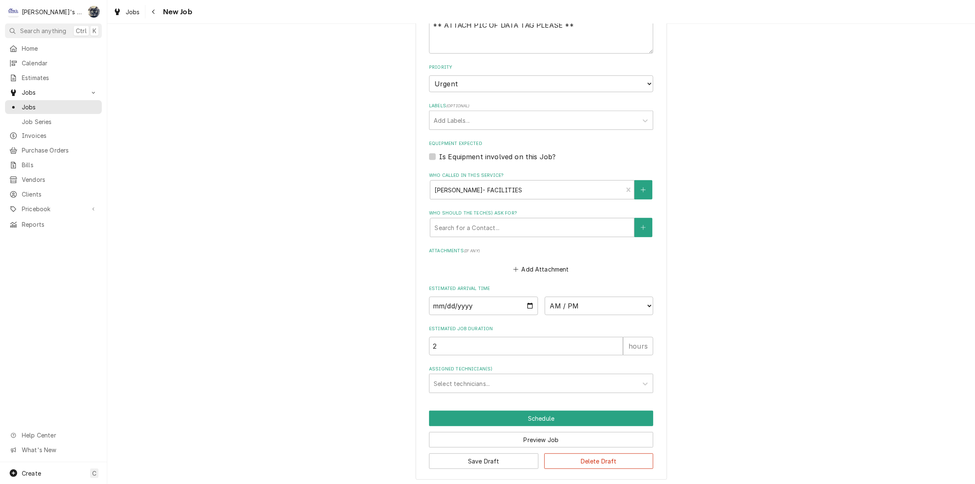
scroll to position [312, 0]
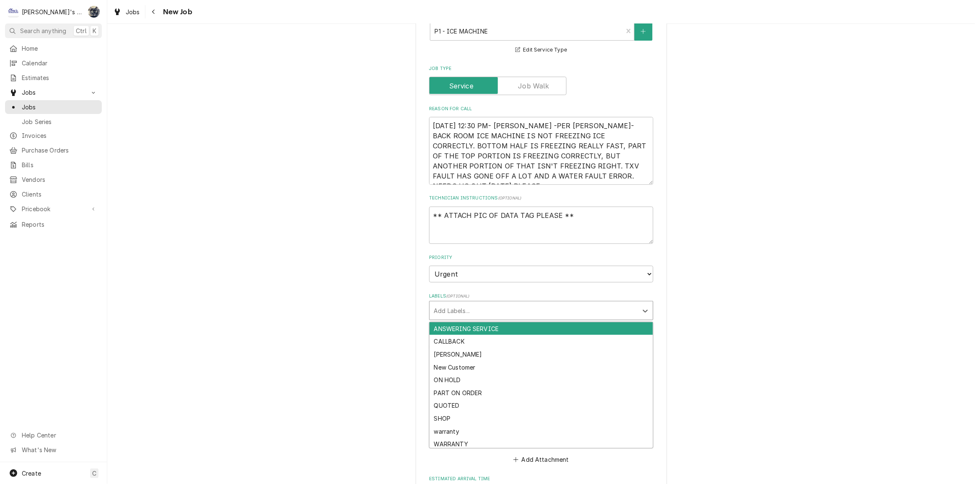
click at [454, 315] on div "Labels" at bounding box center [534, 310] width 200 height 15
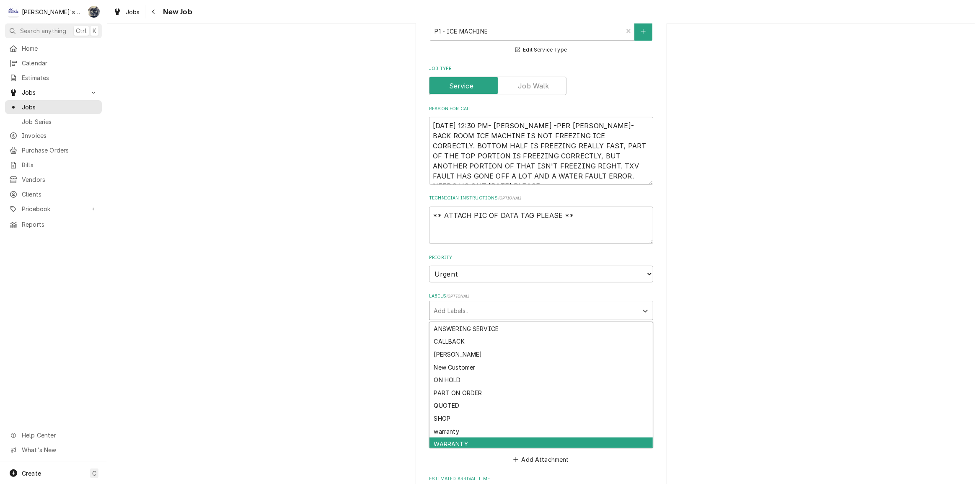
click at [458, 439] on div "WARRANTY" at bounding box center [540, 443] width 223 height 13
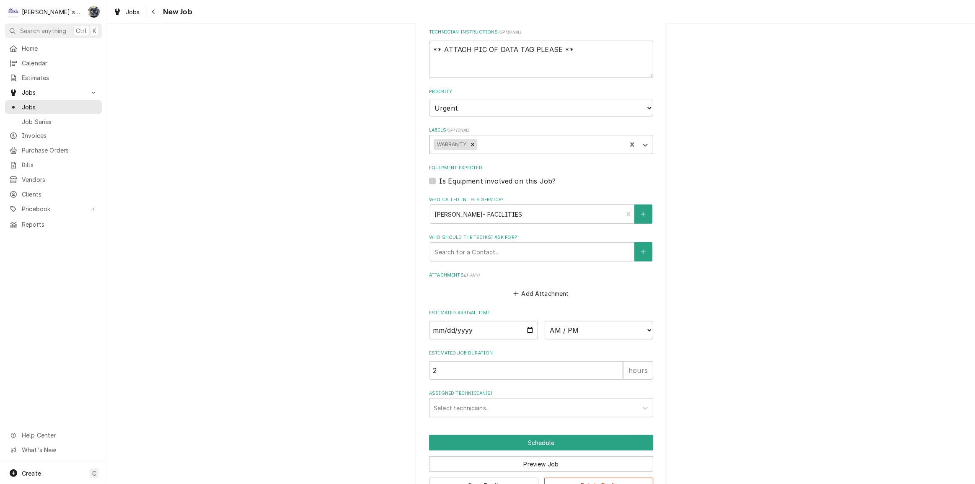
scroll to position [503, 0]
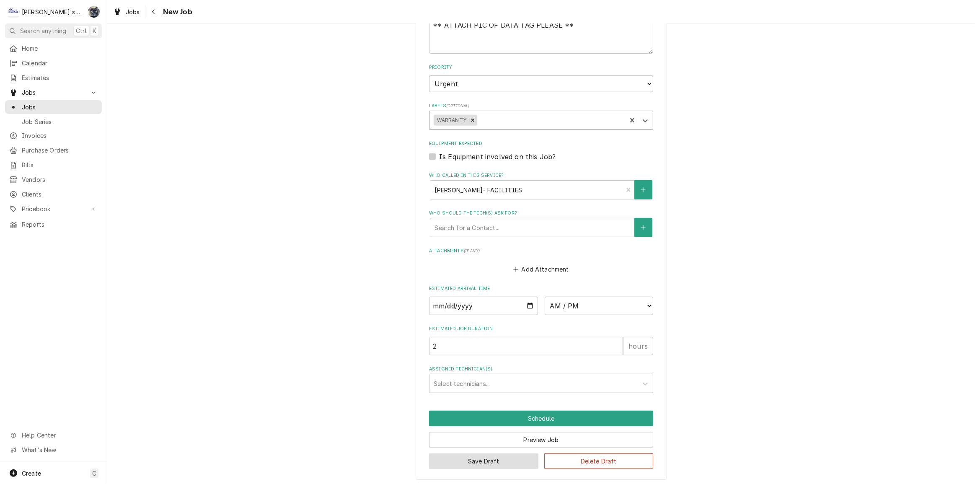
click at [501, 459] on button "Save Draft" at bounding box center [483, 460] width 109 height 15
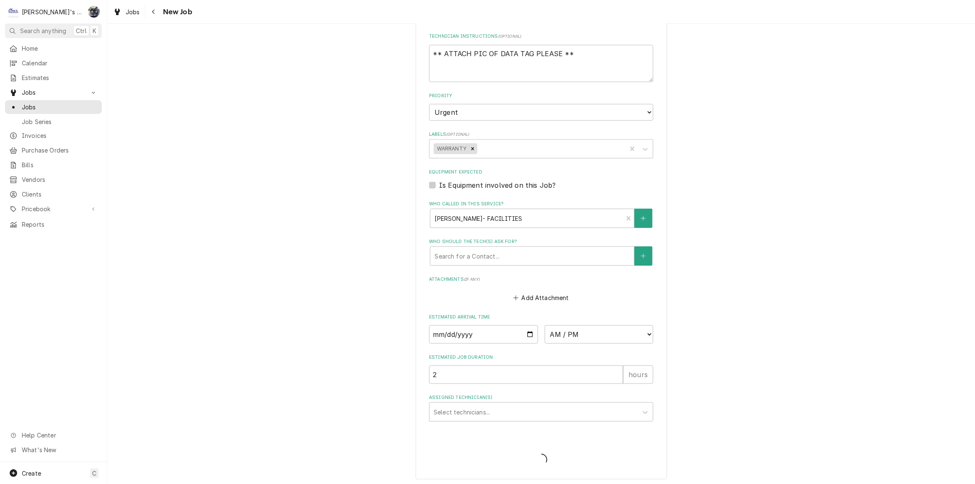
type textarea "x"
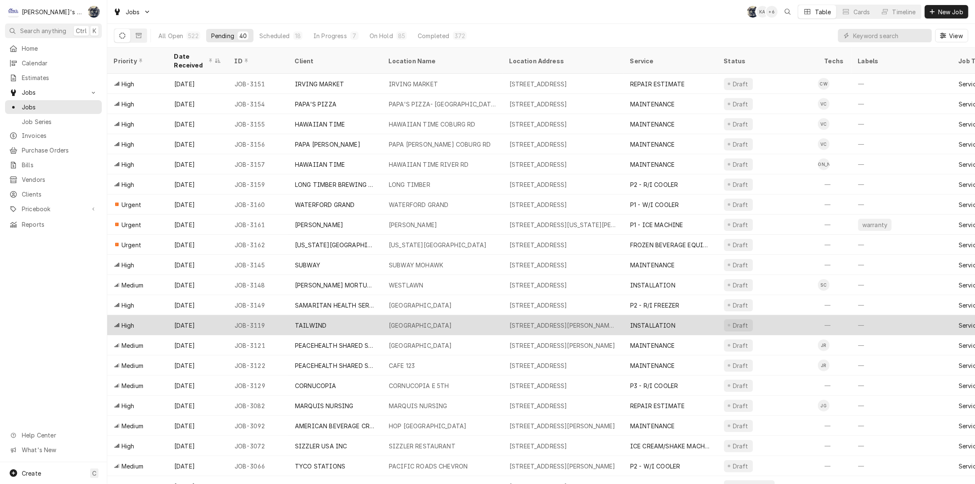
click at [339, 326] on div "TAILWIND" at bounding box center [335, 325] width 94 height 20
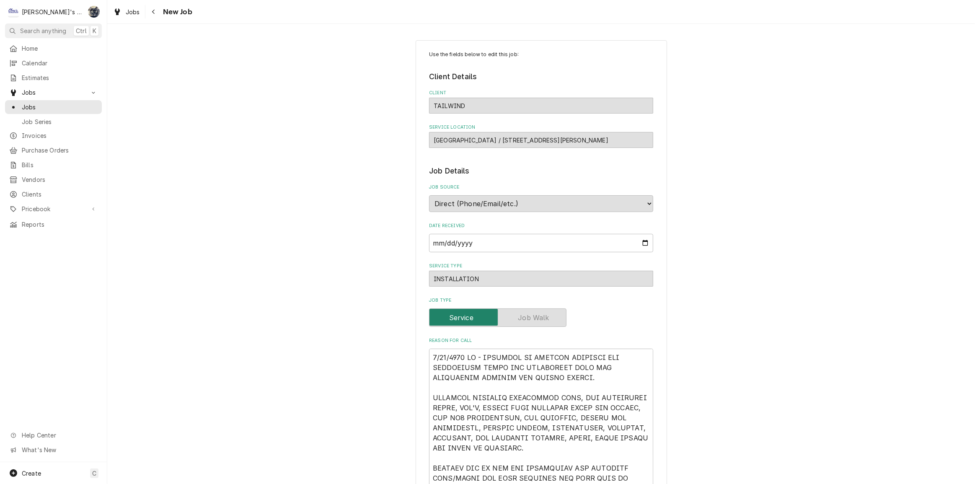
type textarea "x"
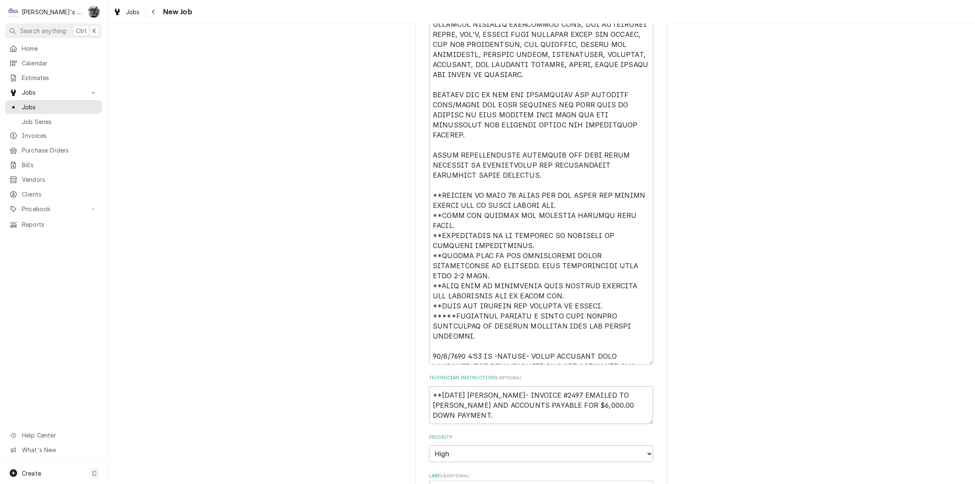
scroll to position [457, 0]
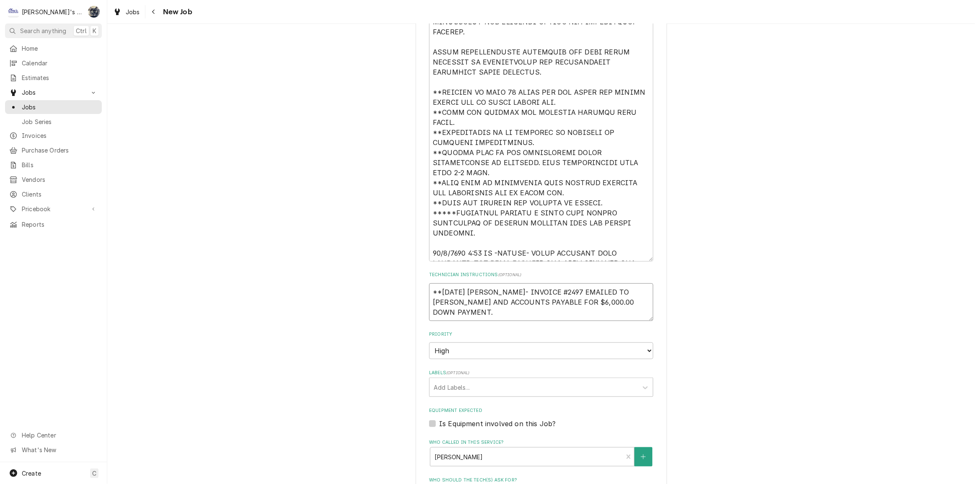
click at [578, 302] on textarea "**[DATE] [PERSON_NAME]- INVOICE #2497 EMAILED TO [PERSON_NAME] AND ACCOUNTS PAY…" at bounding box center [541, 302] width 224 height 38
click at [133, 8] on span "Jobs" at bounding box center [133, 12] width 14 height 9
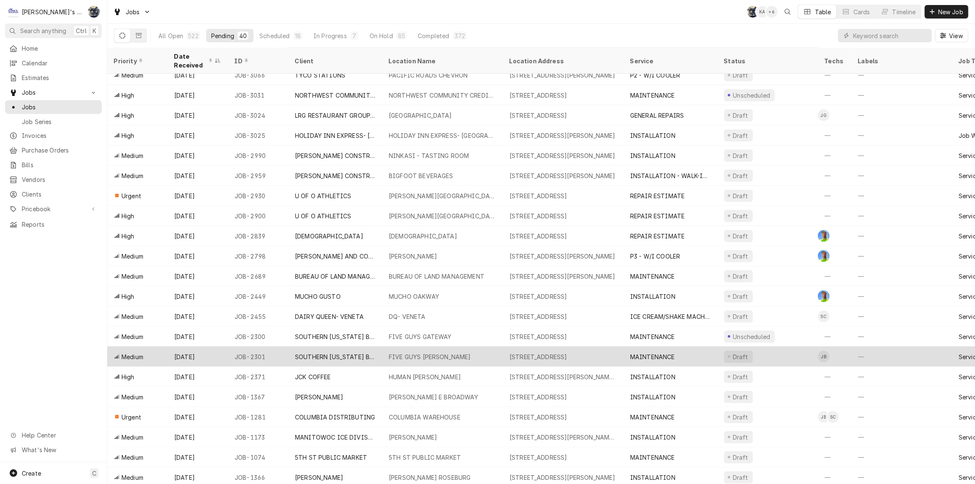
scroll to position [395, 0]
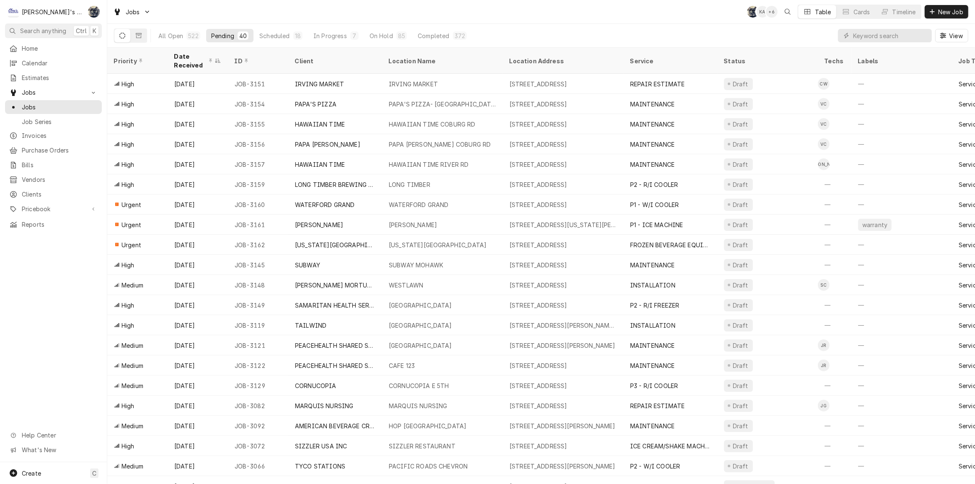
click at [297, 7] on div "Jobs SB KA + 6 Table Cards Timeline New Job" at bounding box center [540, 11] width 867 height 23
click at [319, 15] on div "Jobs SB KA + 6 Table Cards Timeline New Job" at bounding box center [540, 11] width 867 height 23
click at [355, 12] on div "Jobs SB KA + 6 Table Cards Timeline New Job" at bounding box center [540, 11] width 867 height 23
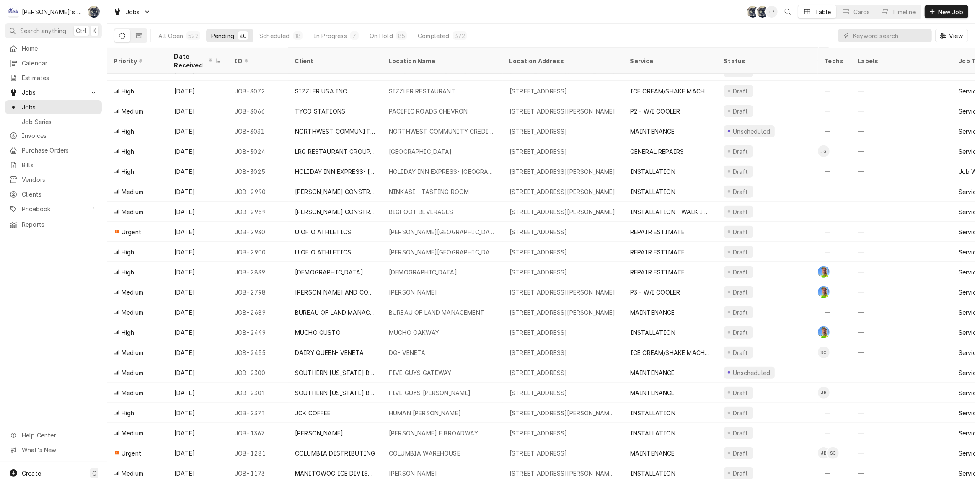
scroll to position [355, 0]
click at [418, 34] on div "Completed" at bounding box center [433, 35] width 31 height 9
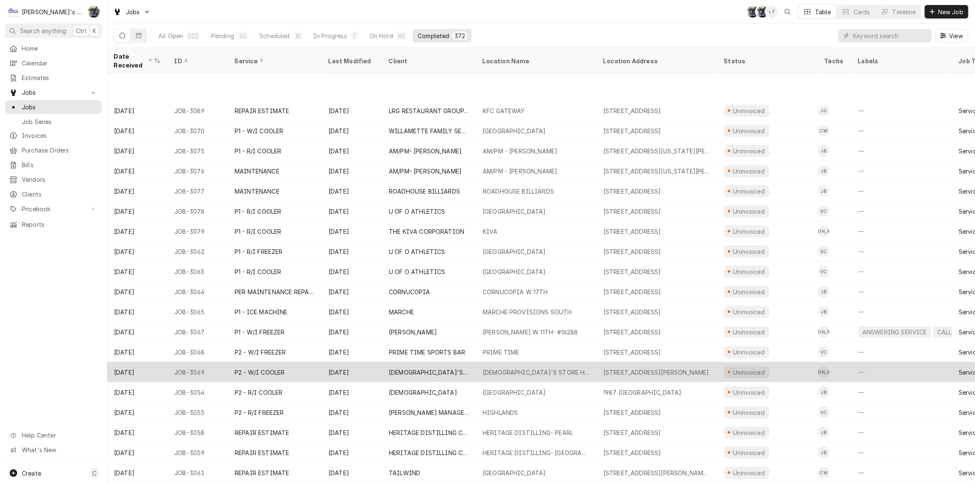
scroll to position [717, 0]
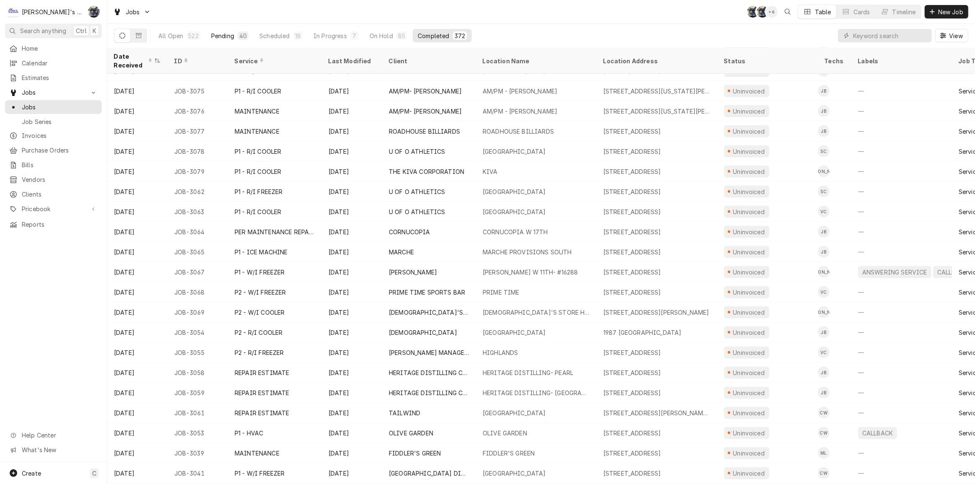
click at [233, 31] on div "Pending" at bounding box center [222, 35] width 23 height 9
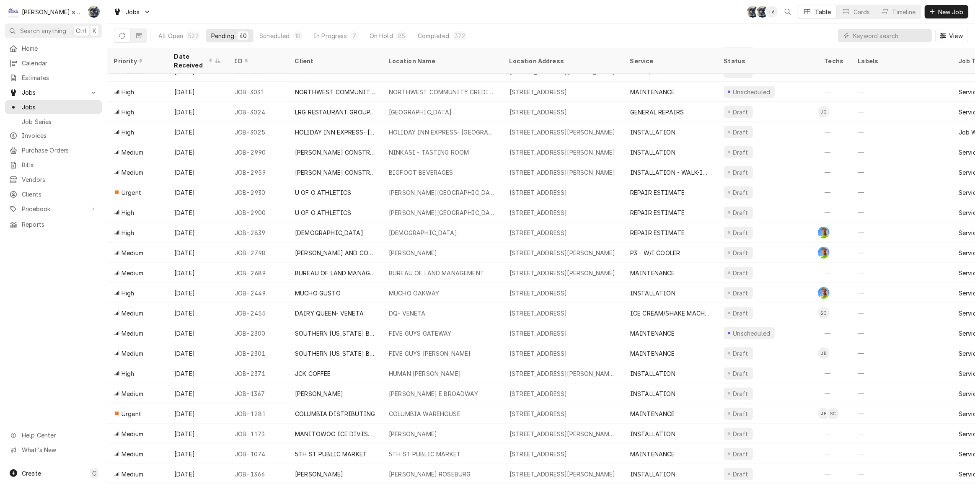
scroll to position [281, 0]
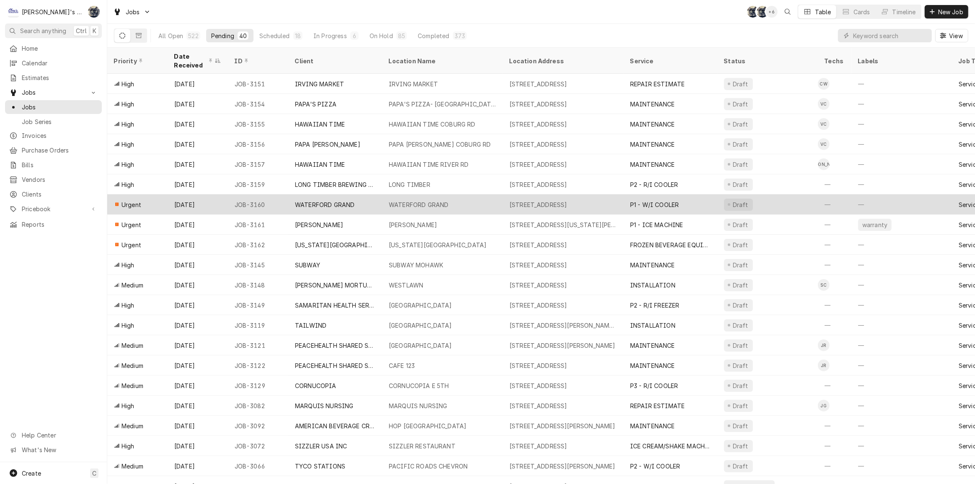
click at [341, 200] on div "WATERFORD GRAND" at bounding box center [324, 204] width 59 height 9
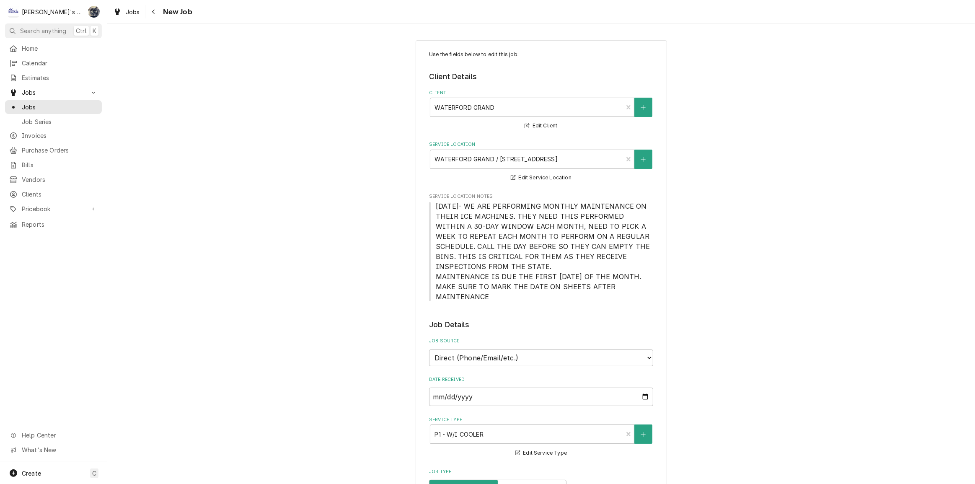
type textarea "x"
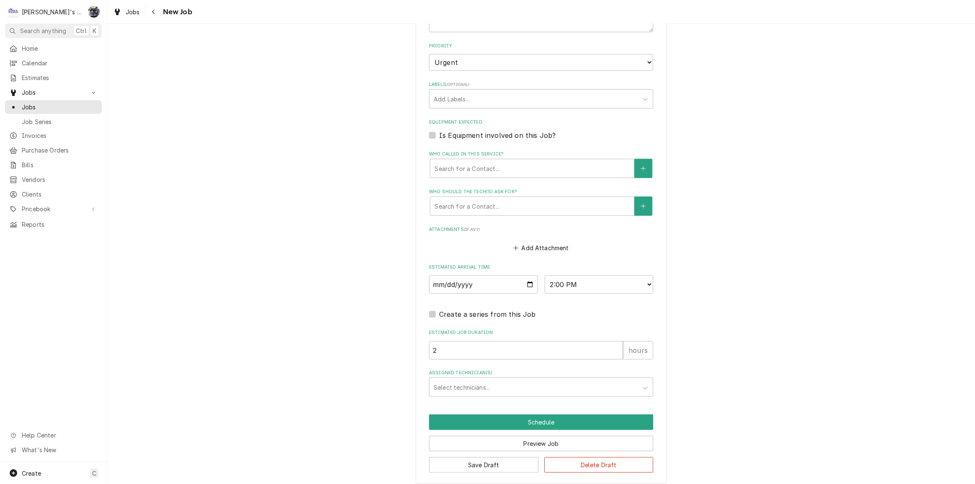
scroll to position [588, 0]
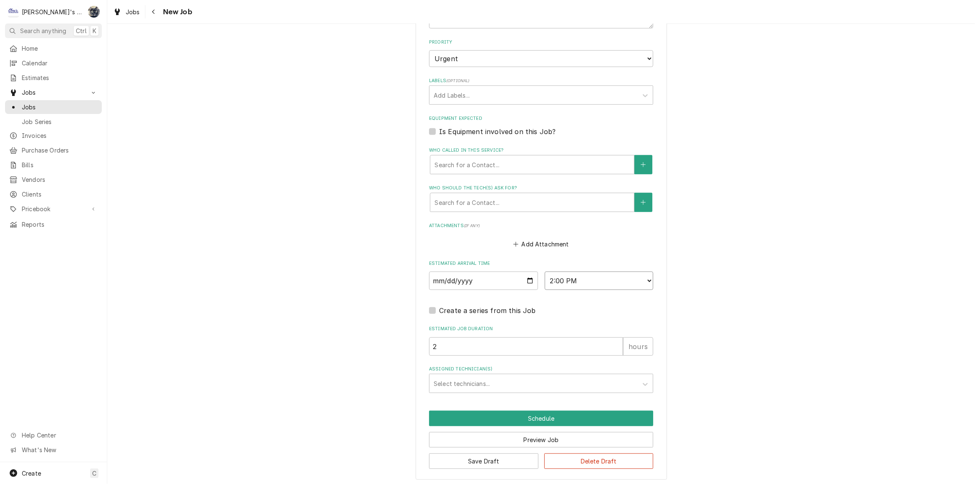
click at [642, 279] on select "AM / PM 6:00 AM 6:15 AM 6:30 AM 6:45 AM 7:00 AM 7:15 AM 7:30 AM 7:45 AM 8:00 AM…" at bounding box center [599, 280] width 109 height 18
select select "13:00:00"
click at [545, 271] on select "AM / PM 6:00 AM 6:15 AM 6:30 AM 6:45 AM 7:00 AM 7:15 AM 7:30 AM 7:45 AM 8:00 AM…" at bounding box center [599, 280] width 109 height 18
click at [467, 381] on div "Assigned Technician(s)" at bounding box center [534, 383] width 200 height 15
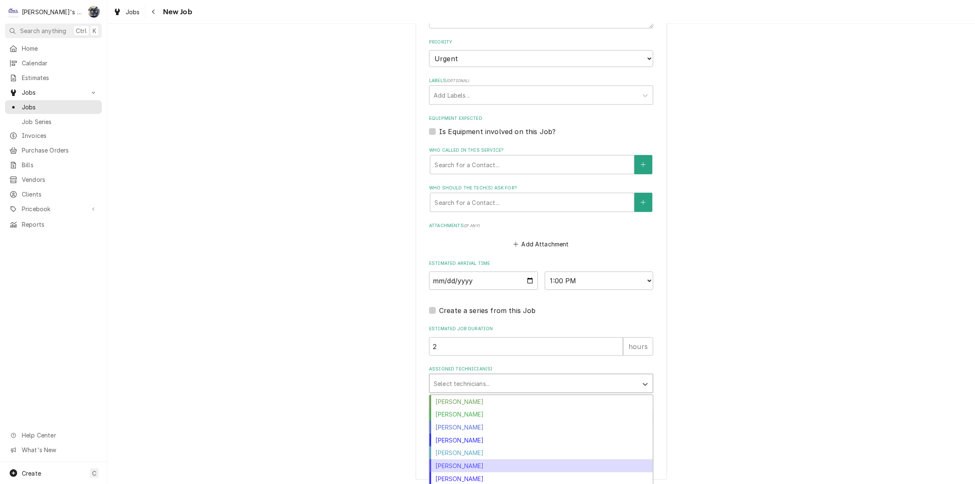
scroll to position [38, 0]
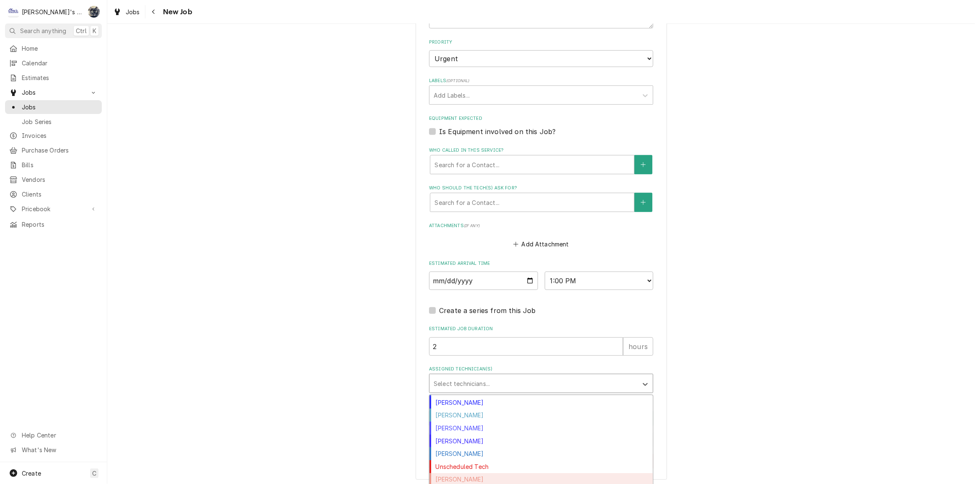
click at [463, 475] on div "[PERSON_NAME]" at bounding box center [540, 479] width 223 height 13
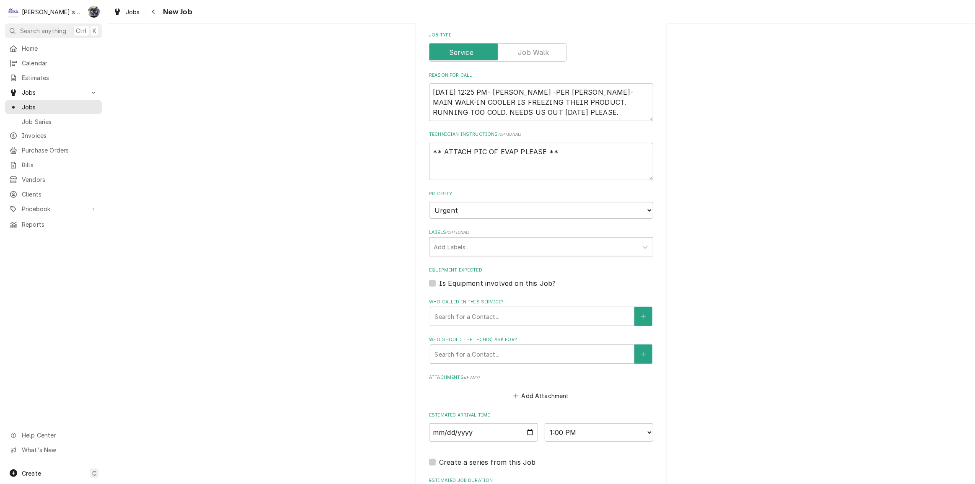
scroll to position [436, 0]
click at [447, 319] on div "Who called in this service?" at bounding box center [531, 317] width 195 height 15
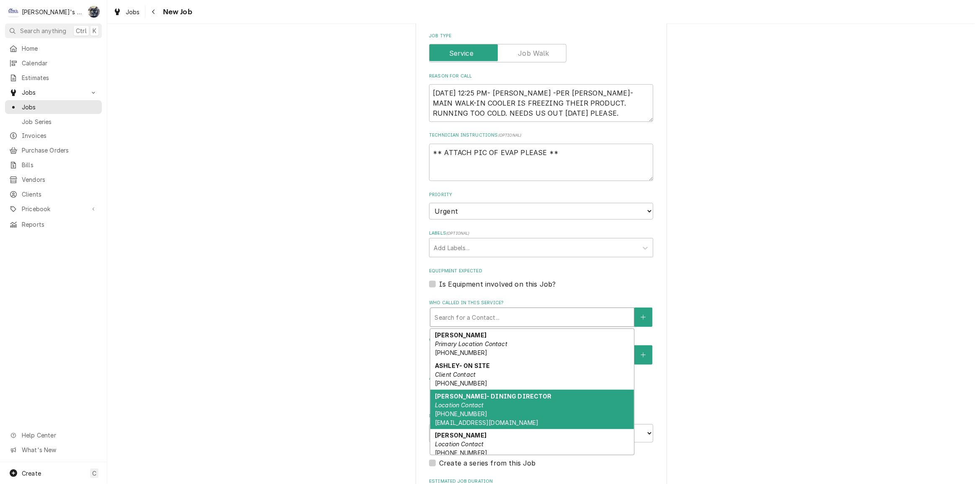
click at [462, 396] on strong "[PERSON_NAME]- DINING DIRECTOR" at bounding box center [493, 395] width 117 height 7
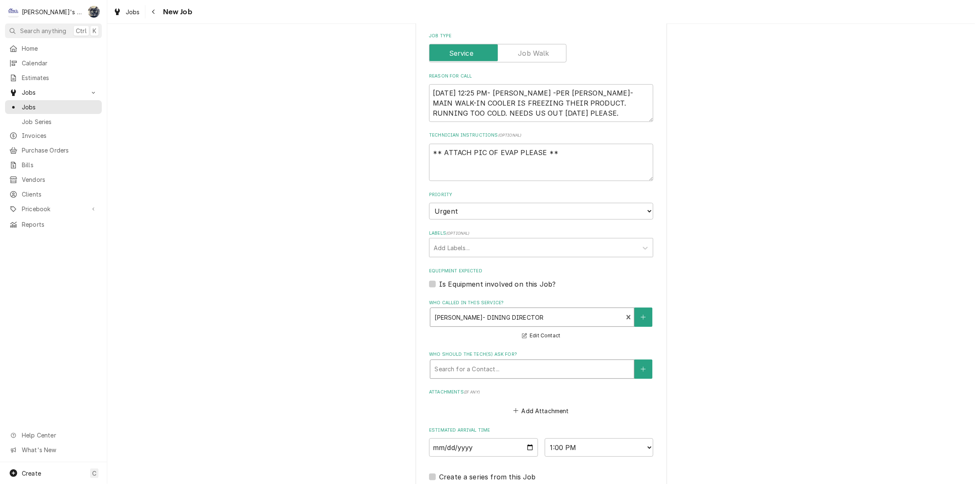
click at [439, 368] on div "Who should the tech(s) ask for?" at bounding box center [531, 368] width 195 height 15
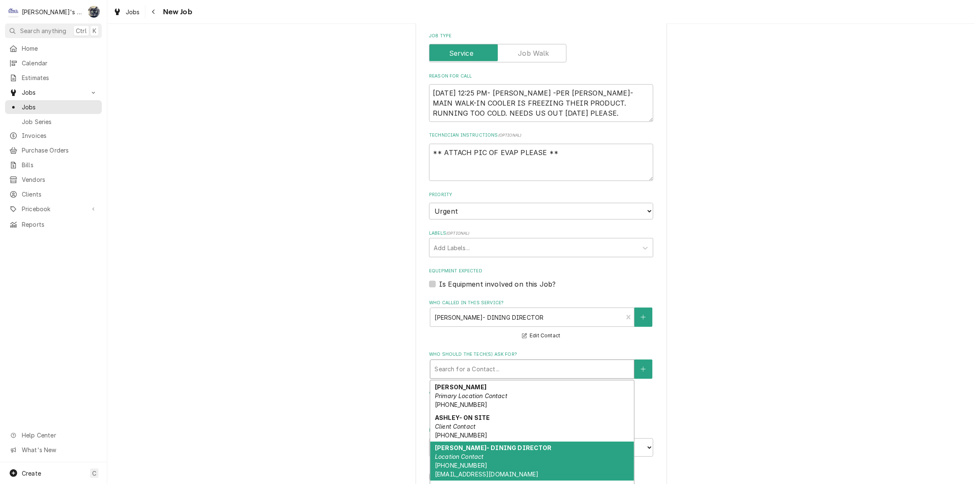
click at [461, 444] on strong "EMMETT- DINING DIRECTOR" at bounding box center [493, 447] width 117 height 7
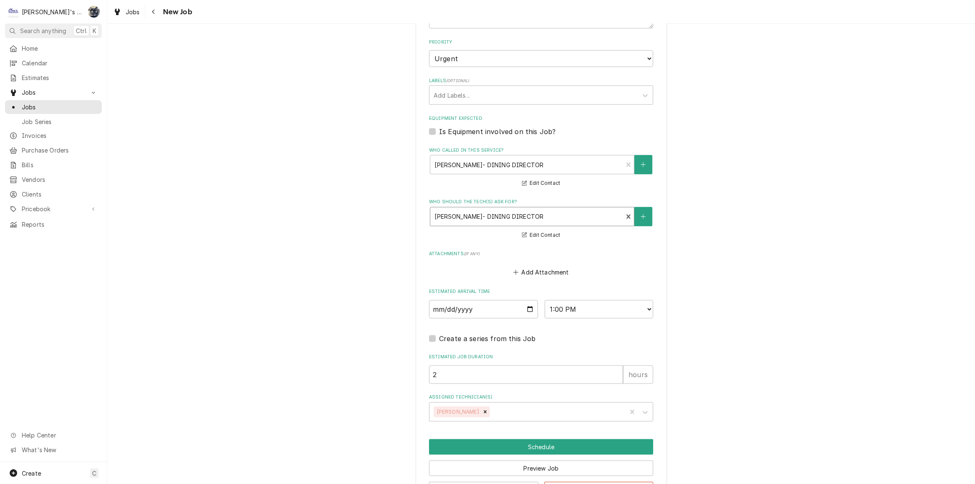
scroll to position [616, 0]
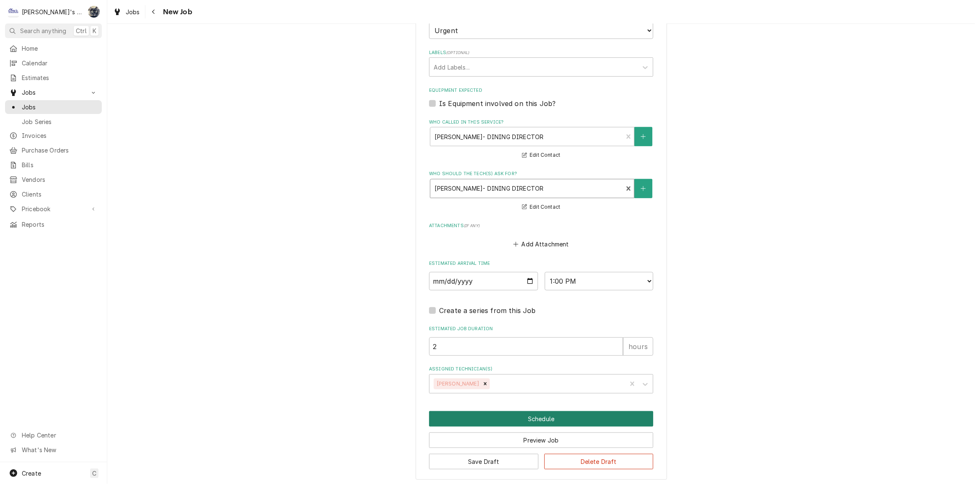
click at [486, 413] on button "Schedule" at bounding box center [541, 418] width 224 height 15
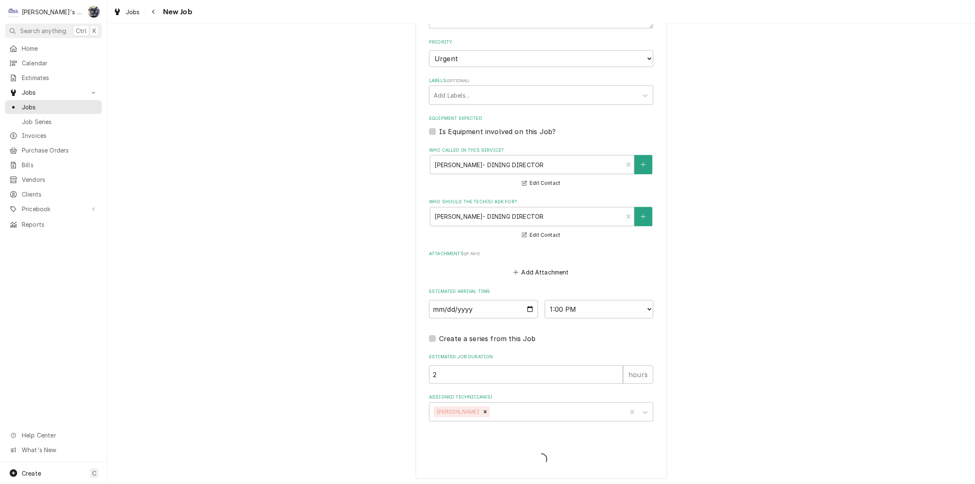
type textarea "x"
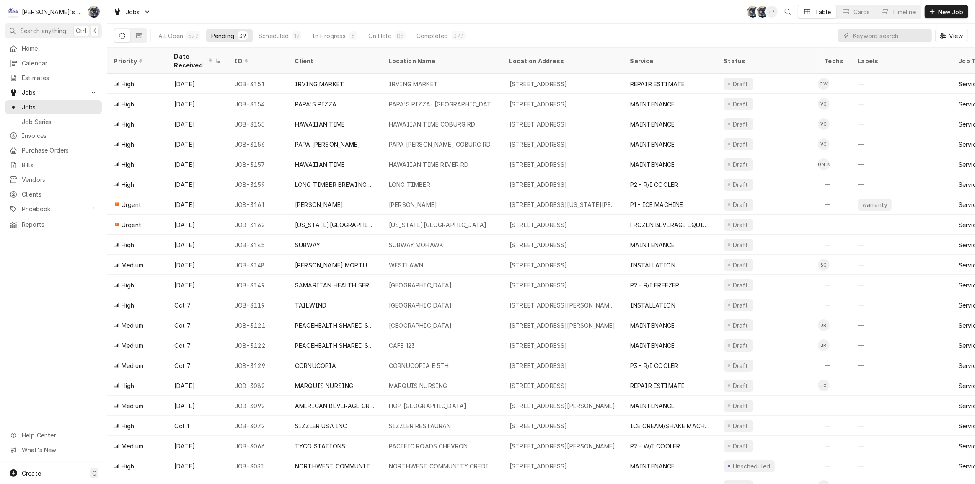
click at [501, 21] on div "Jobs SB SB + 7 Table Cards Timeline New Job" at bounding box center [540, 11] width 867 height 23
